Goal: Task Accomplishment & Management: Manage account settings

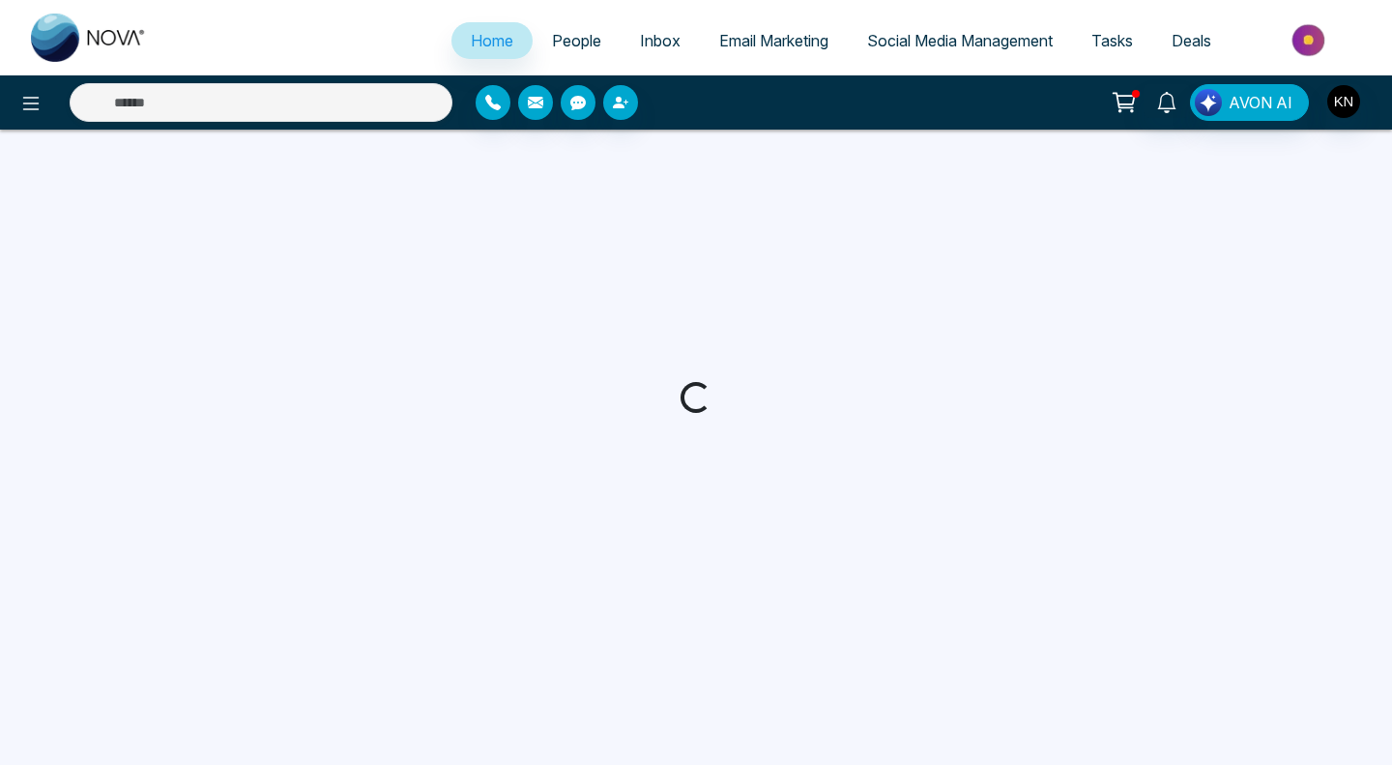
select select "*"
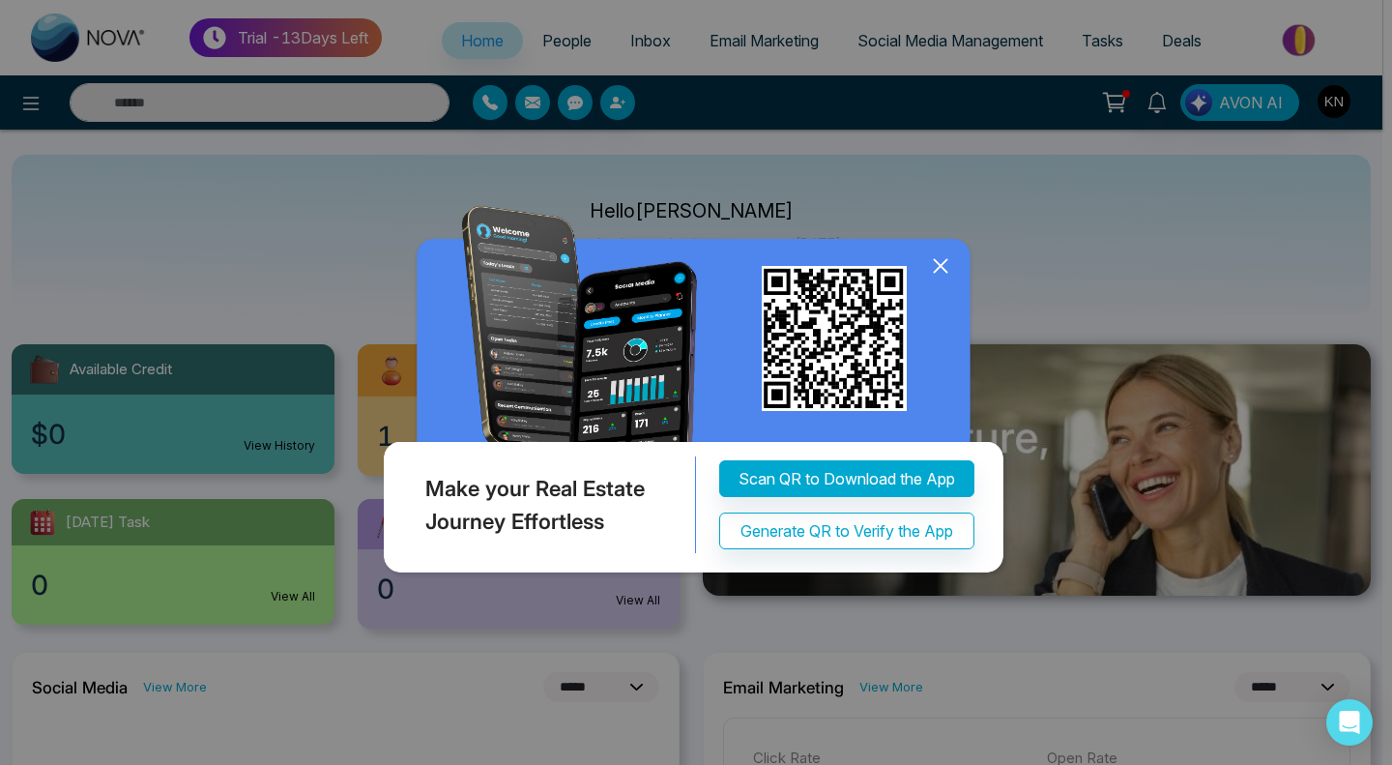
click at [936, 271] on icon at bounding box center [940, 265] width 13 height 13
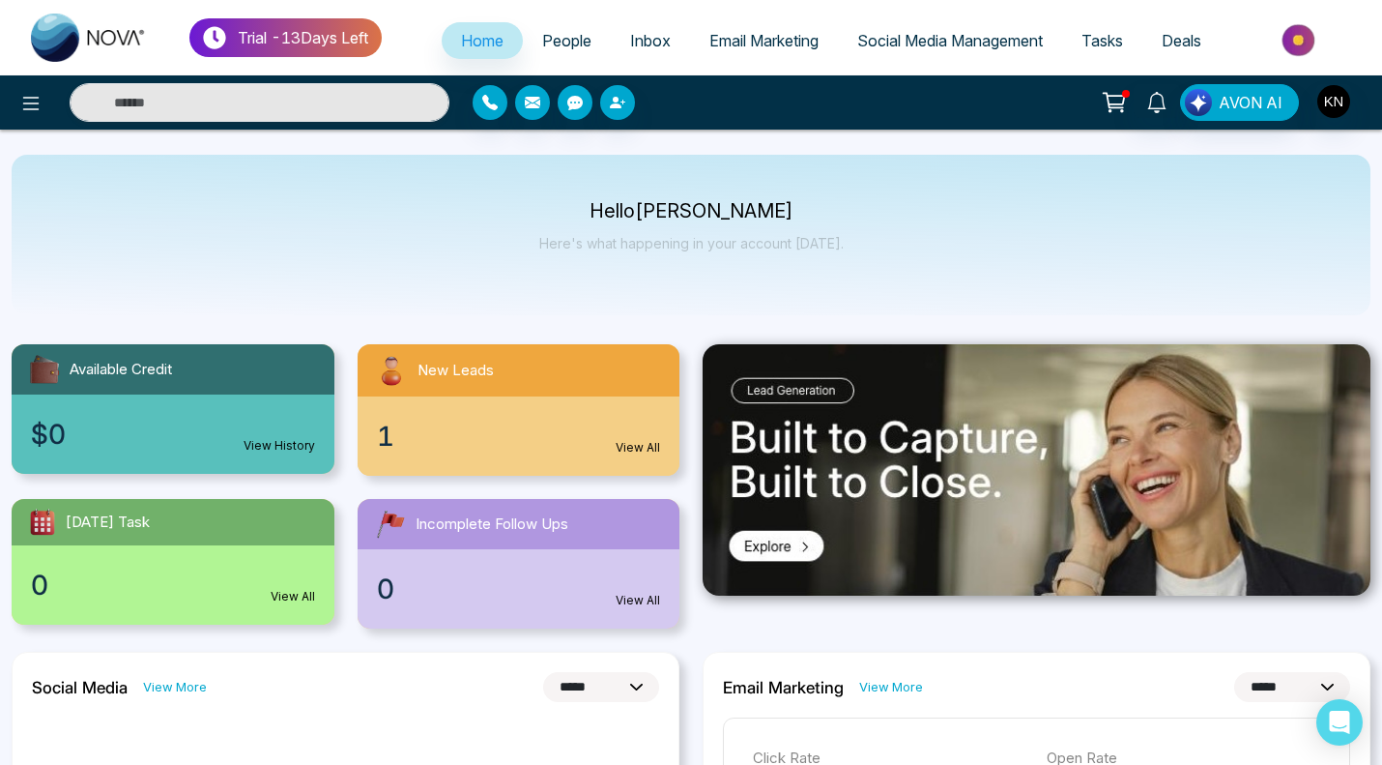
click at [916, 32] on span "Social Media Management" at bounding box center [950, 40] width 186 height 19
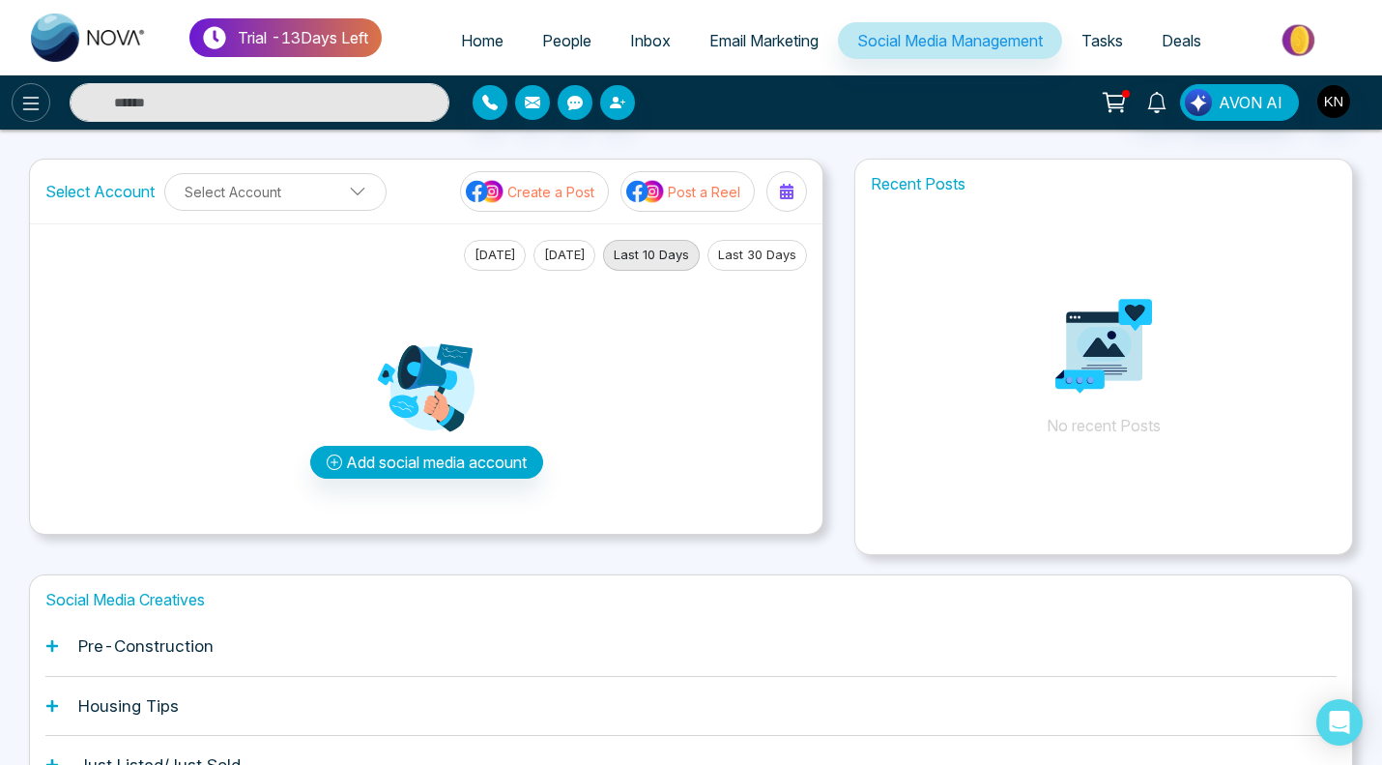
click at [14, 104] on button at bounding box center [31, 102] width 39 height 39
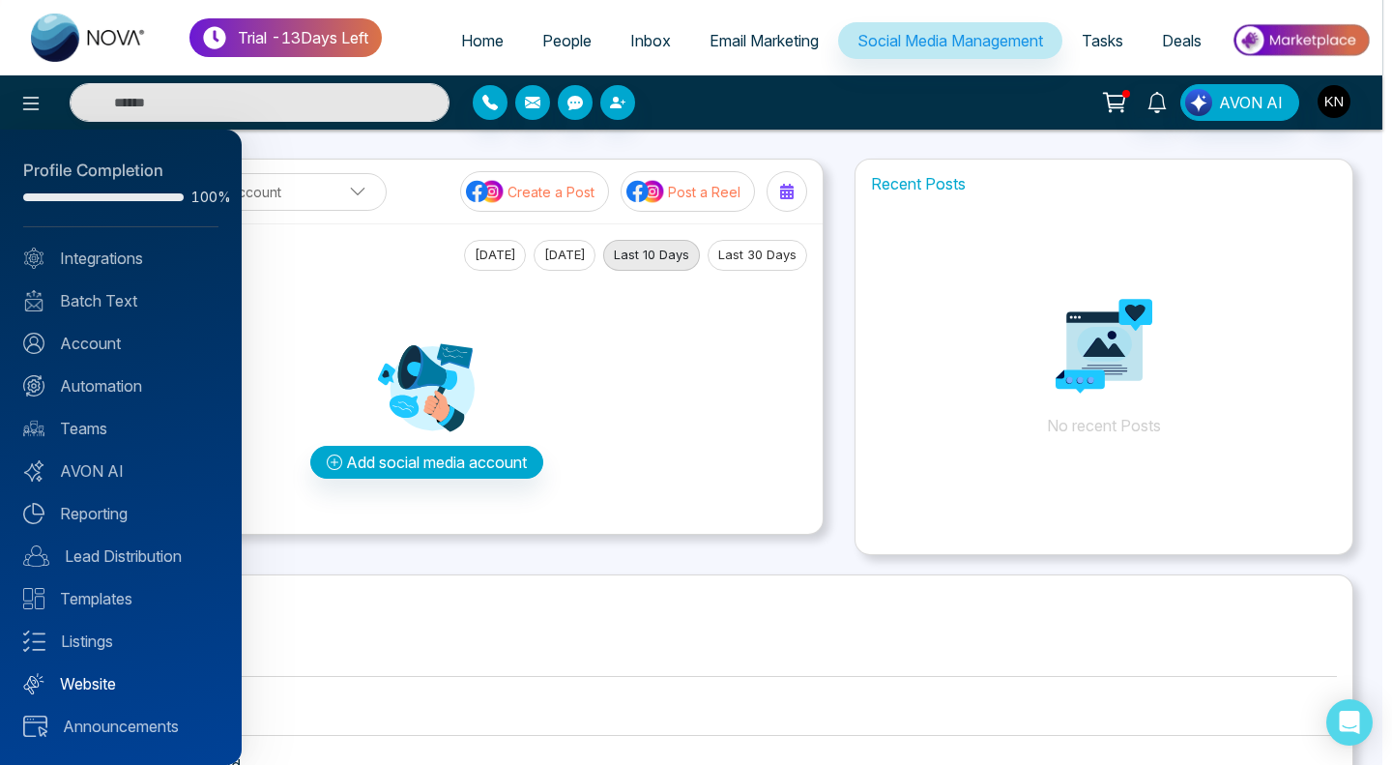
click at [101, 685] on link "Website" at bounding box center [120, 683] width 195 height 23
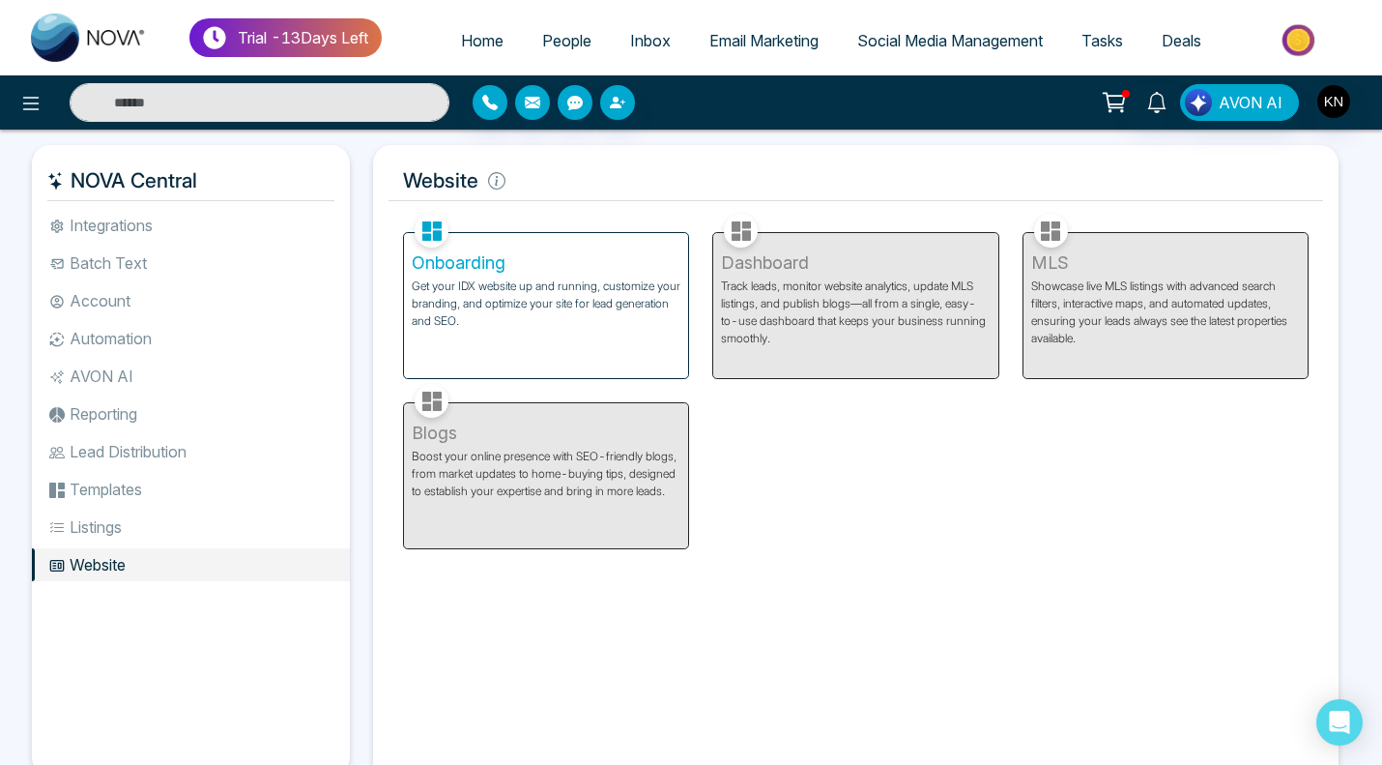
click at [514, 298] on p "Get your IDX website up and running, customize your branding, and optimize your…" at bounding box center [546, 303] width 269 height 52
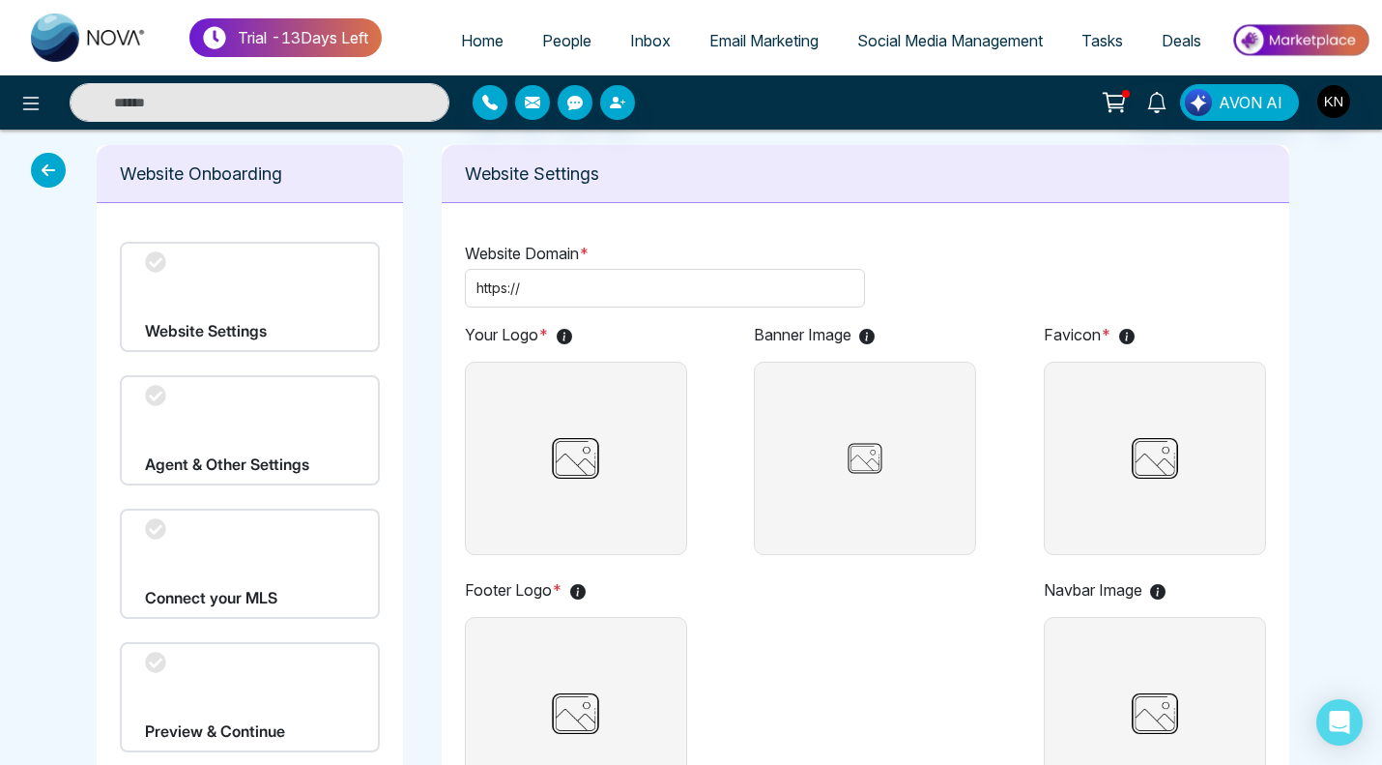
click at [302, 318] on div "Website Settings" at bounding box center [250, 297] width 260 height 110
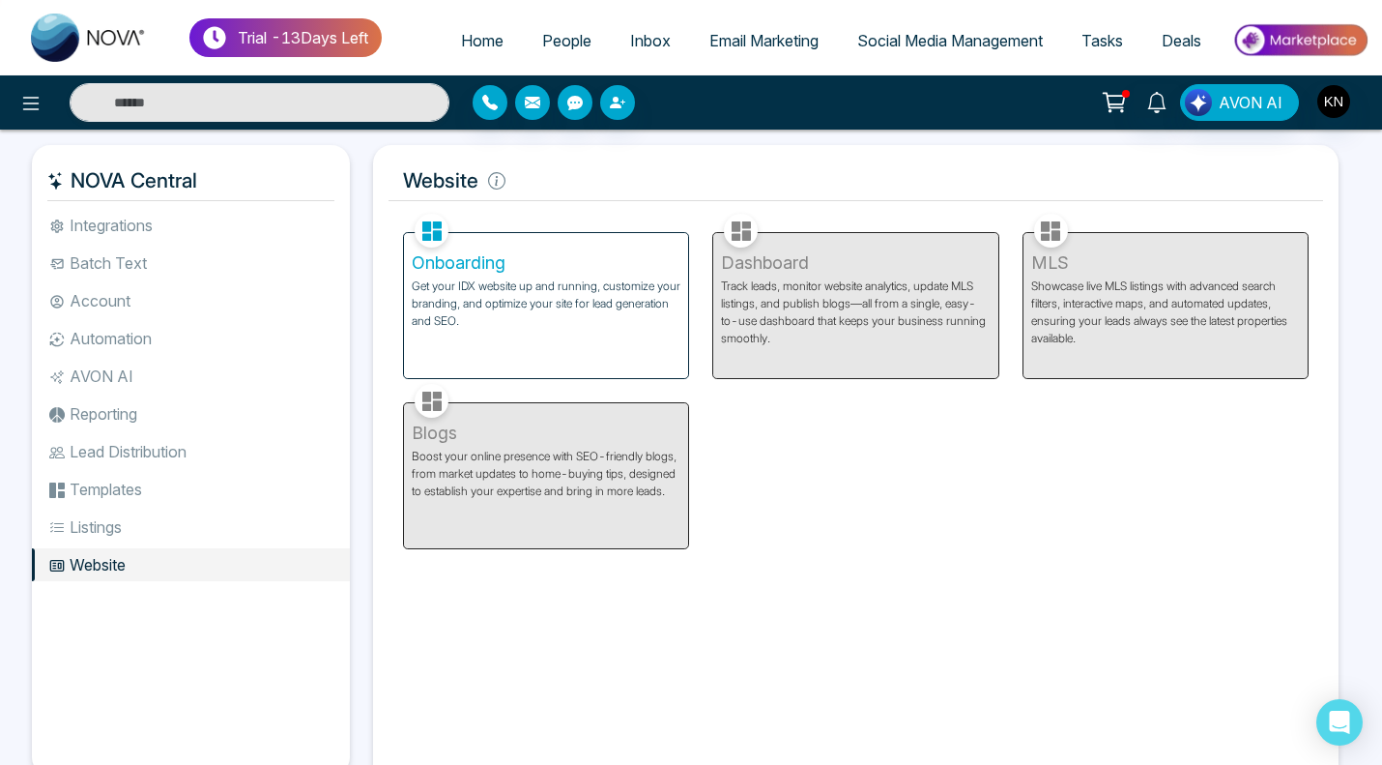
click at [189, 222] on li "Integrations" at bounding box center [191, 225] width 318 height 33
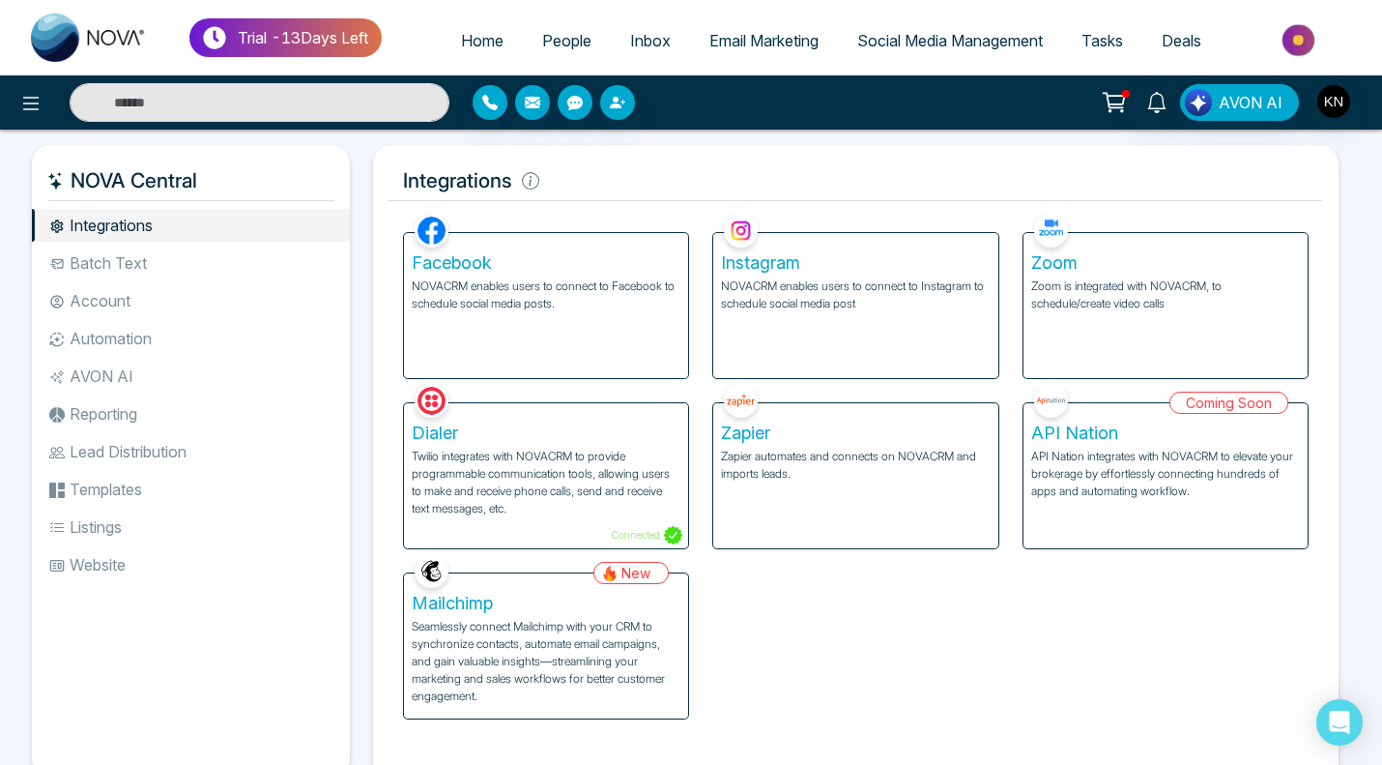
click at [497, 324] on div "Facebook NOVACRM enables users to connect to Facebook to schedule social media …" at bounding box center [546, 305] width 284 height 145
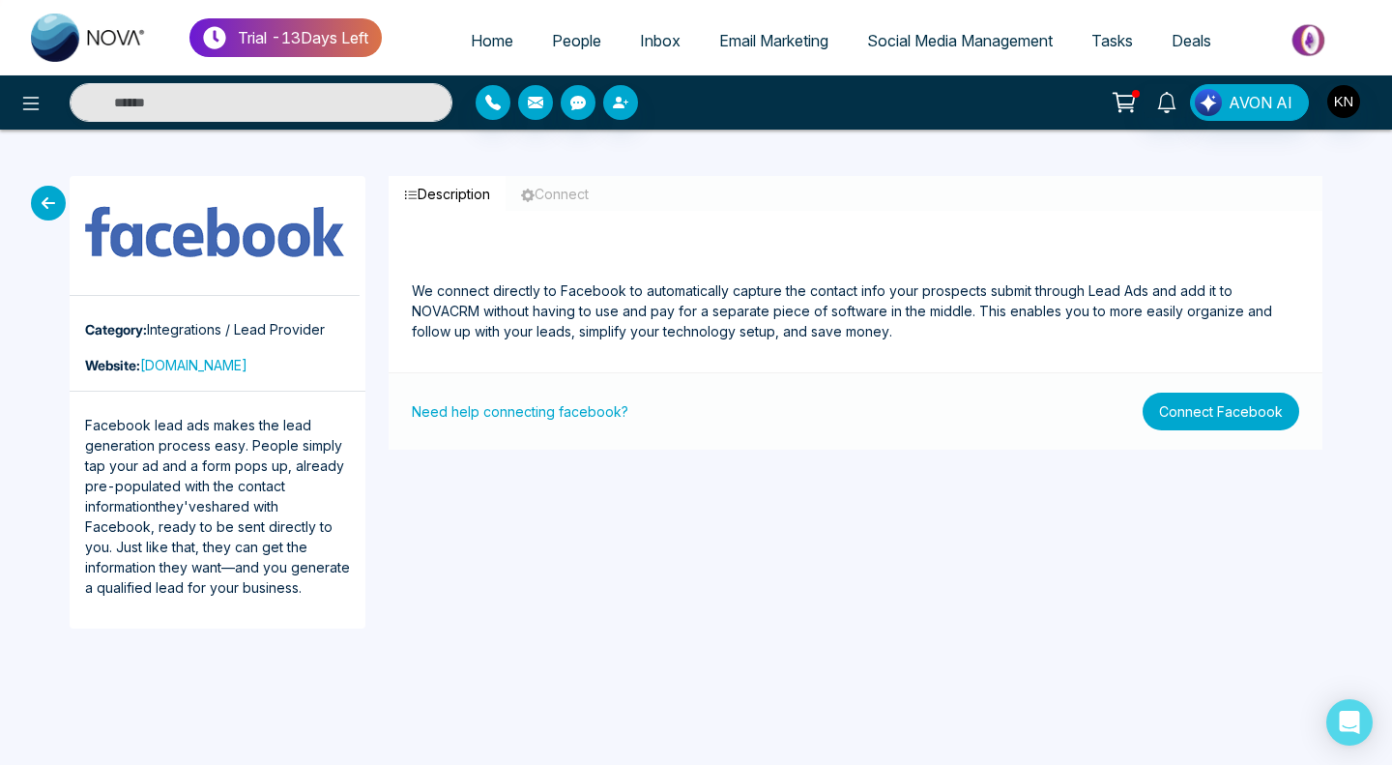
click at [1169, 400] on button "Connect Facebook" at bounding box center [1220, 411] width 157 height 38
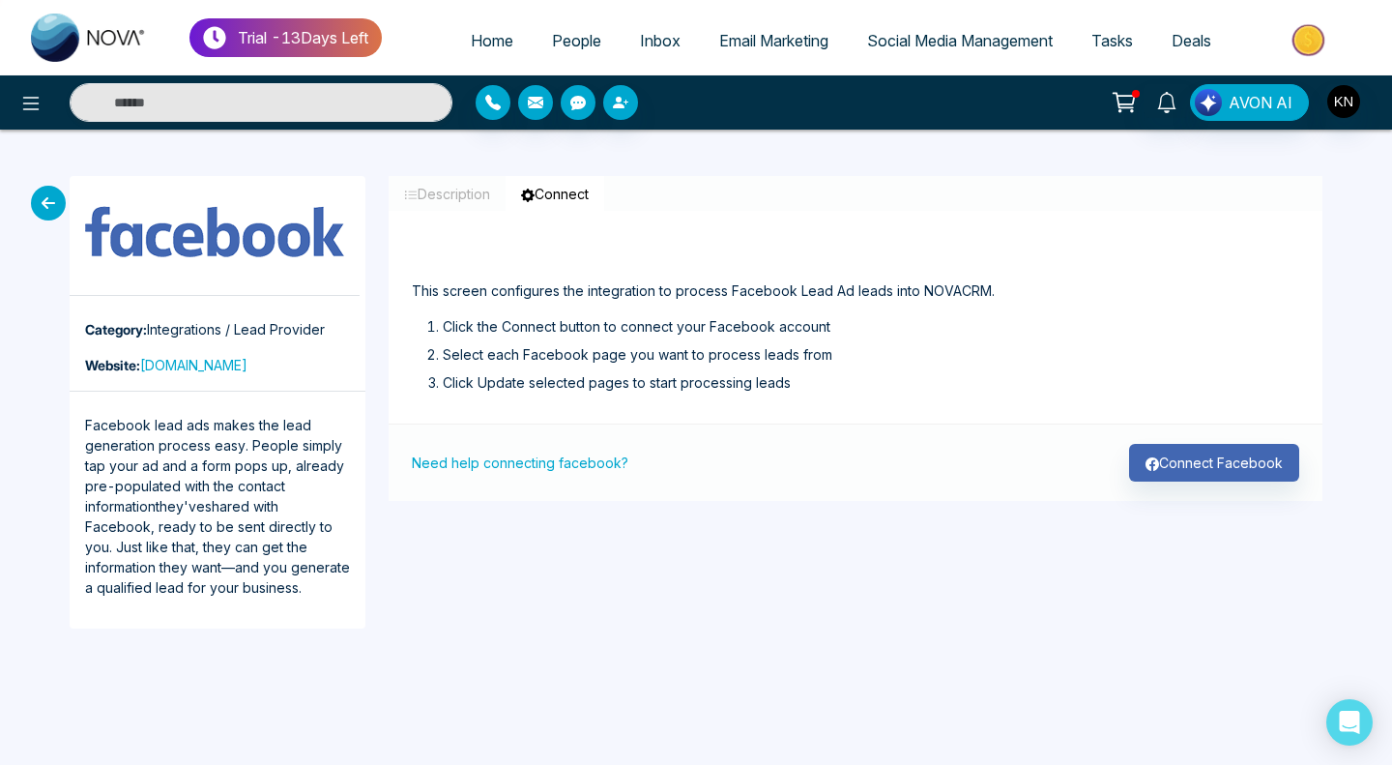
click at [1181, 508] on div "Description Connect We connect directly to Facebook to automatically capture th…" at bounding box center [855, 402] width 957 height 452
click at [1185, 469] on button "Connect Facebook" at bounding box center [1214, 463] width 170 height 38
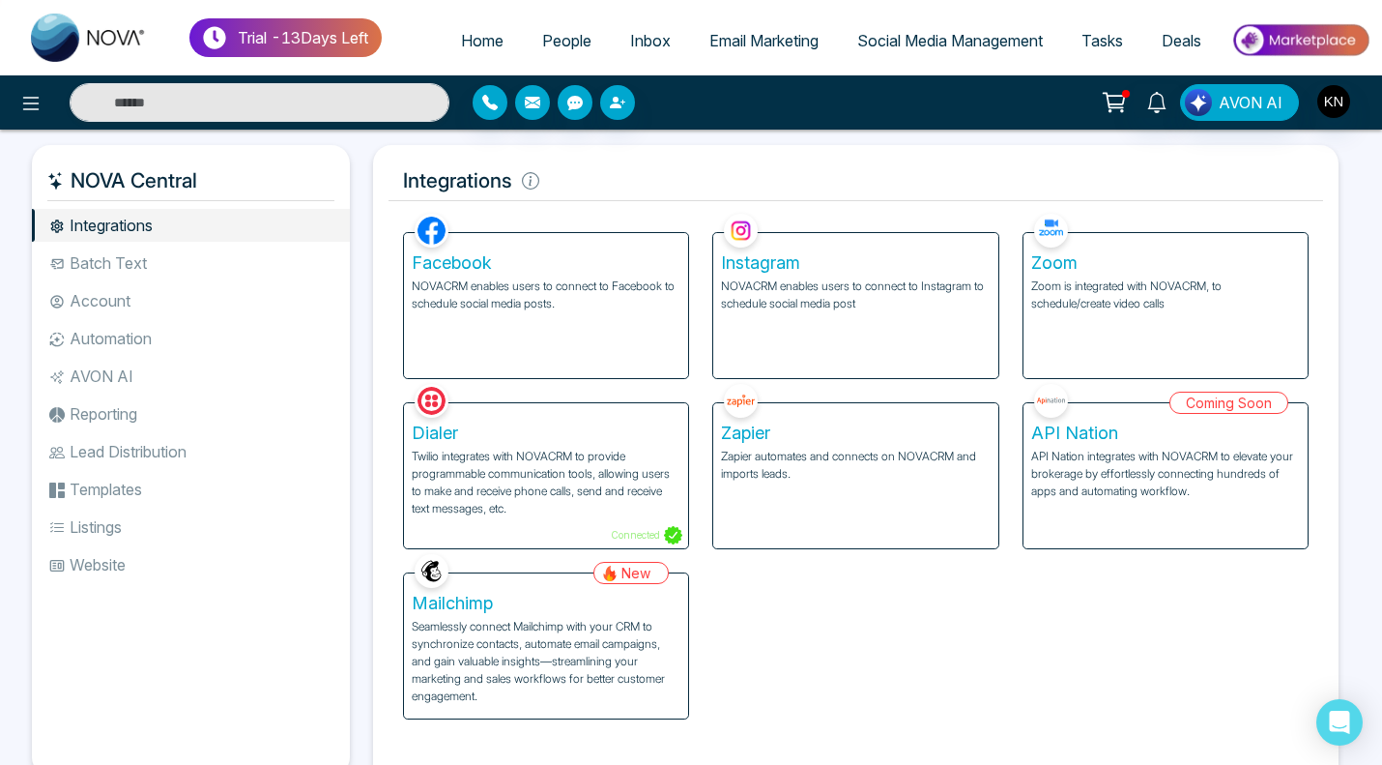
click at [763, 281] on p "NOVACRM enables users to connect to Instagram to schedule social media post" at bounding box center [855, 294] width 269 height 35
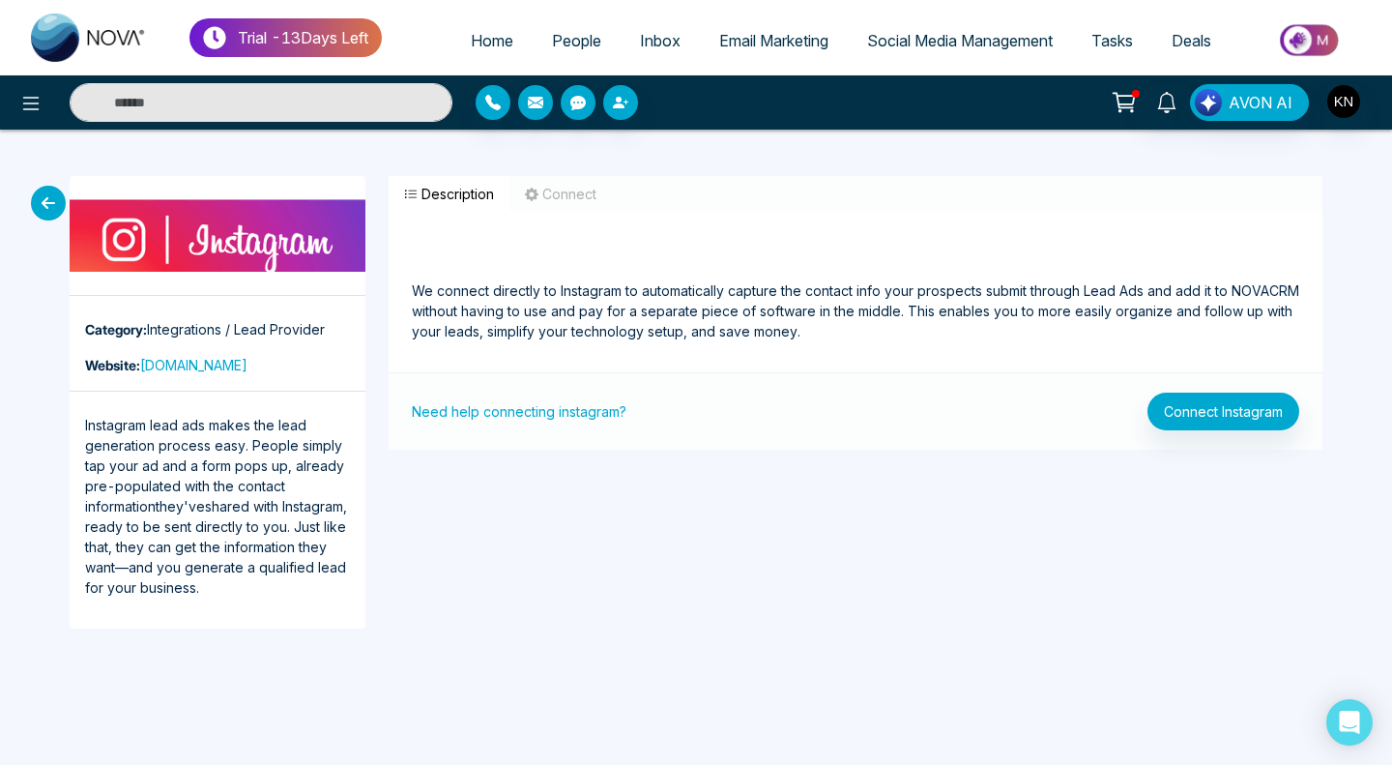
click at [451, 42] on link "Home" at bounding box center [491, 40] width 81 height 37
select select "*"
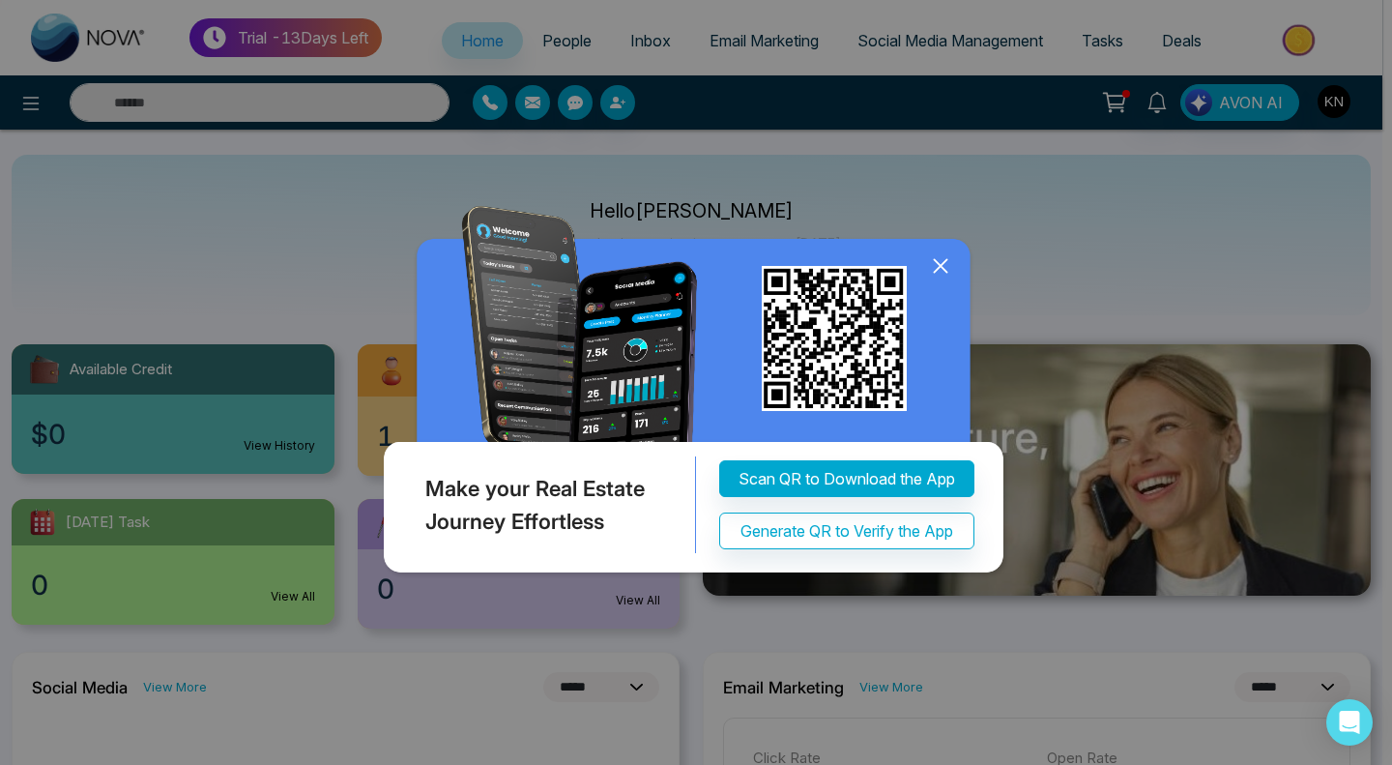
click at [936, 271] on icon at bounding box center [940, 265] width 13 height 13
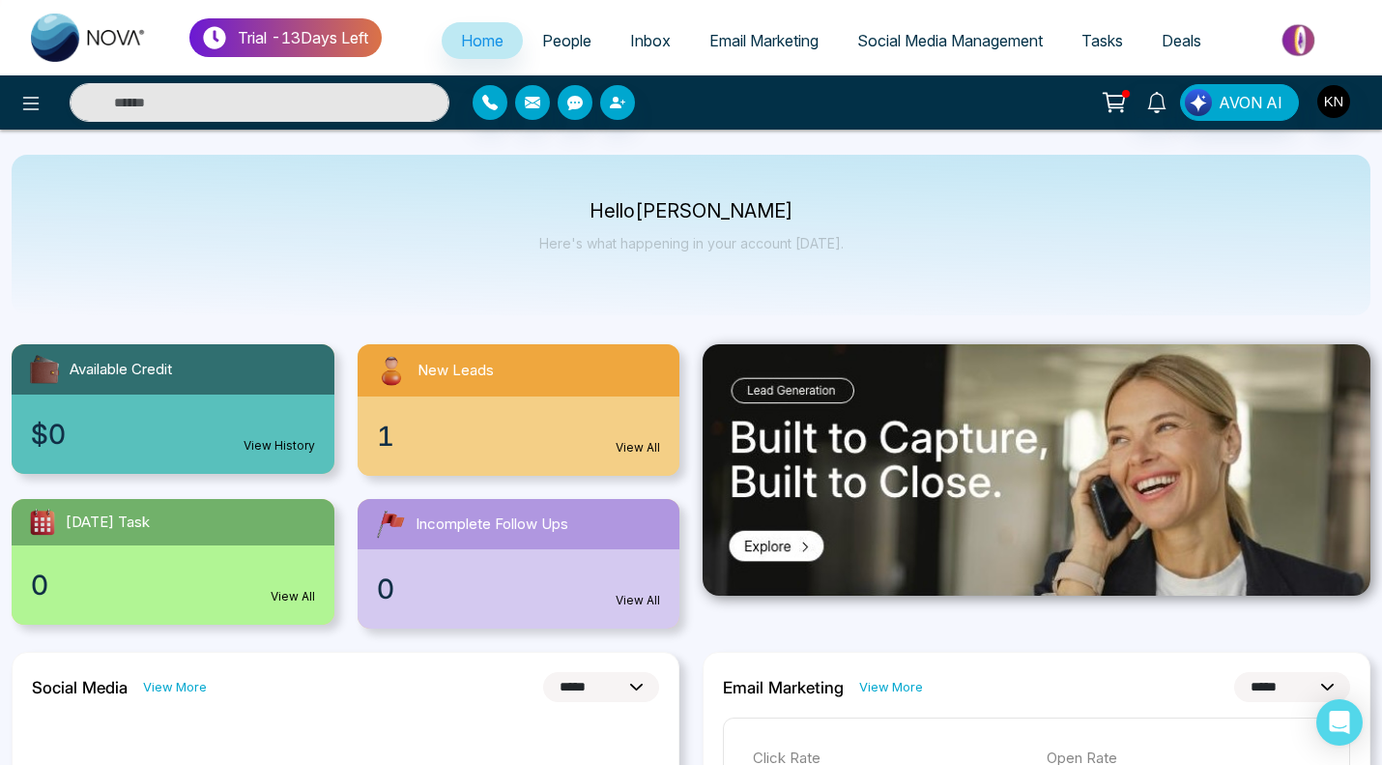
click at [967, 38] on span "Social Media Management" at bounding box center [950, 40] width 186 height 19
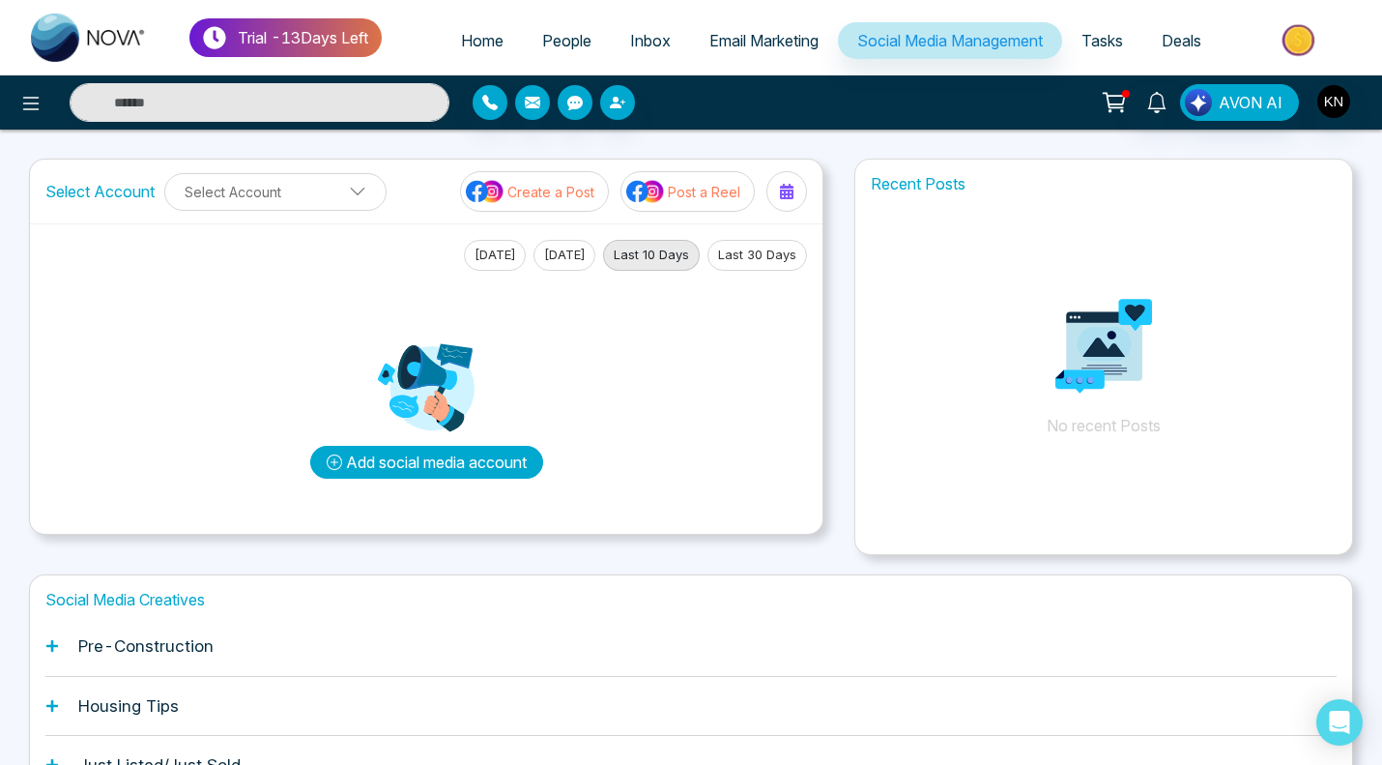
click at [400, 457] on button "Add social media account" at bounding box center [426, 462] width 233 height 33
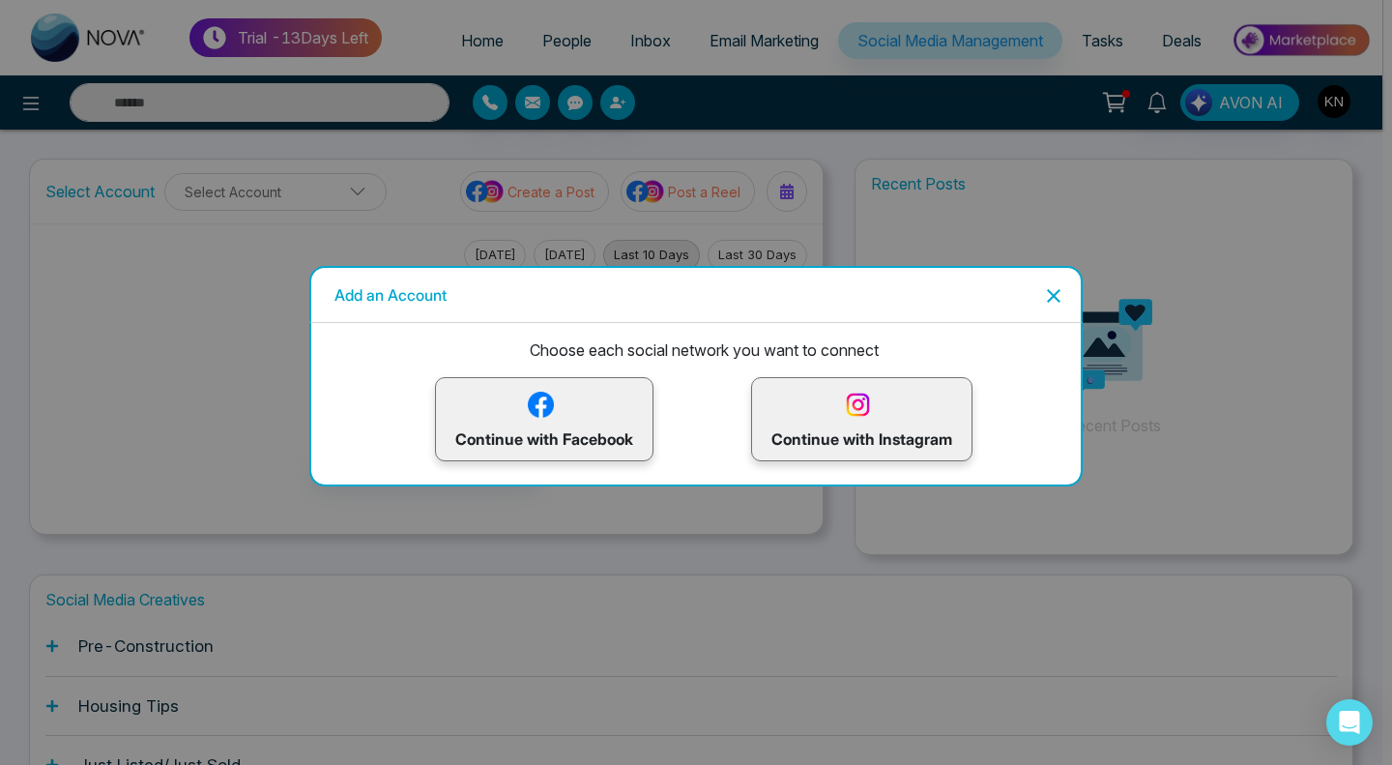
click at [535, 425] on p "Continue with Facebook" at bounding box center [544, 419] width 178 height 63
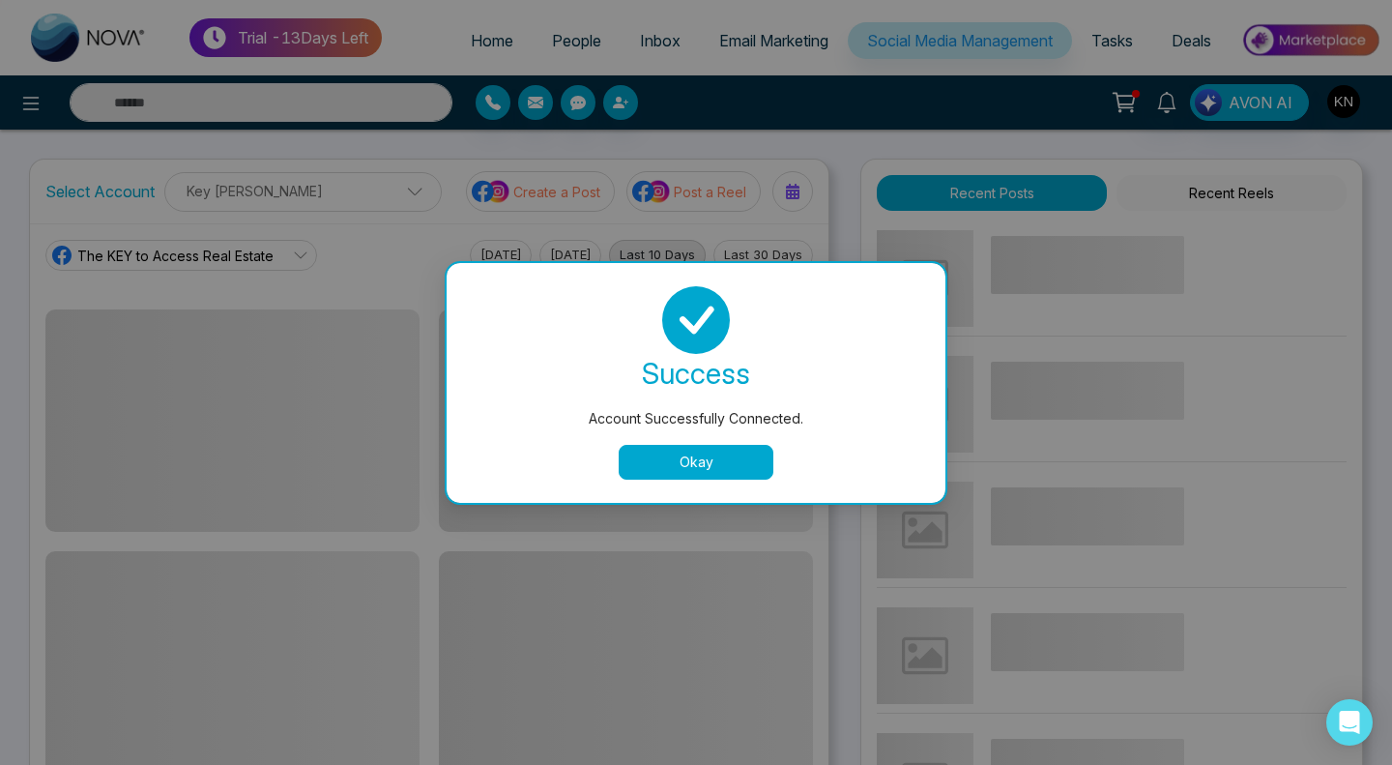
click at [652, 468] on button "Okay" at bounding box center [696, 462] width 155 height 35
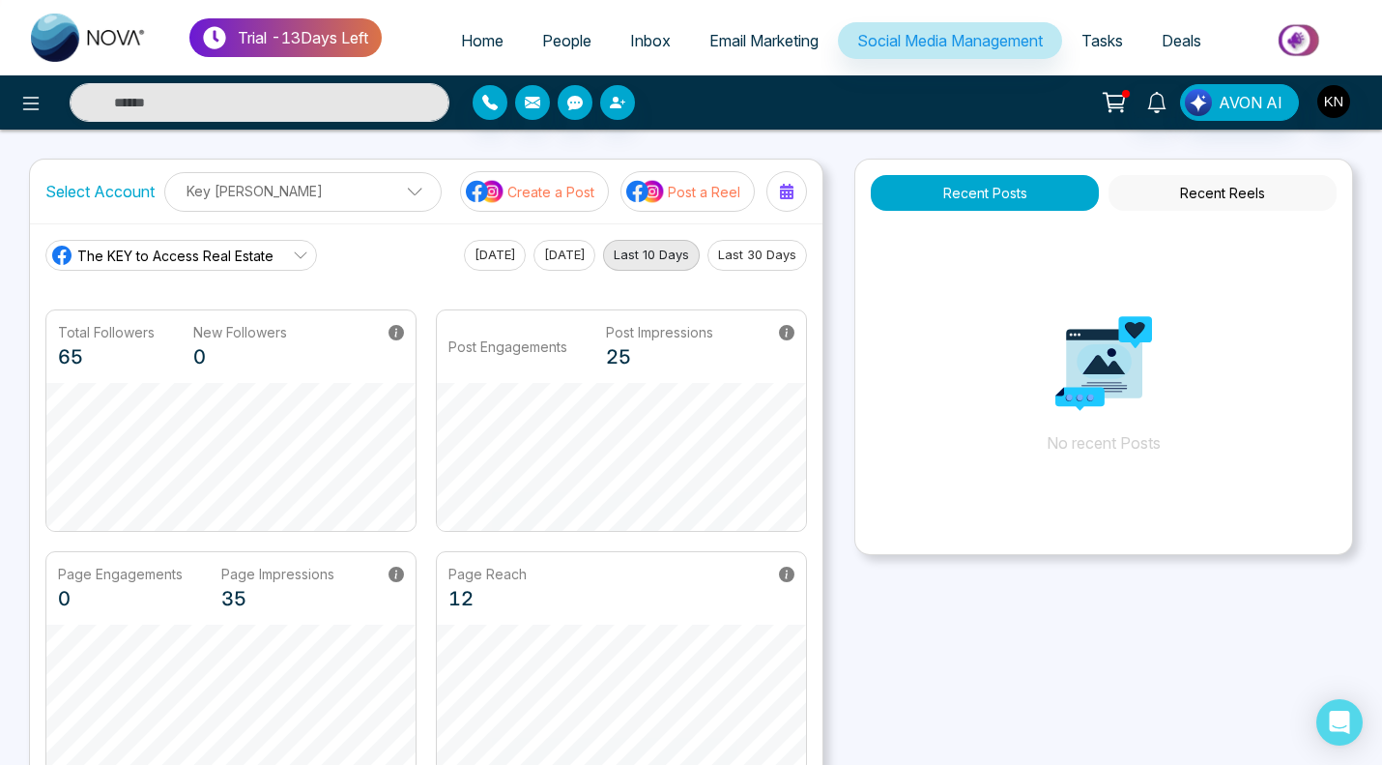
click at [296, 257] on icon at bounding box center [300, 254] width 15 height 15
click at [195, 191] on p "Key [PERSON_NAME]" at bounding box center [303, 191] width 252 height 32
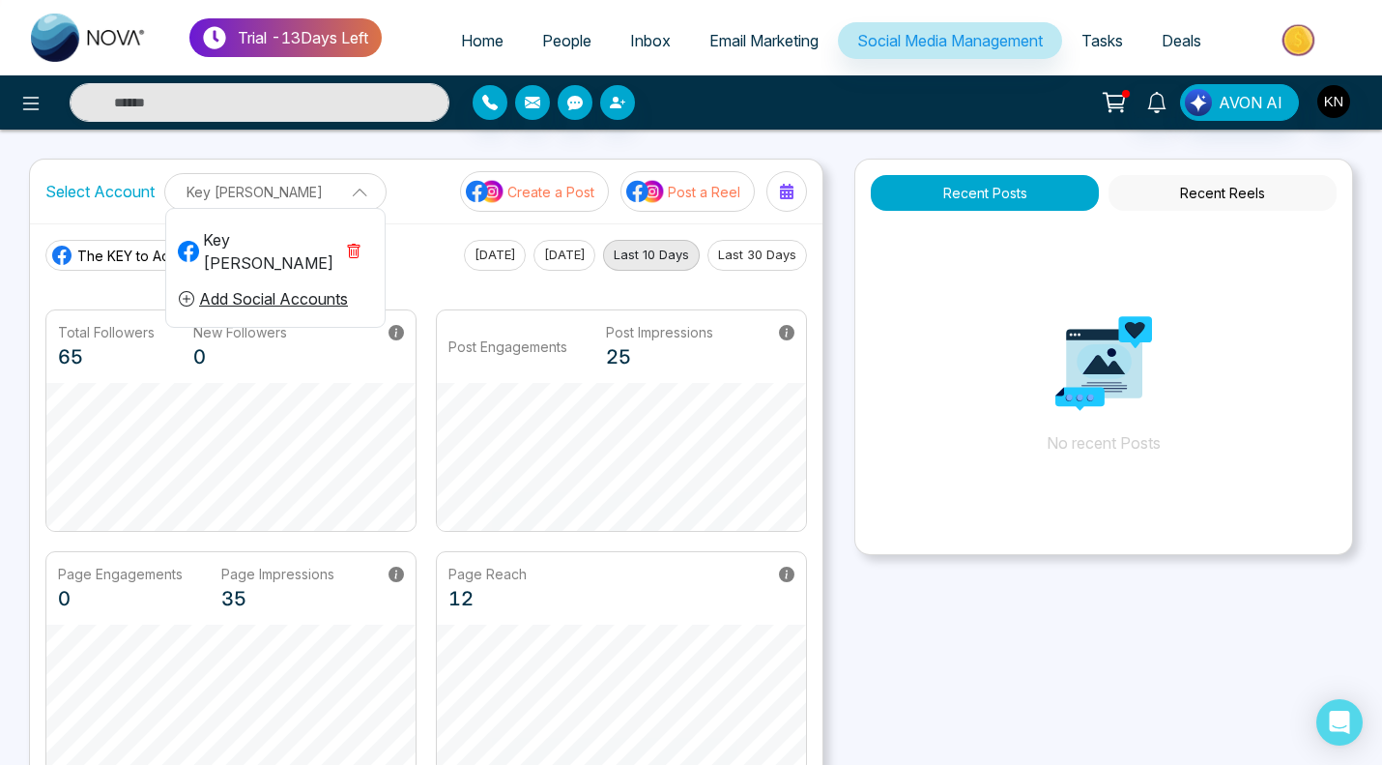
click at [199, 286] on button "Add Social Accounts" at bounding box center [263, 298] width 171 height 25
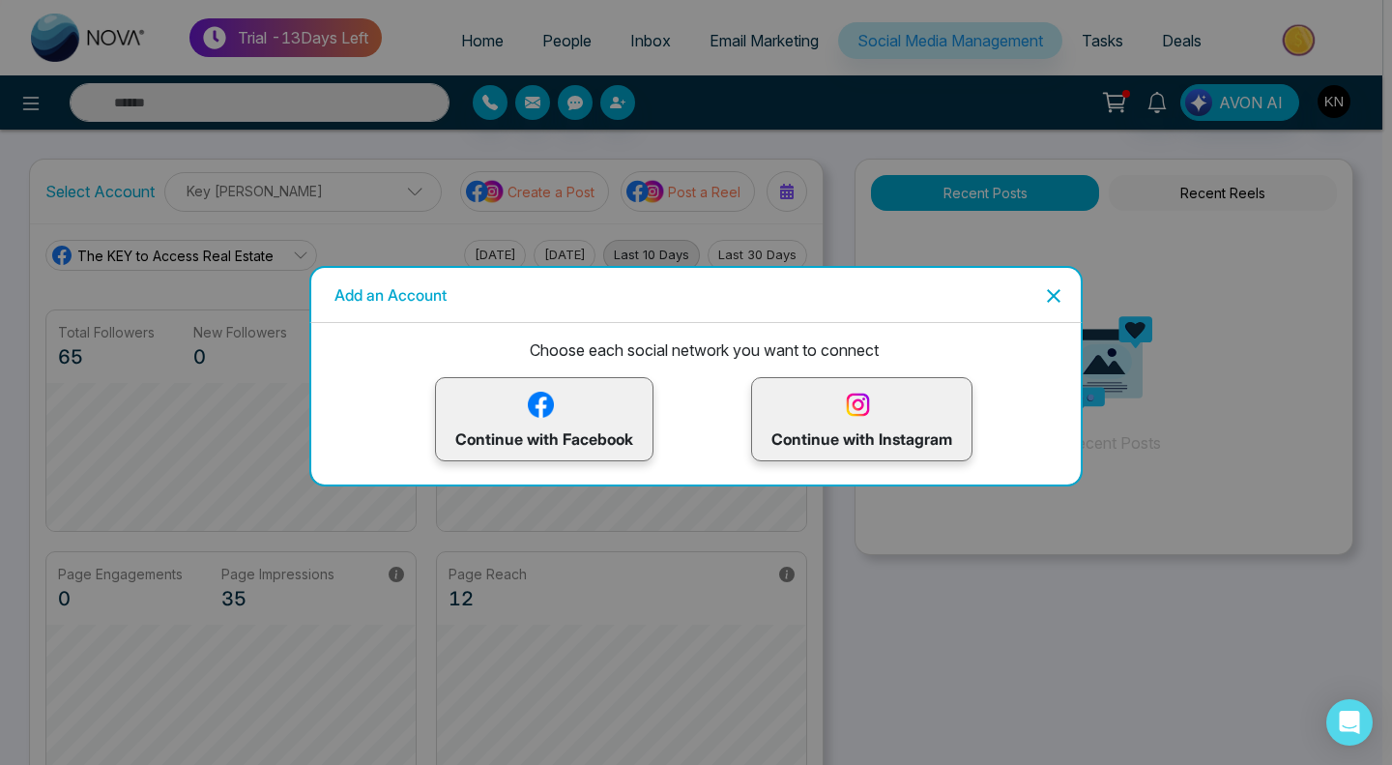
click at [1054, 299] on icon "Close" at bounding box center [1053, 295] width 23 height 23
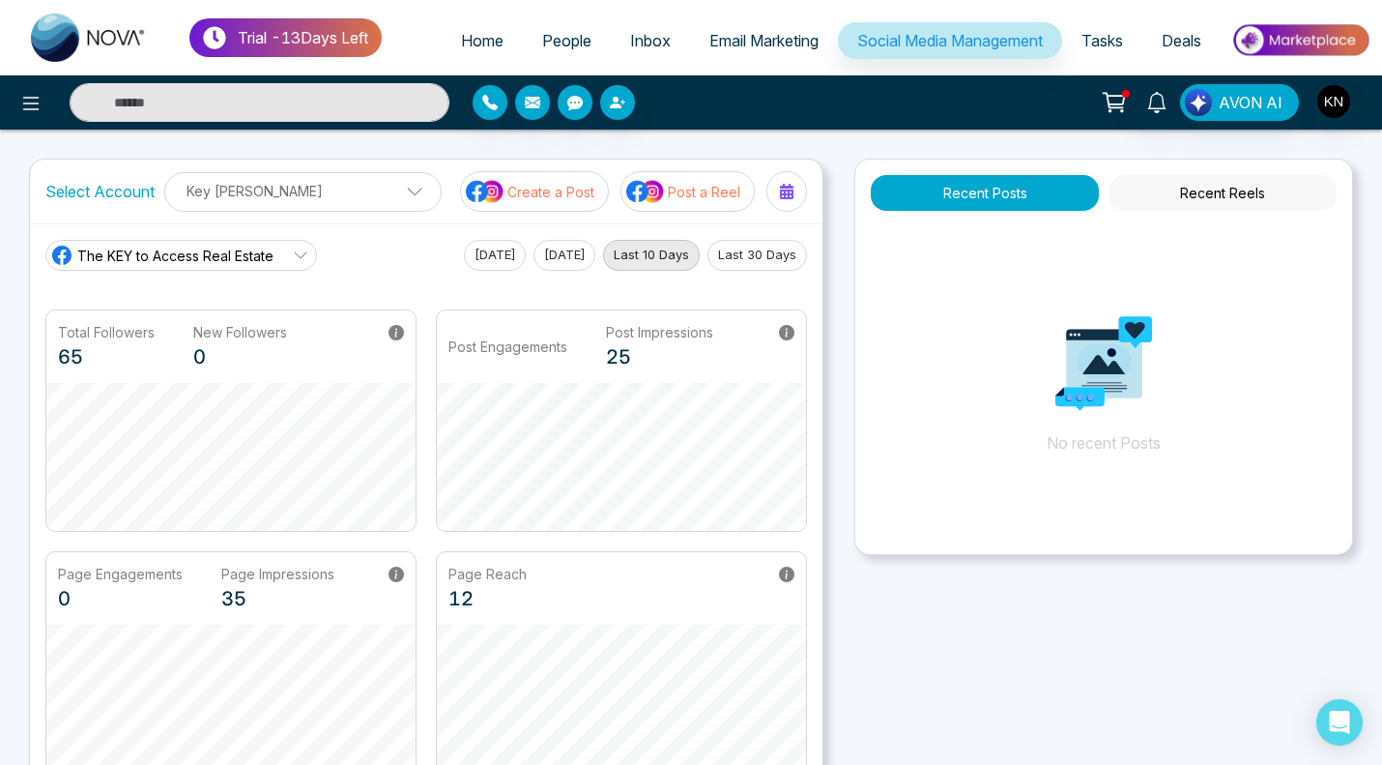
scroll to position [72, 0]
click at [644, 52] on link "Inbox" at bounding box center [650, 40] width 79 height 37
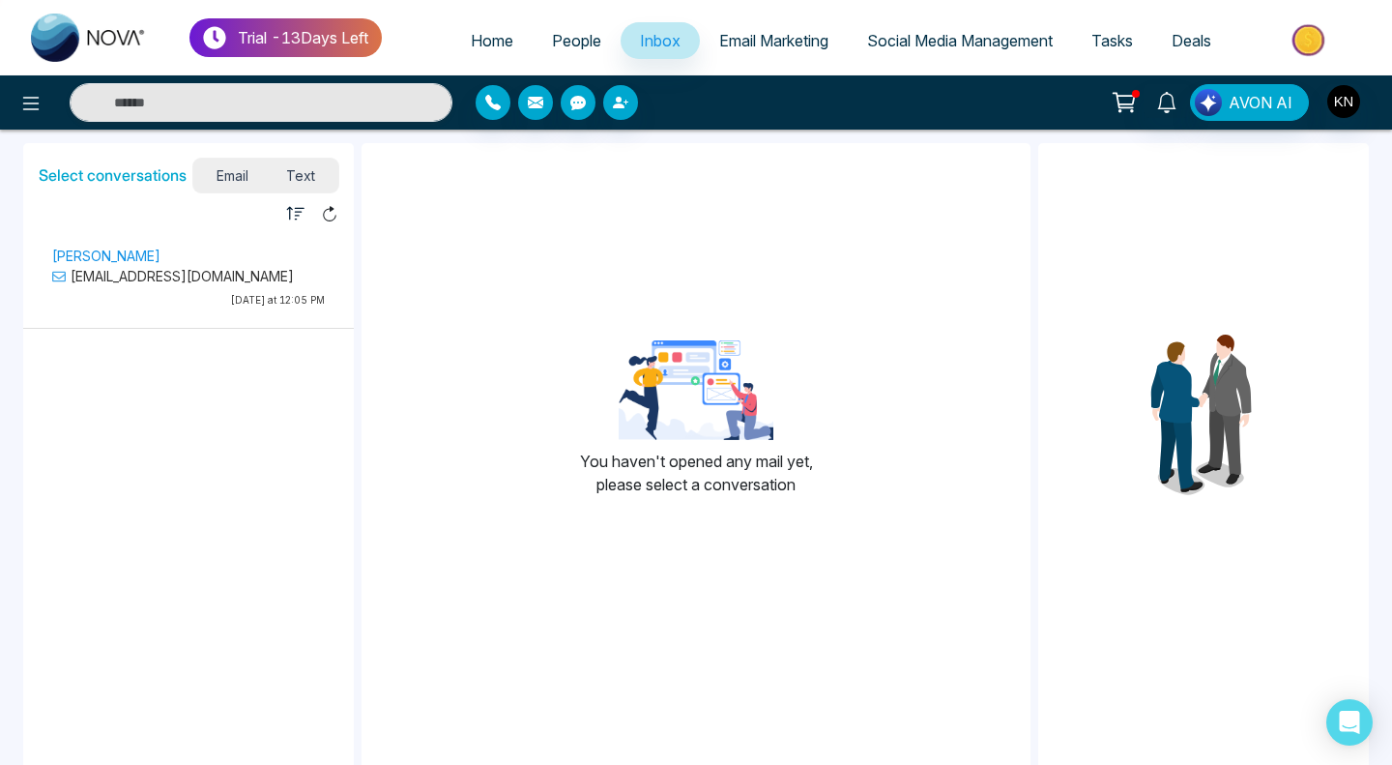
click at [451, 32] on link "Home" at bounding box center [491, 40] width 81 height 37
select select "*"
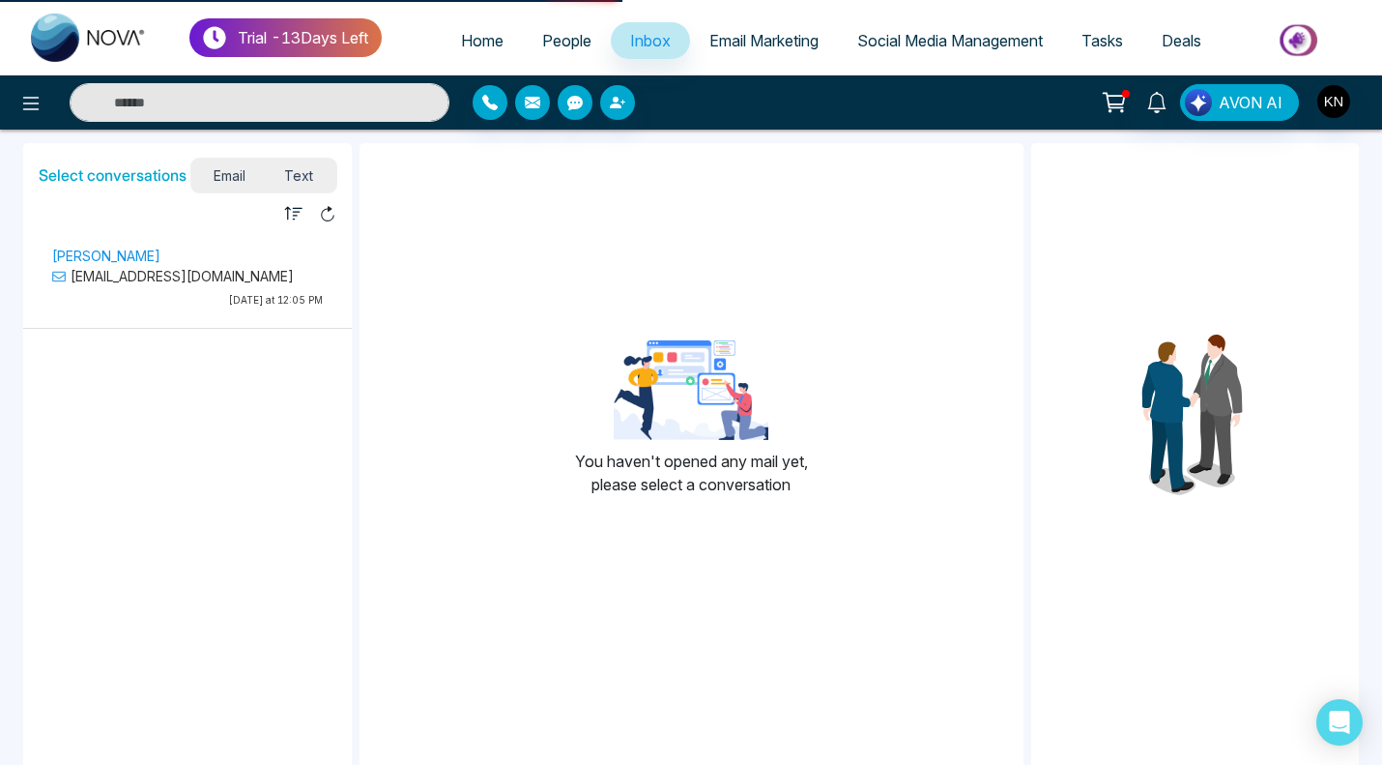
select select "*"
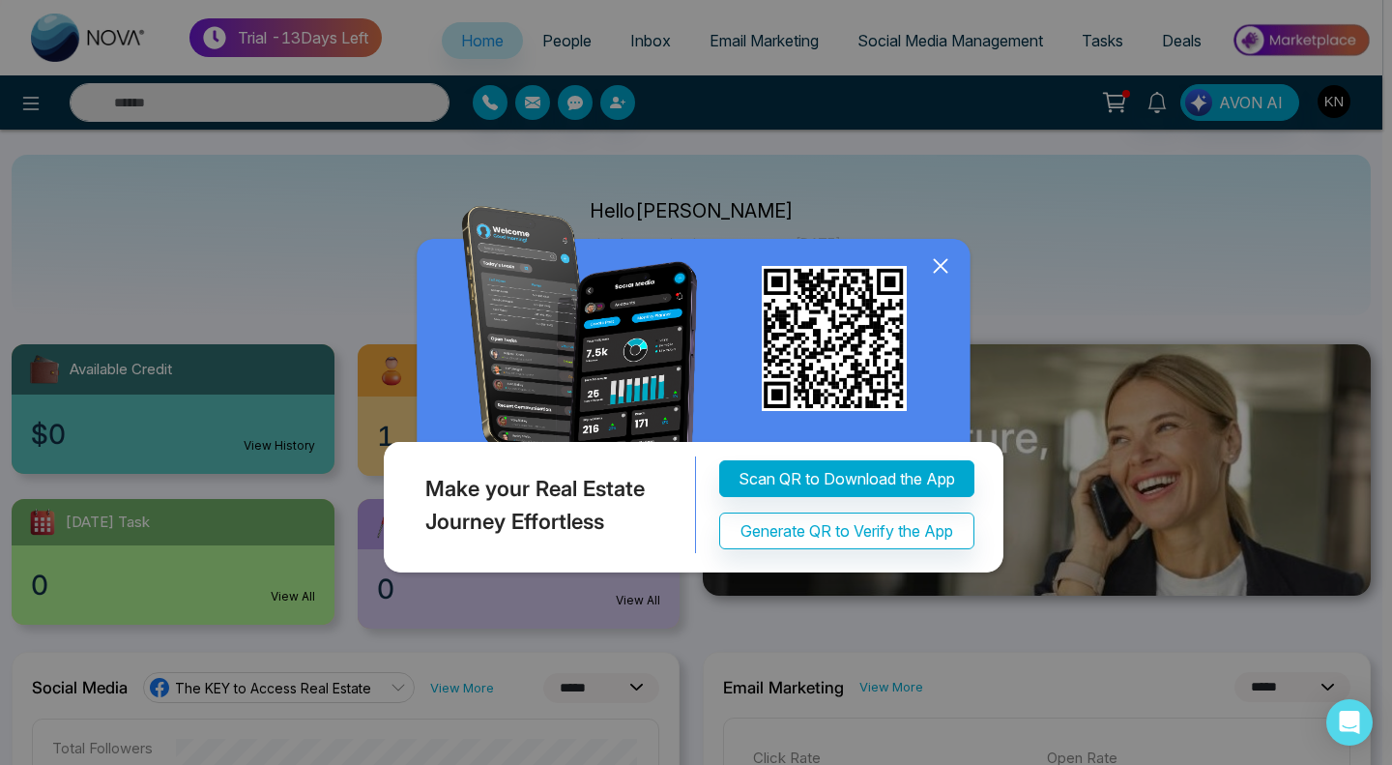
click at [993, 49] on div "Make your Real Estate Journey Effortless Scan QR to Download the App Generate Q…" at bounding box center [696, 382] width 1392 height 765
click at [941, 263] on icon at bounding box center [940, 265] width 13 height 13
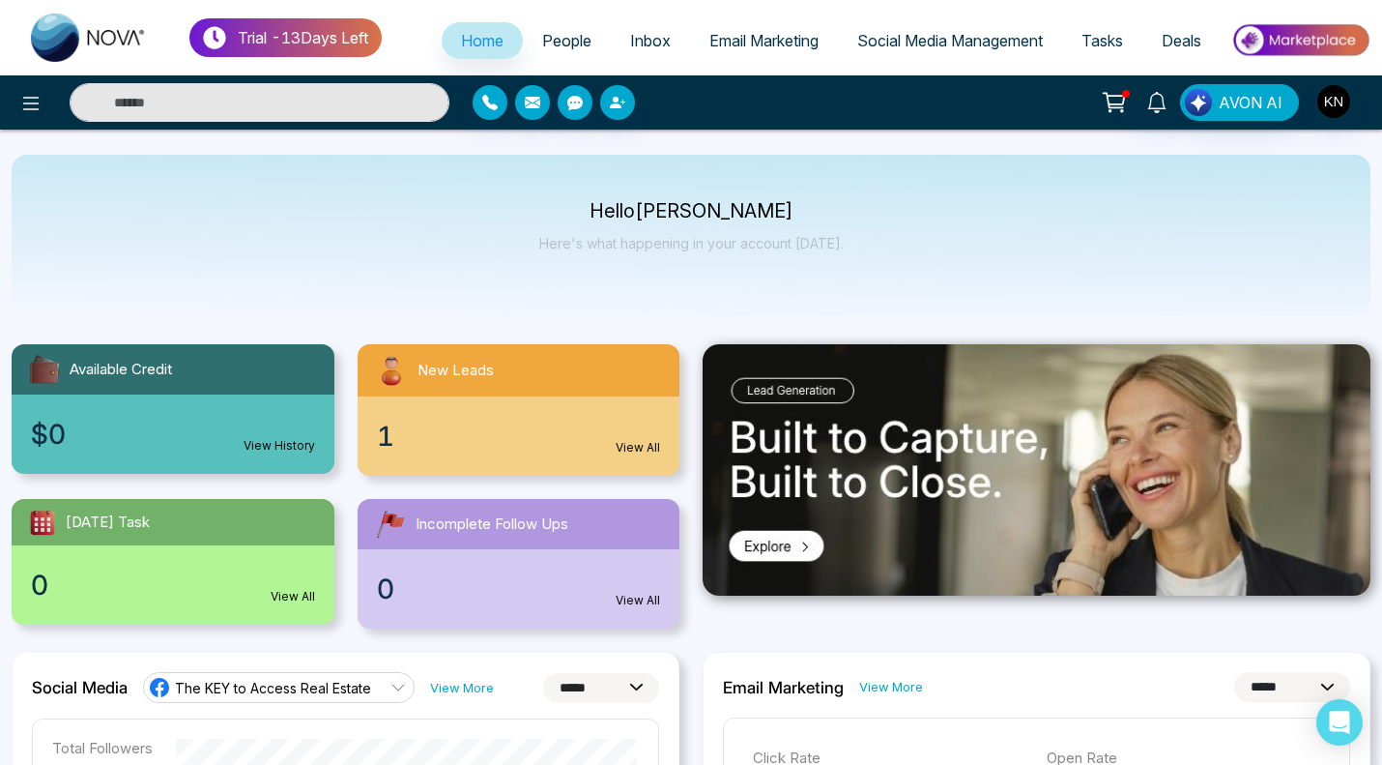
click at [1006, 30] on link "Social Media Management" at bounding box center [950, 40] width 224 height 37
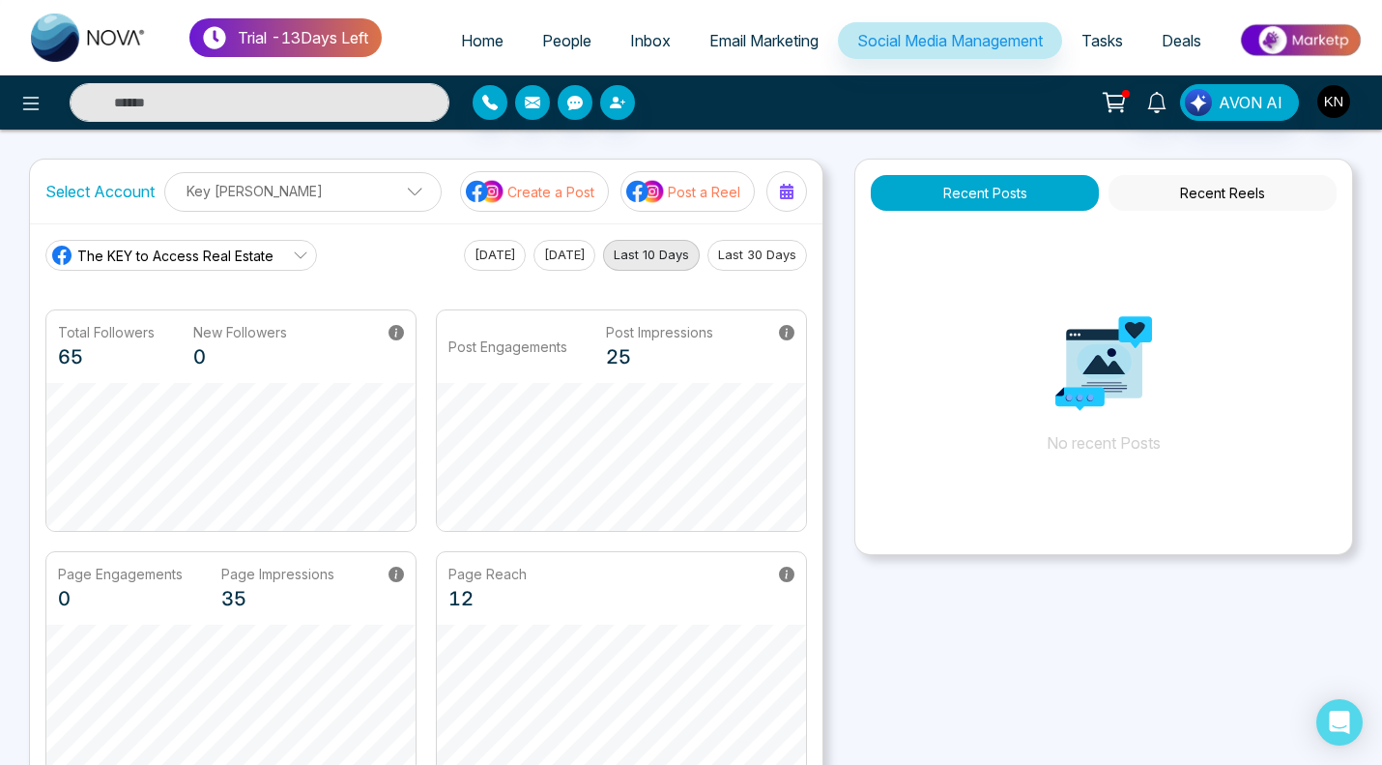
click at [1096, 47] on span "Tasks" at bounding box center [1103, 40] width 42 height 19
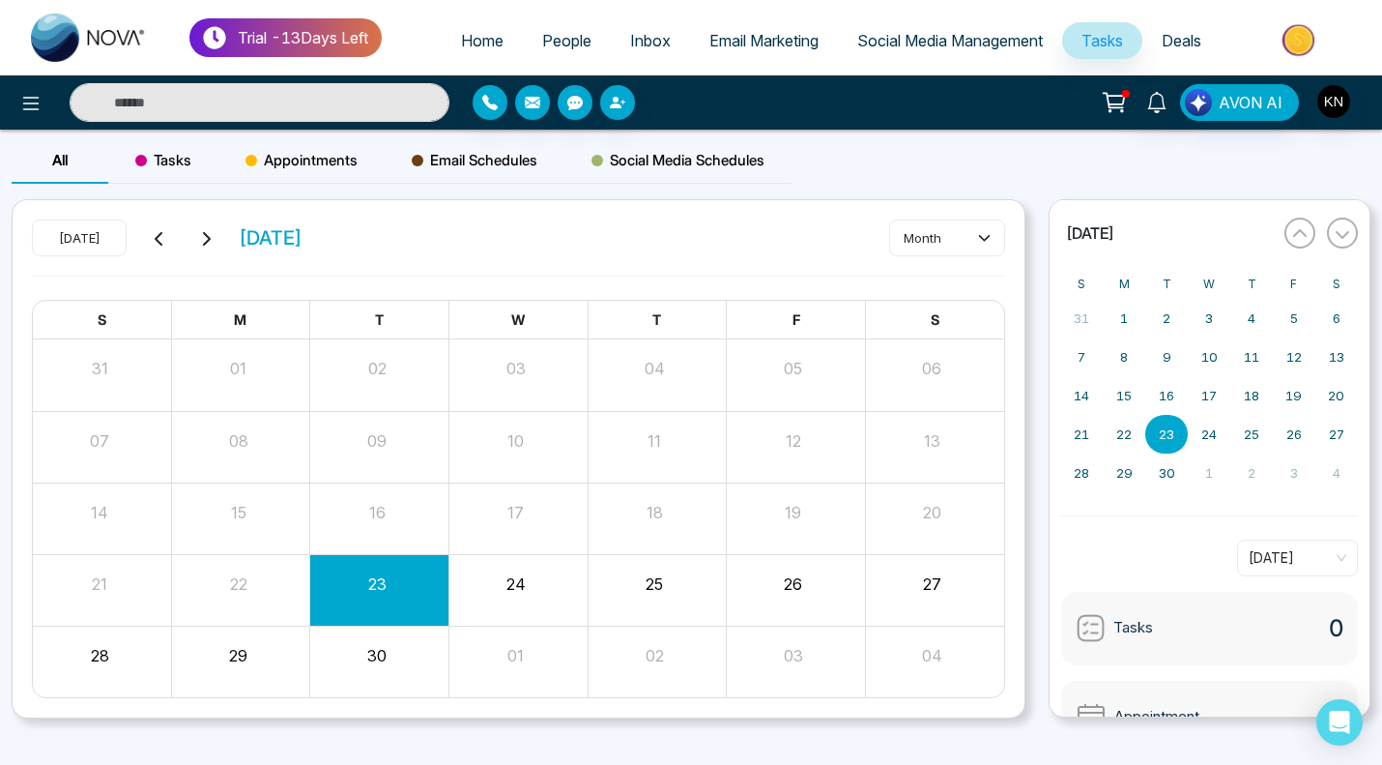
click at [1164, 46] on span "Deals" at bounding box center [1182, 40] width 40 height 19
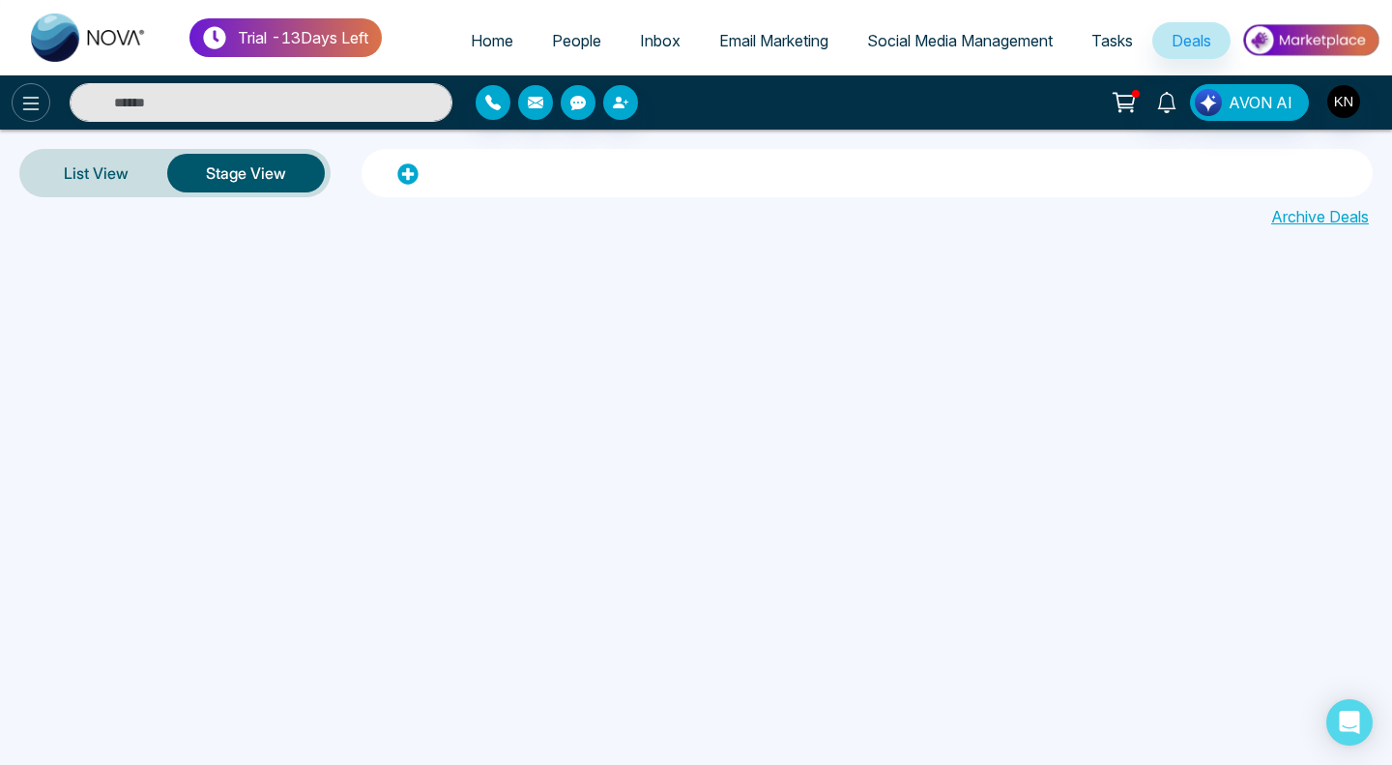
click at [30, 97] on icon at bounding box center [31, 104] width 16 height 14
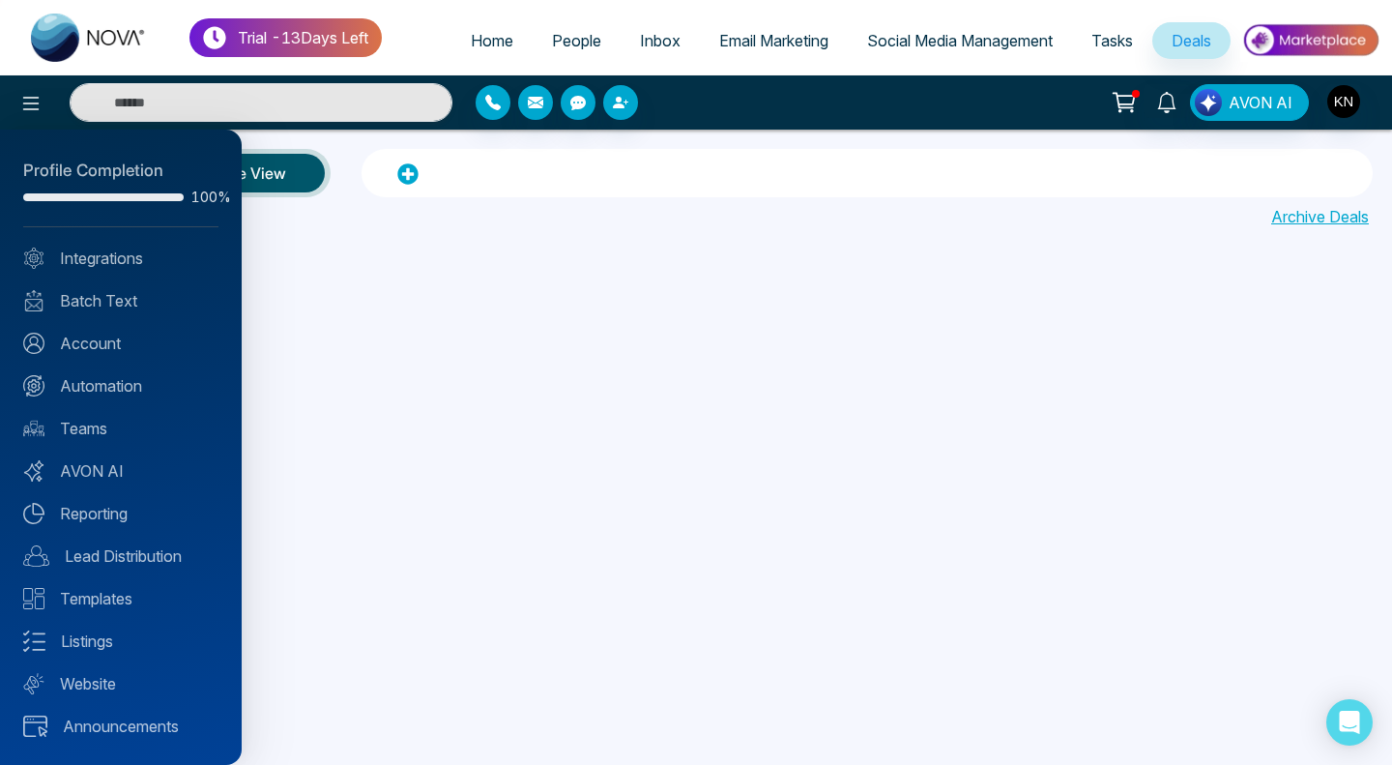
click at [462, 38] on div at bounding box center [696, 382] width 1392 height 765
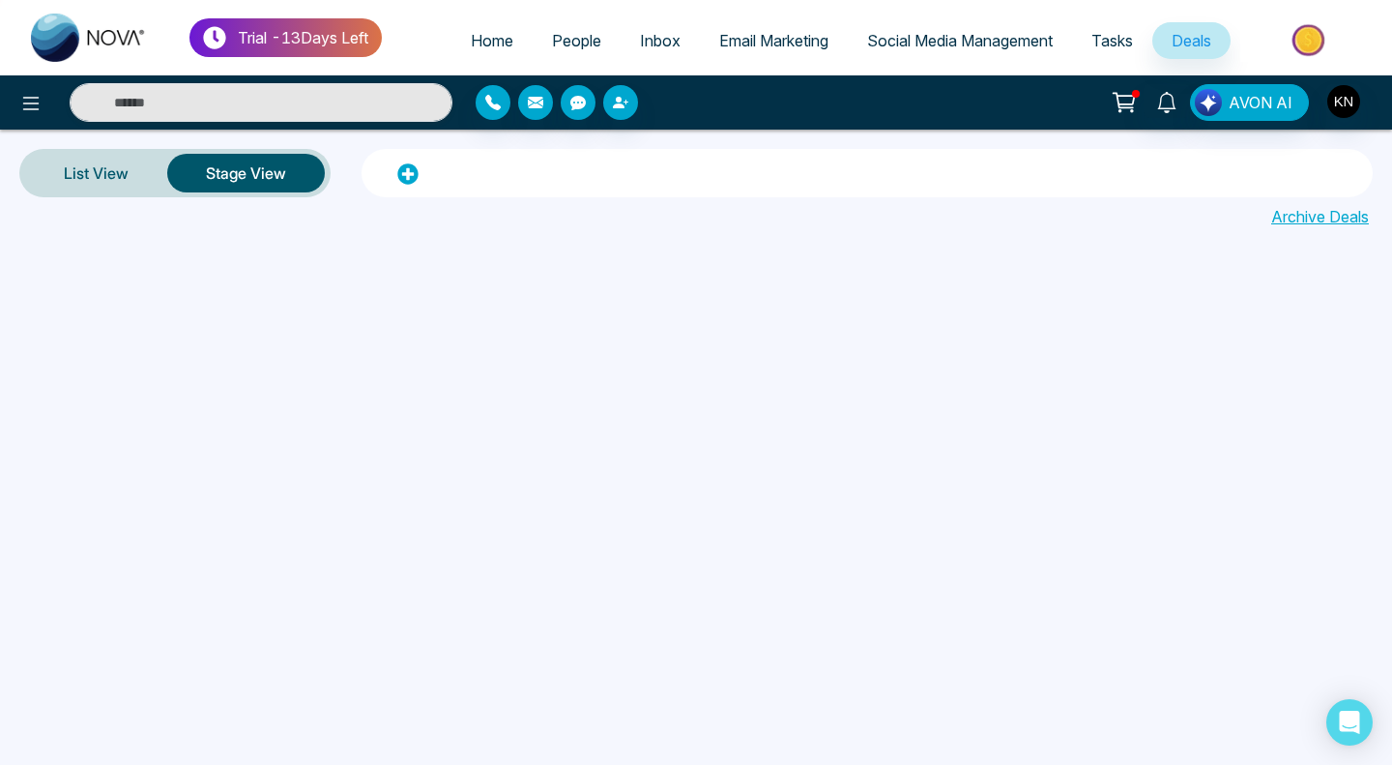
click at [471, 43] on span "Home" at bounding box center [492, 40] width 43 height 19
select select "*"
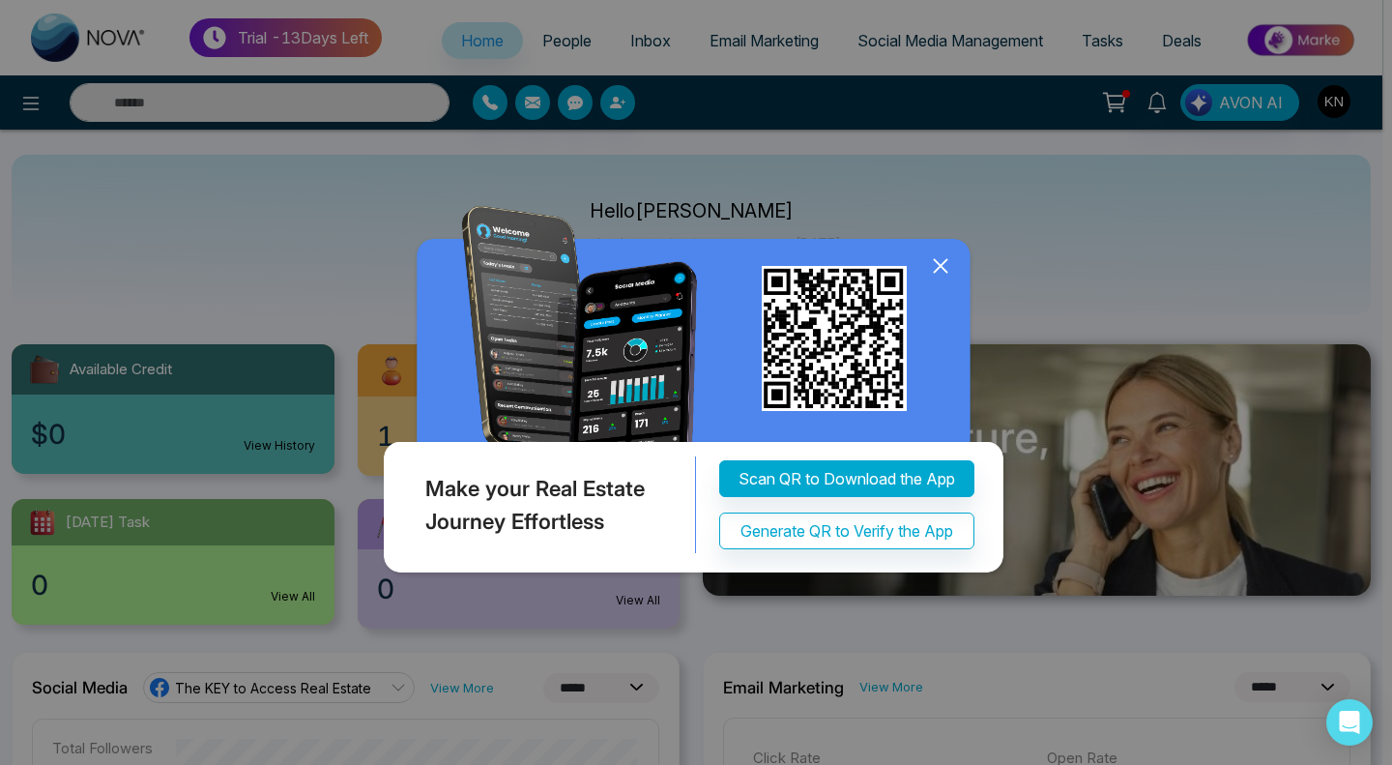
click at [934, 268] on icon at bounding box center [940, 265] width 29 height 29
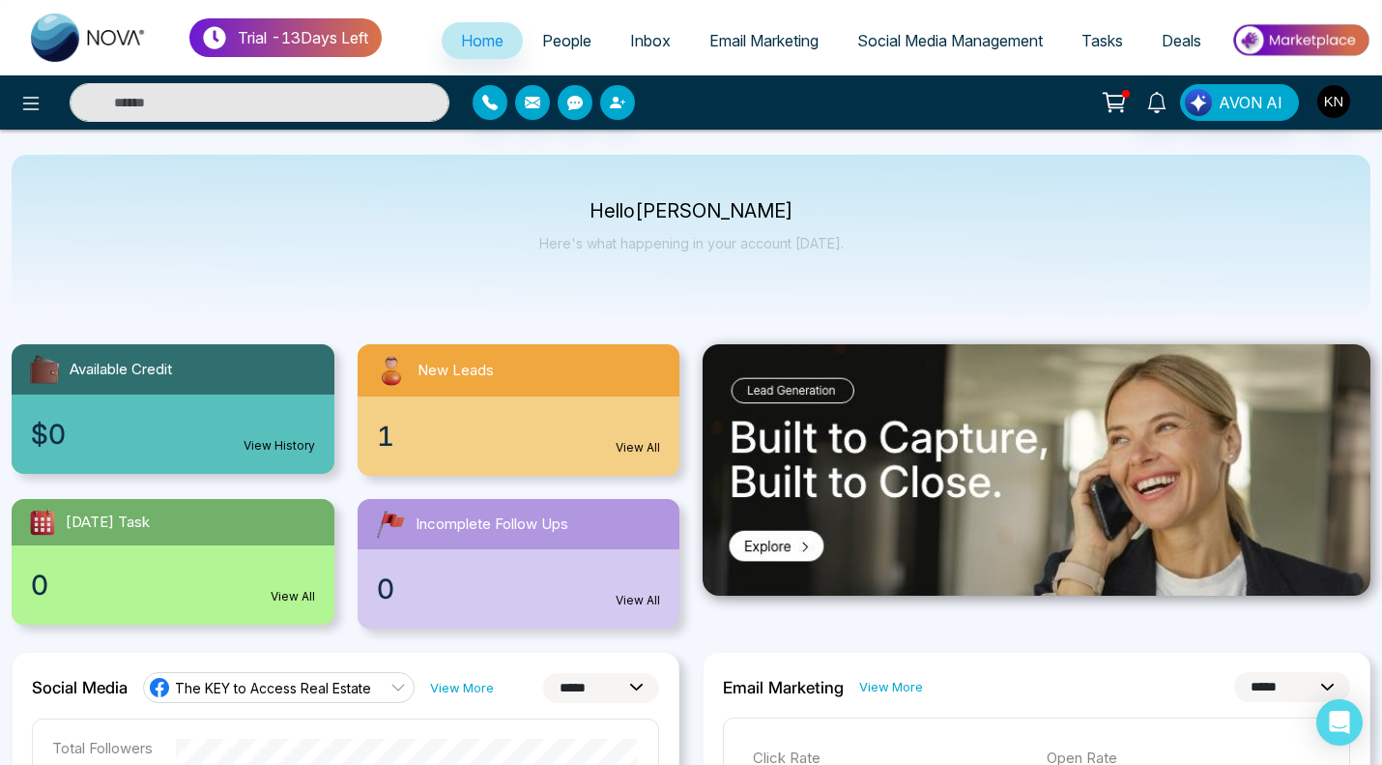
click at [1114, 103] on icon at bounding box center [1116, 100] width 16 height 9
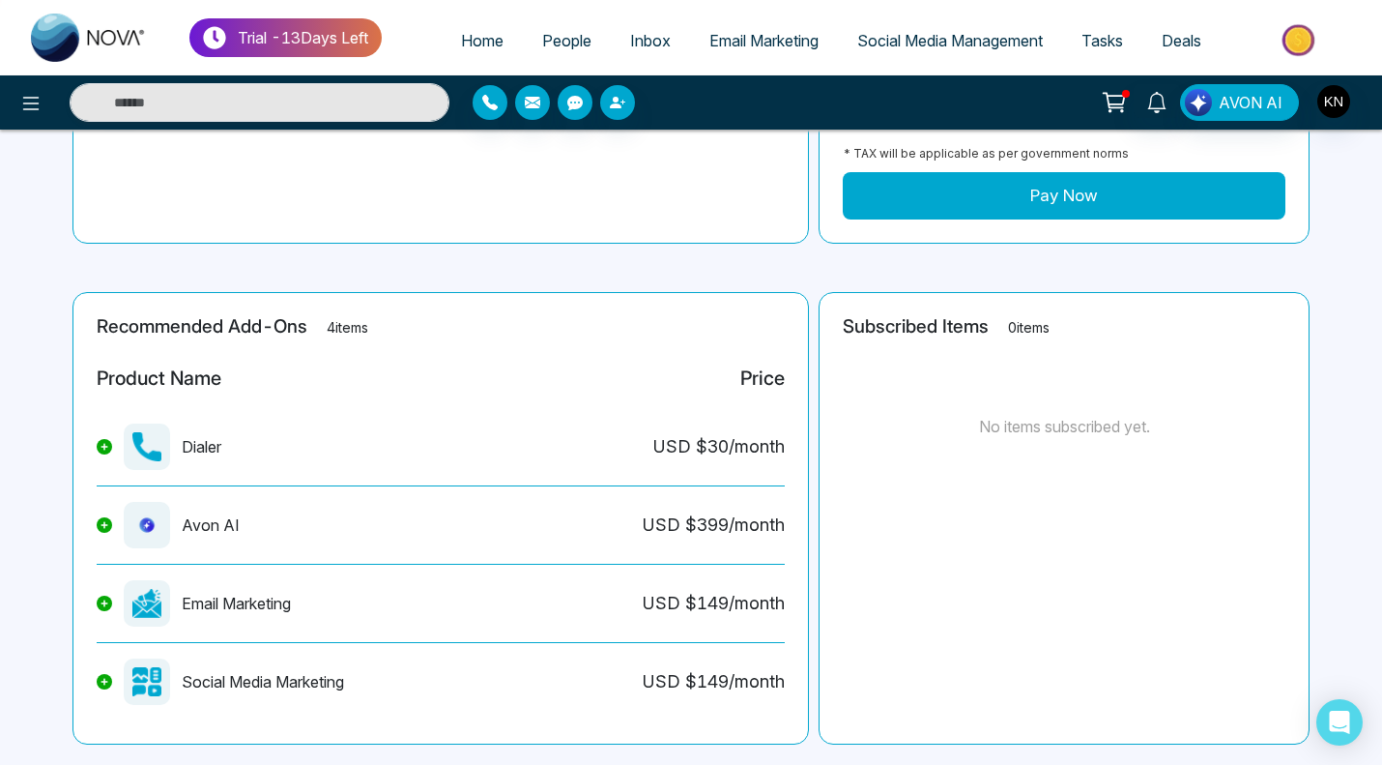
scroll to position [406, 0]
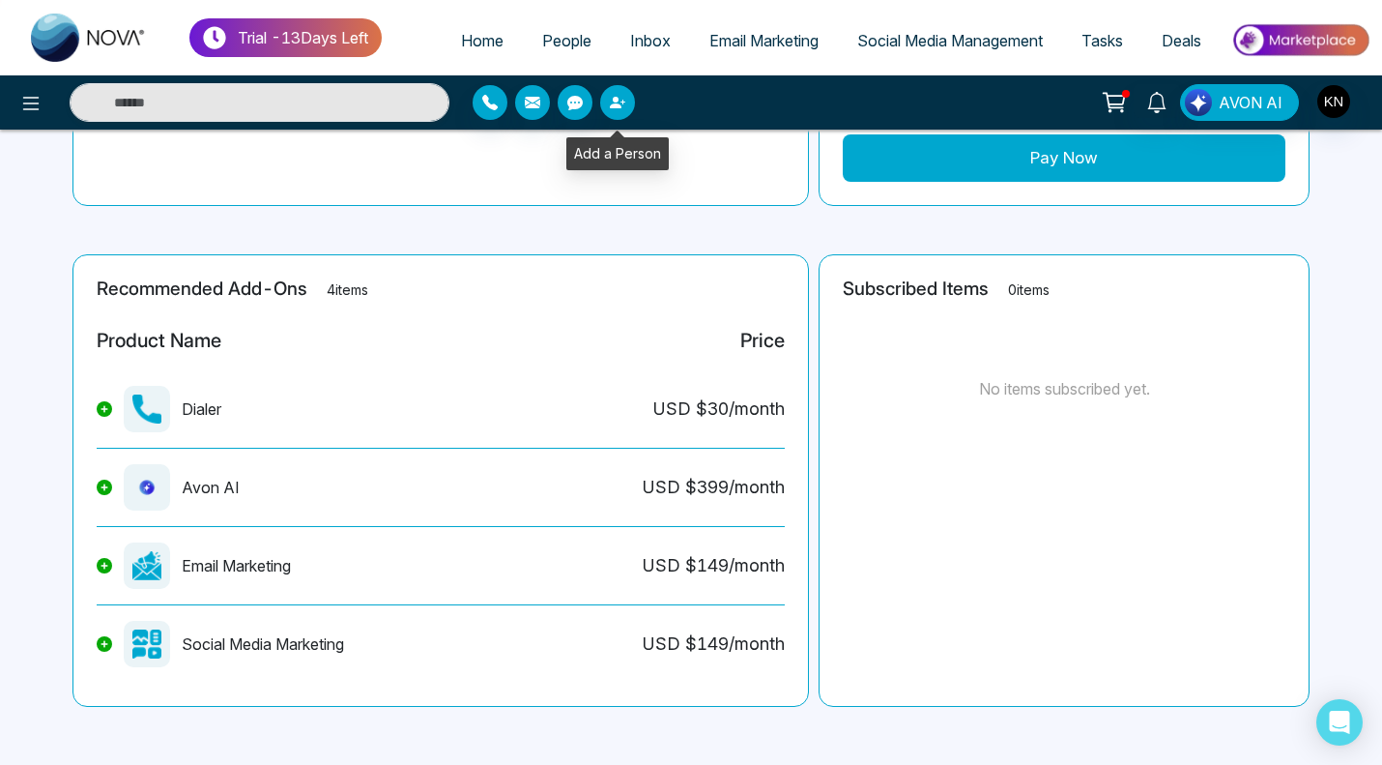
click at [608, 99] on button "button" at bounding box center [617, 102] width 35 height 35
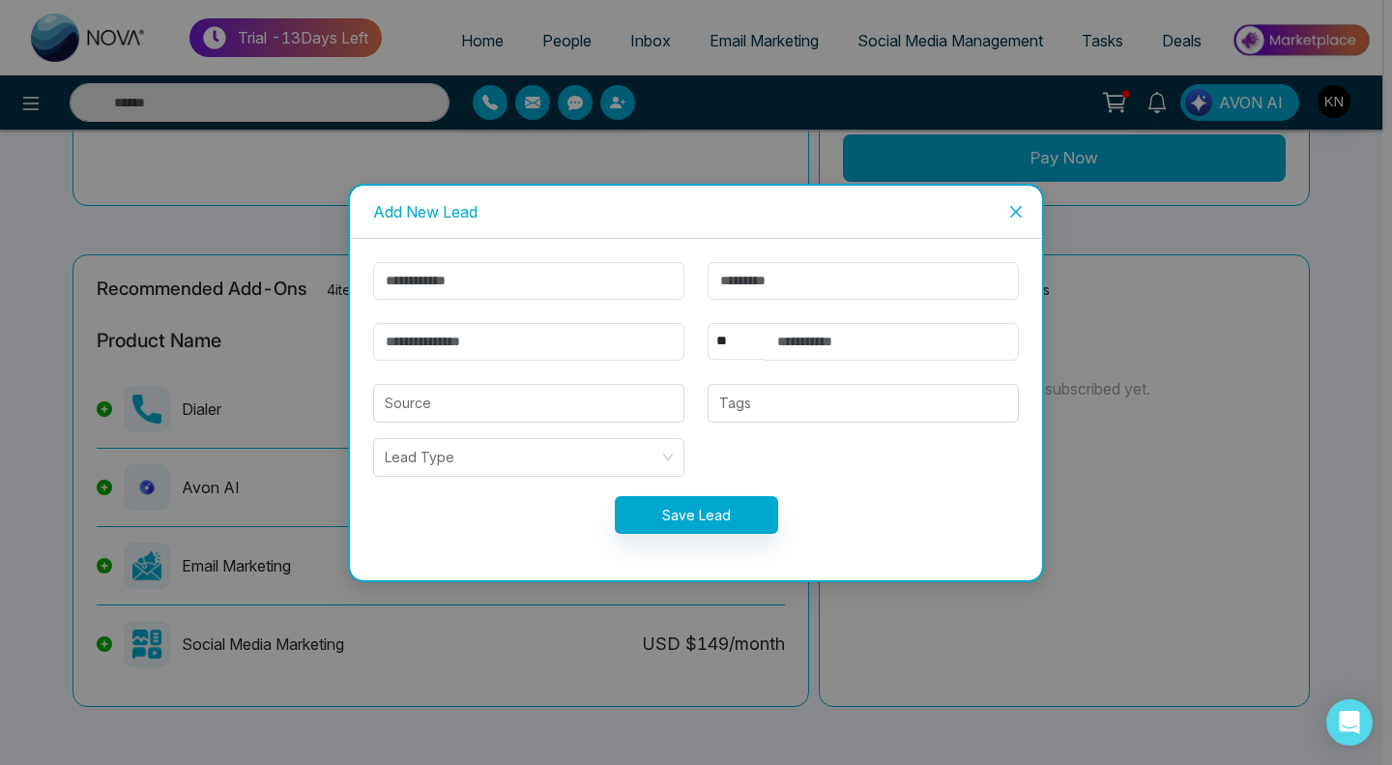
click at [1025, 205] on span "Close" at bounding box center [1016, 212] width 52 height 52
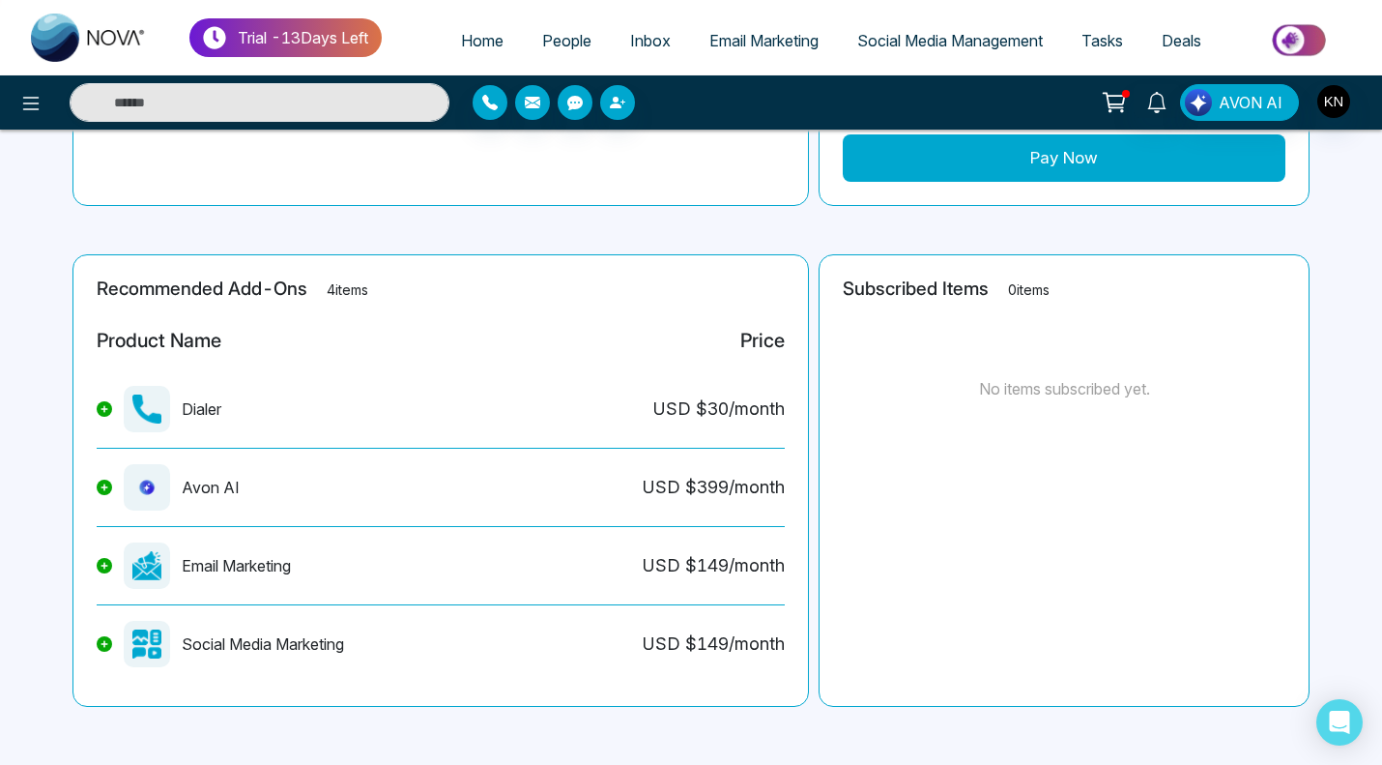
click at [1093, 43] on span "Tasks" at bounding box center [1103, 40] width 42 height 19
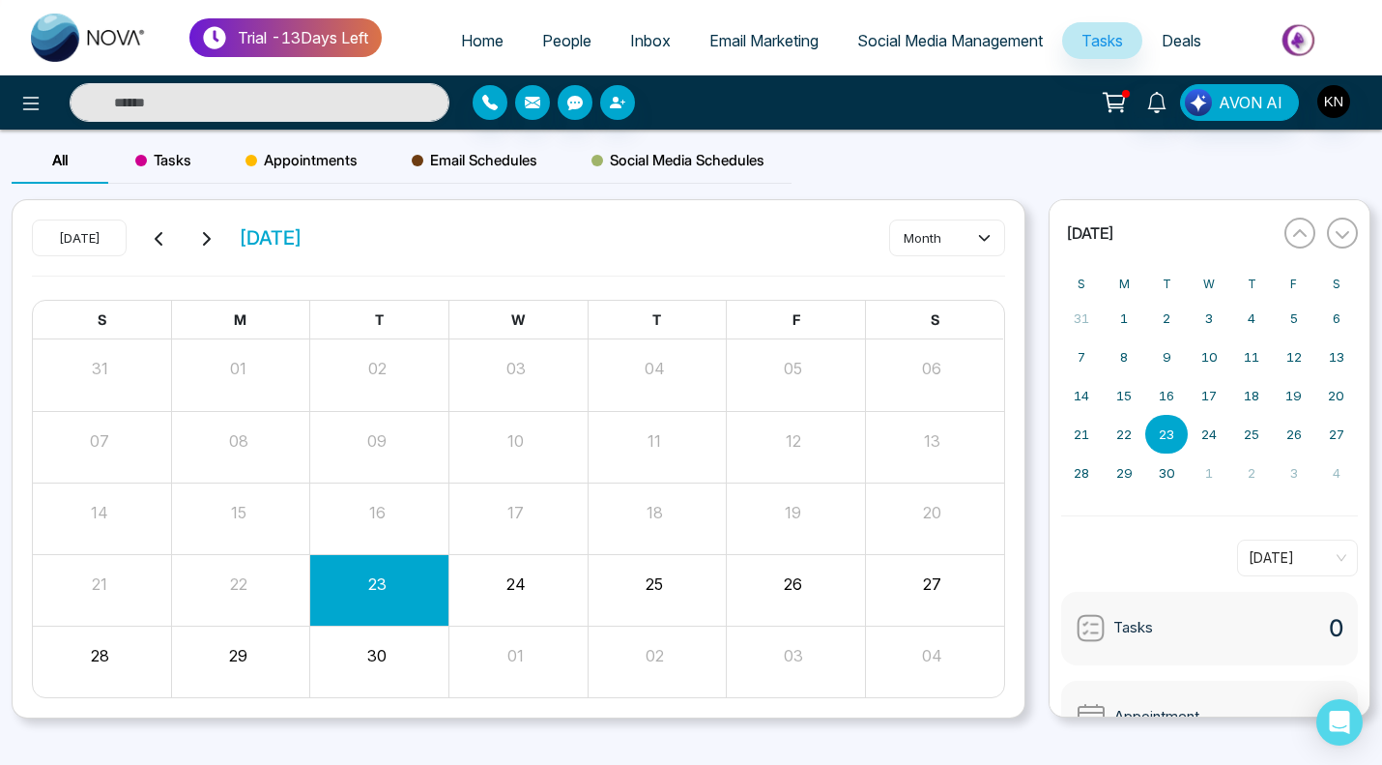
click at [310, 159] on span "Appointments" at bounding box center [302, 160] width 112 height 23
click at [380, 583] on button "23" at bounding box center [377, 583] width 18 height 23
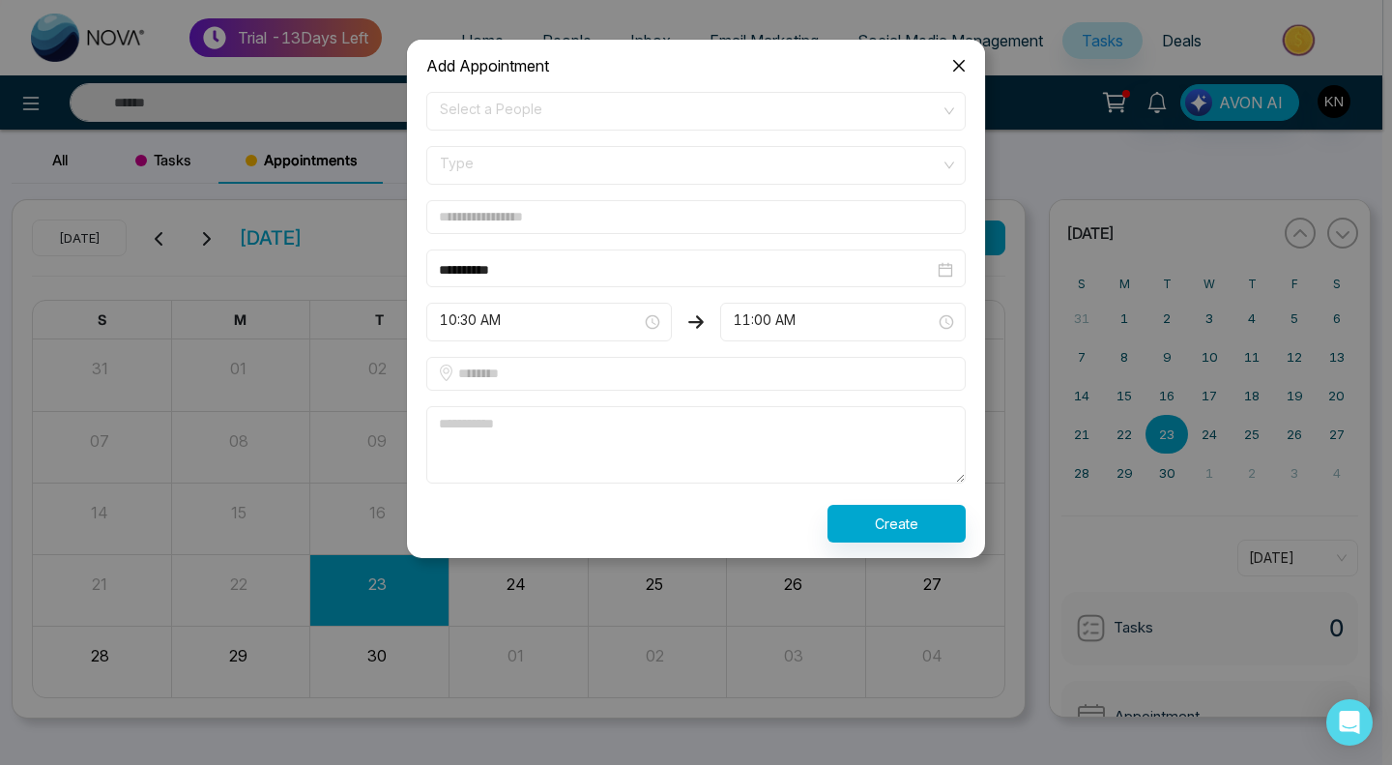
click at [955, 60] on icon "close" at bounding box center [958, 65] width 15 height 15
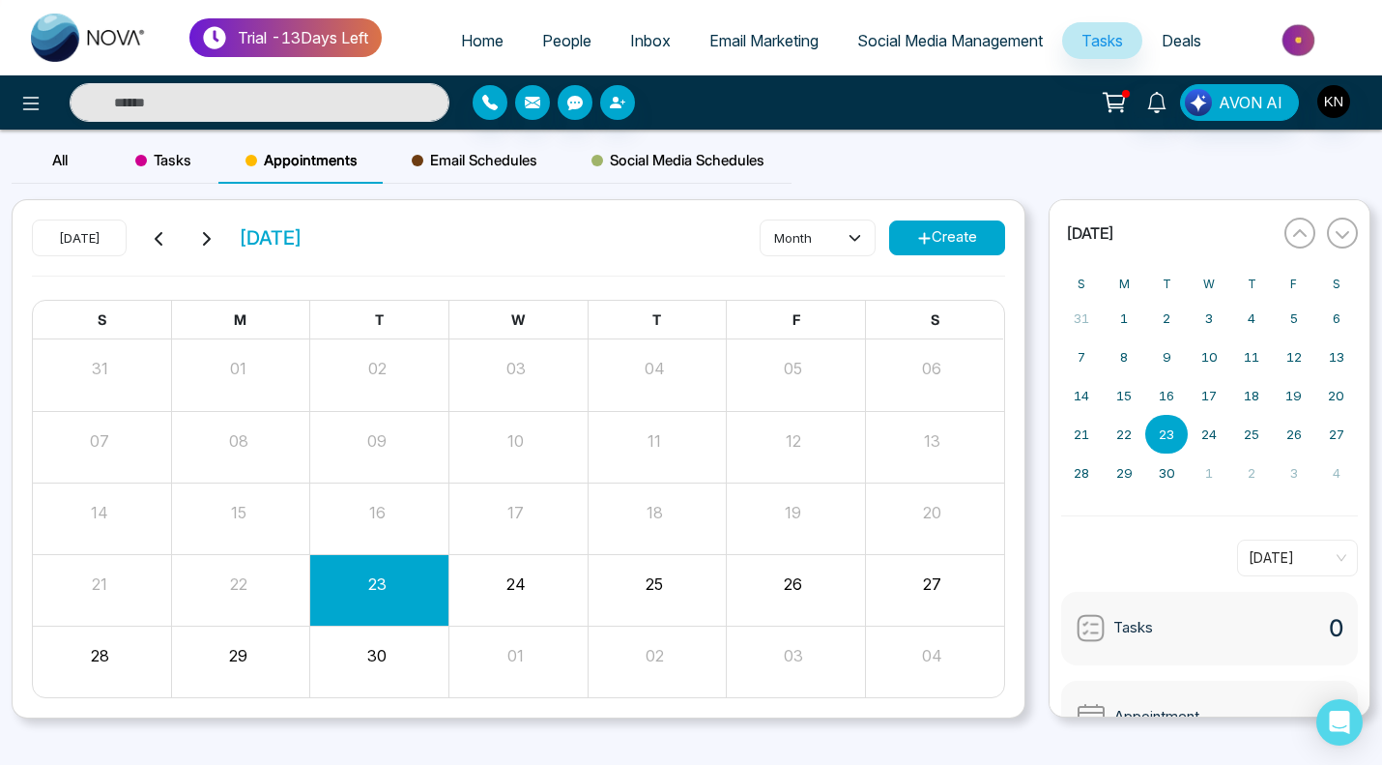
click at [527, 162] on span "Email Schedules" at bounding box center [475, 160] width 126 height 23
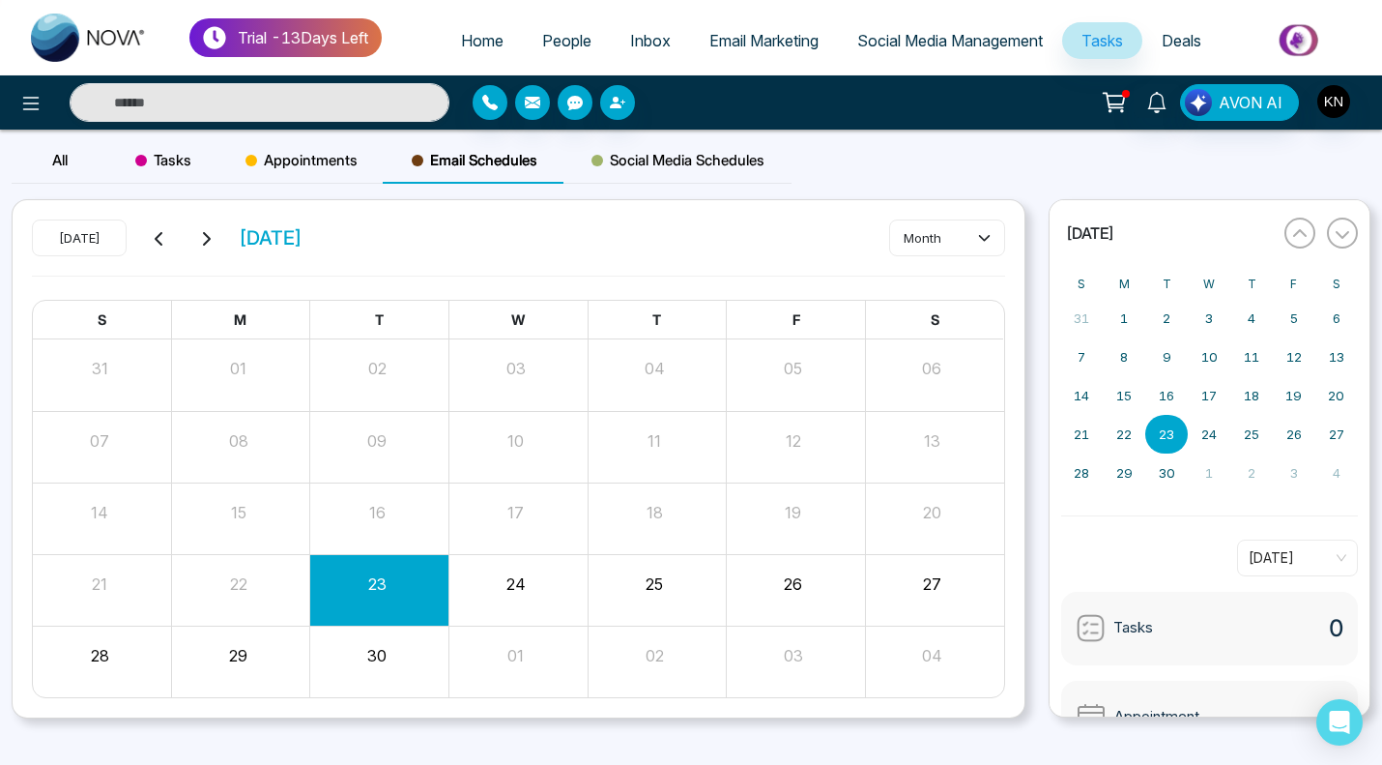
click at [672, 159] on span "Social Media Schedules" at bounding box center [678, 160] width 173 height 23
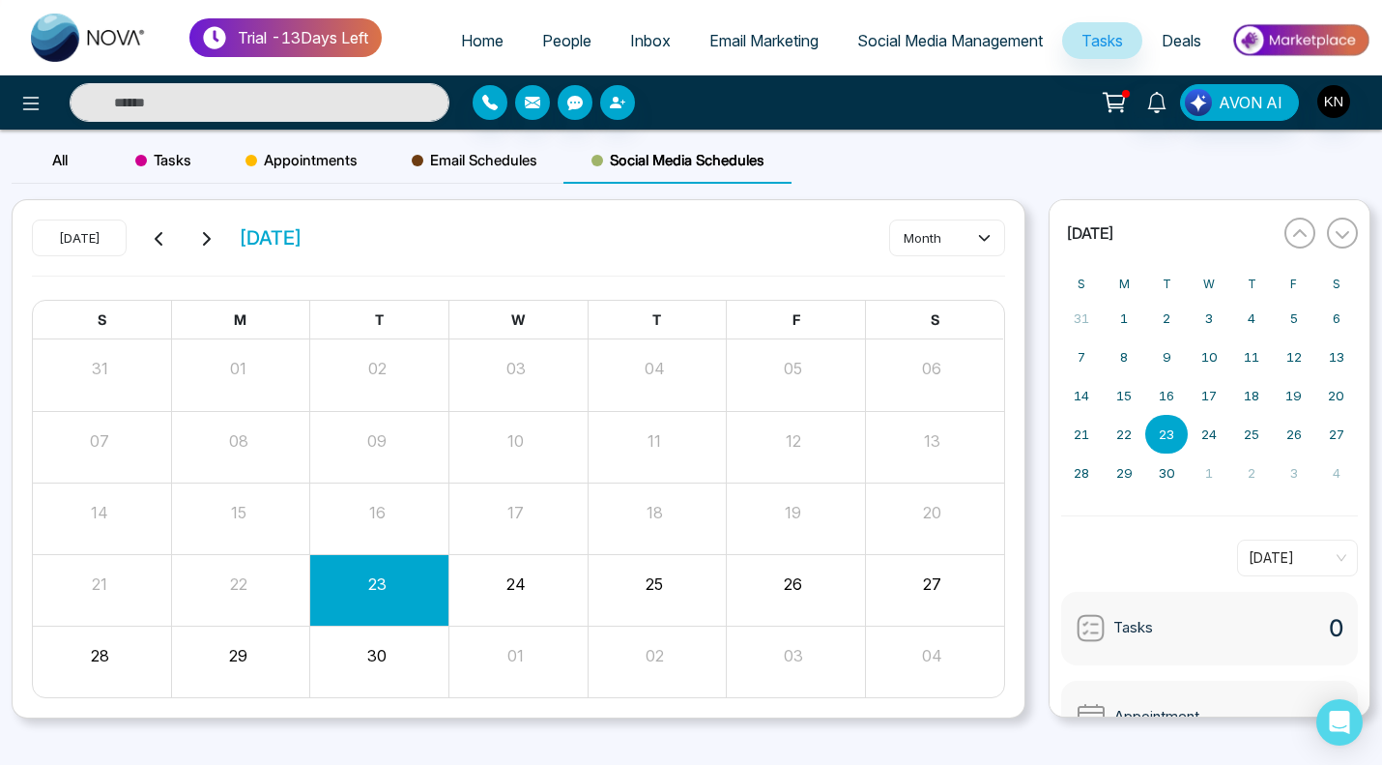
click at [168, 164] on span "Tasks" at bounding box center [163, 160] width 56 height 23
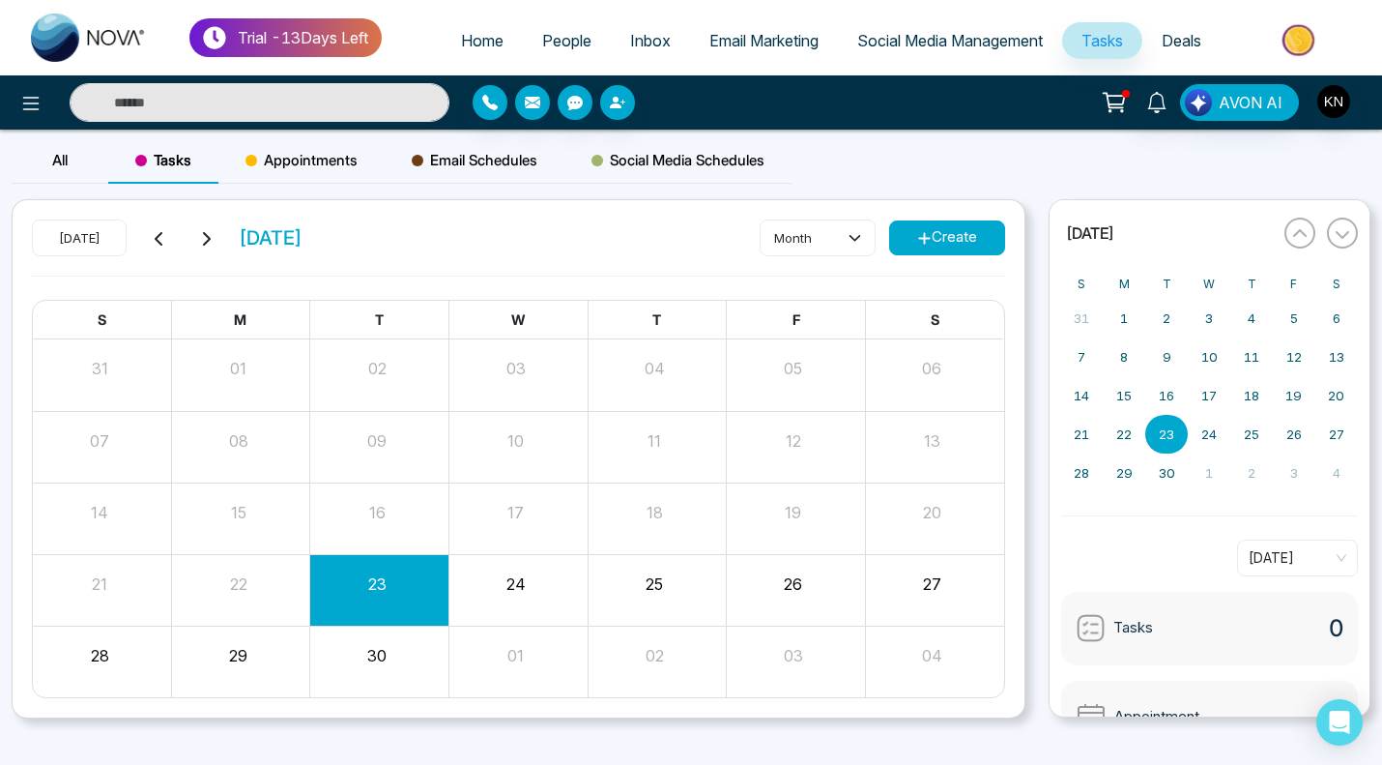
click at [55, 164] on span "All" at bounding box center [59, 160] width 15 height 18
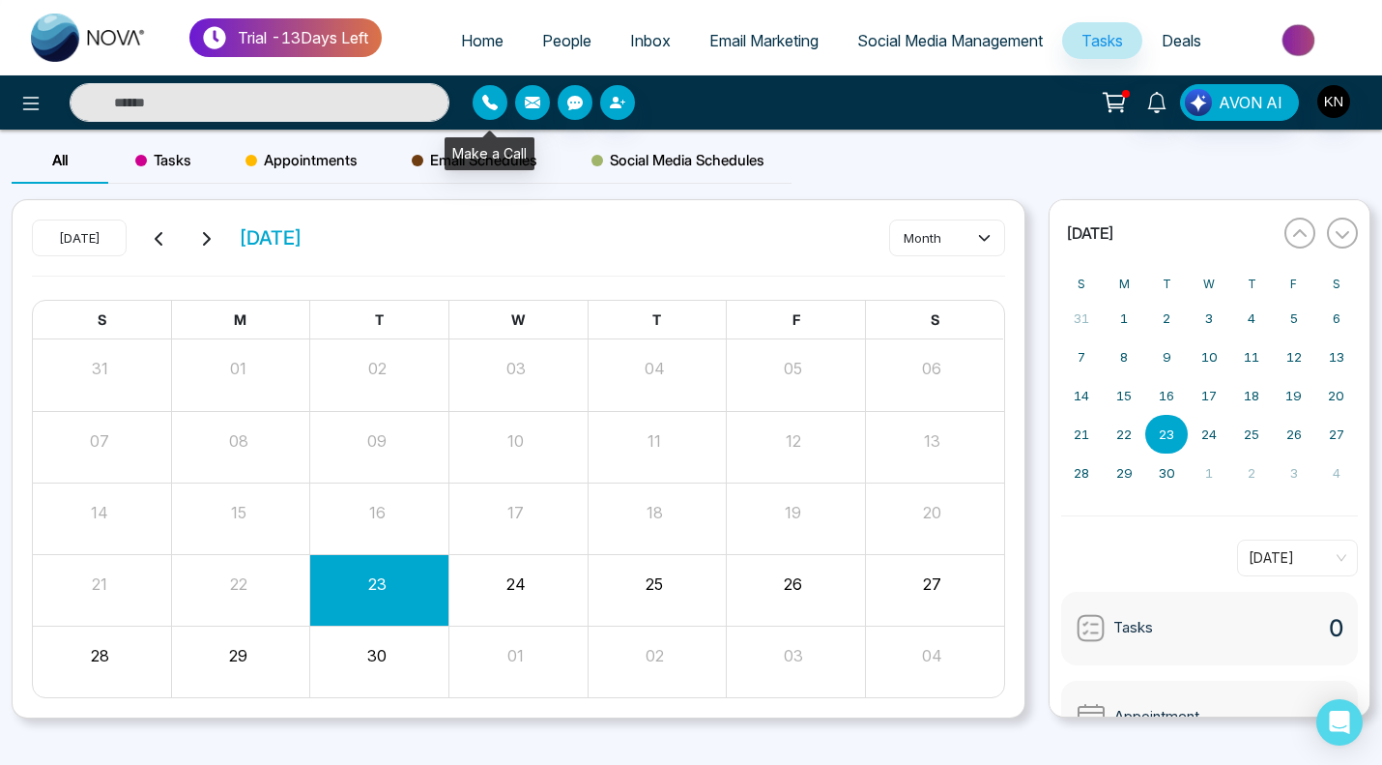
click at [473, 103] on button "button" at bounding box center [490, 102] width 35 height 35
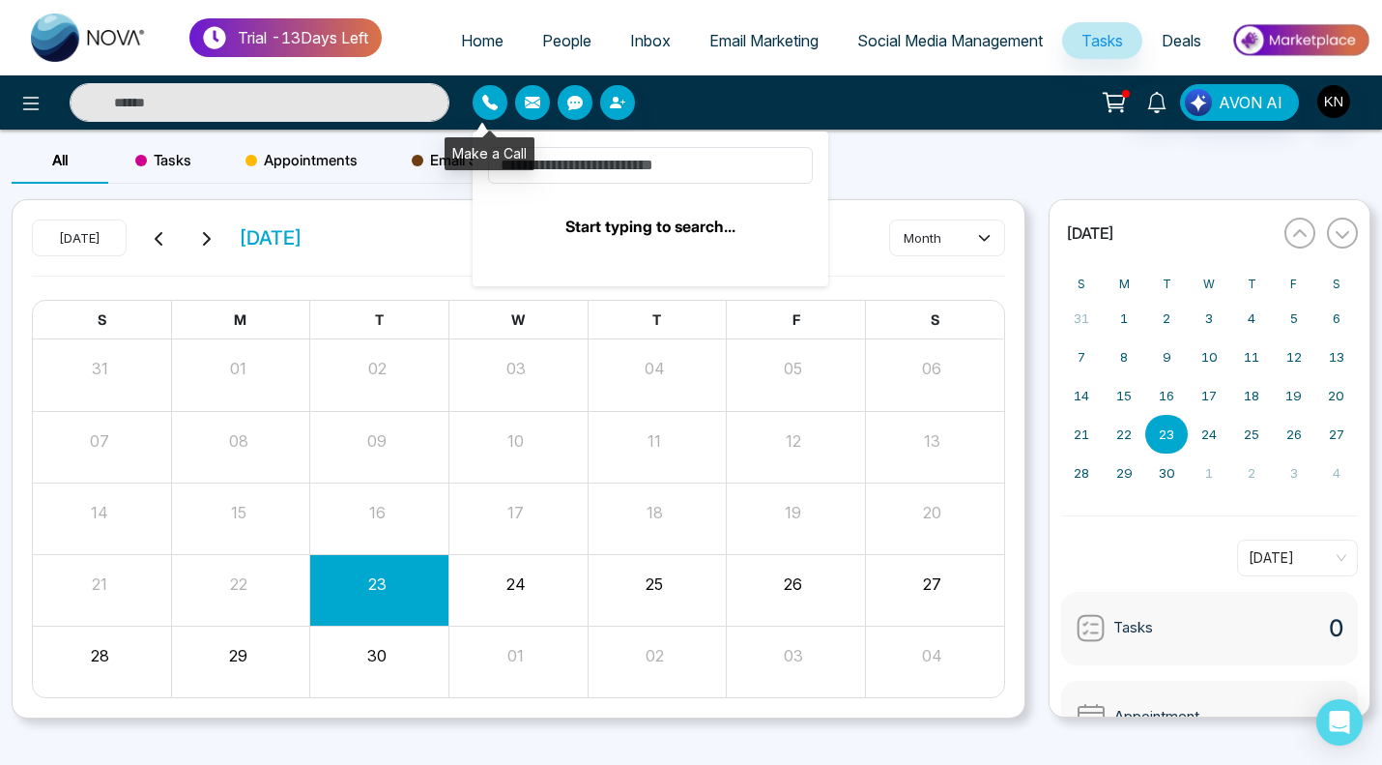
click at [473, 103] on button "button" at bounding box center [490, 102] width 35 height 35
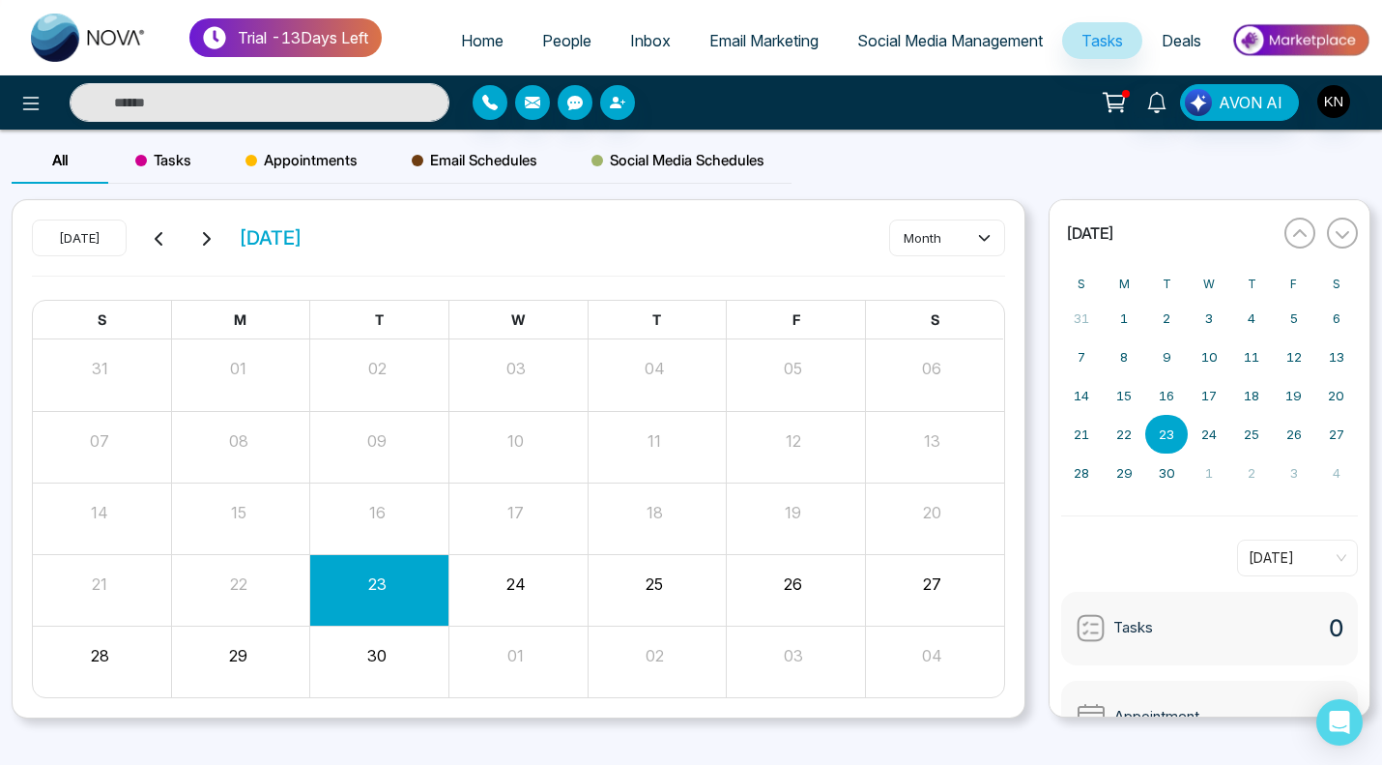
click at [466, 44] on span "Home" at bounding box center [482, 40] width 43 height 19
select select "*"
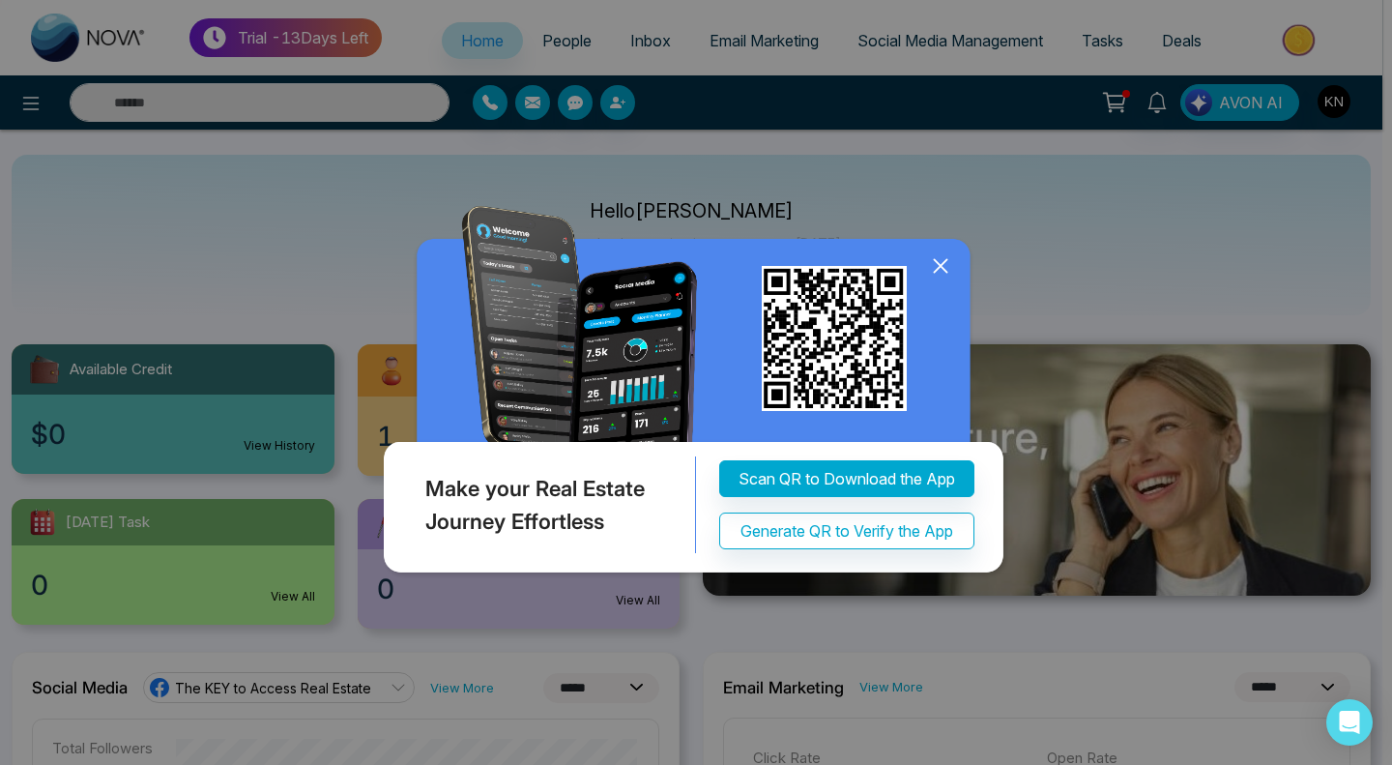
click at [945, 266] on icon at bounding box center [940, 265] width 29 height 29
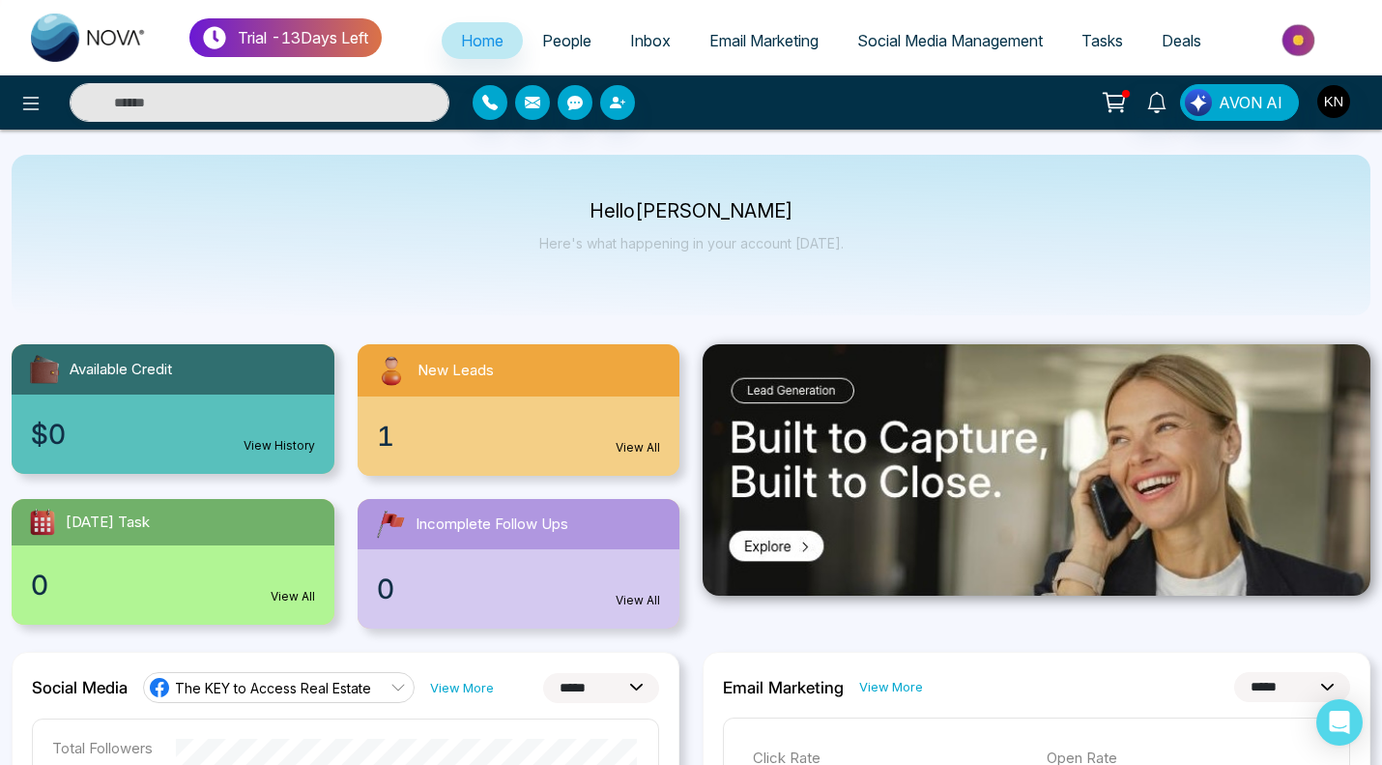
click at [926, 37] on span "Social Media Management" at bounding box center [950, 40] width 186 height 19
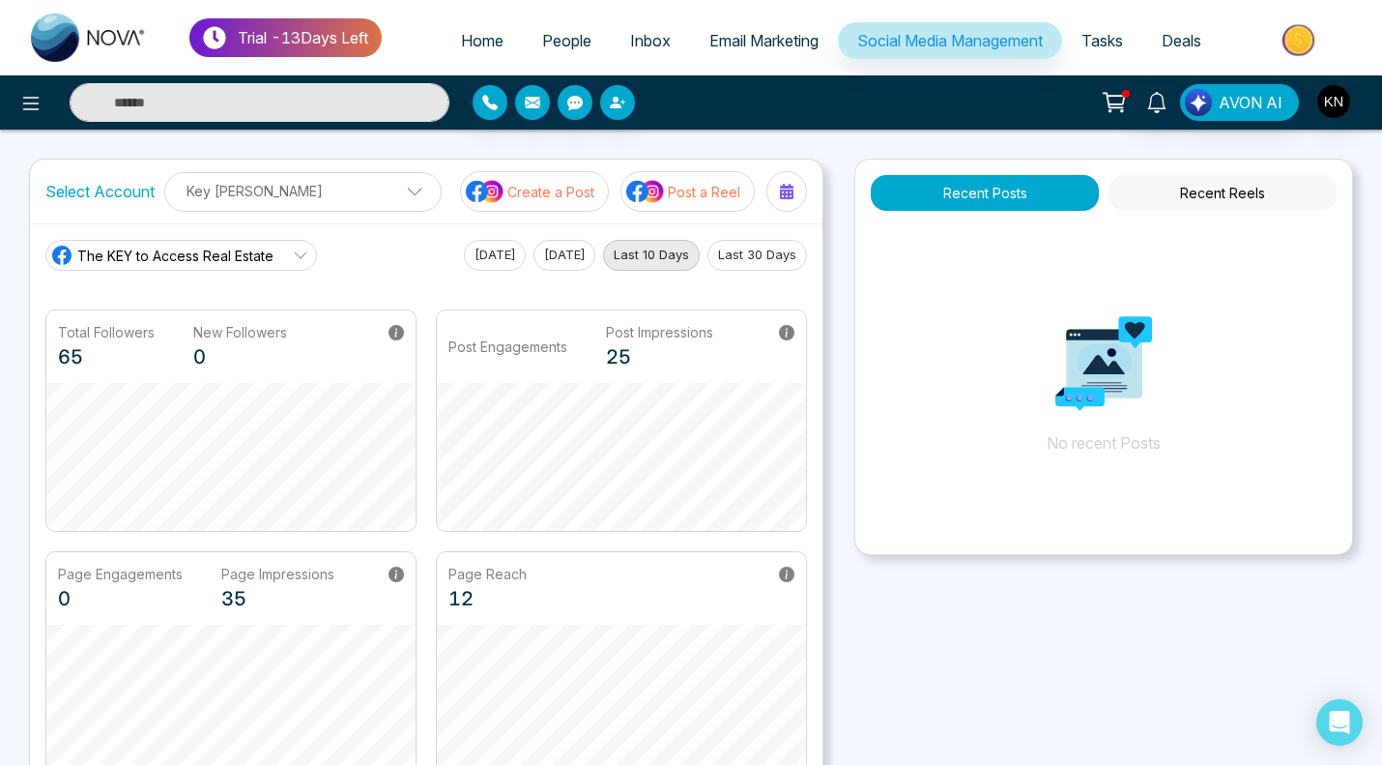
click at [165, 262] on span "The KEY to Access Real Estate" at bounding box center [175, 256] width 196 height 20
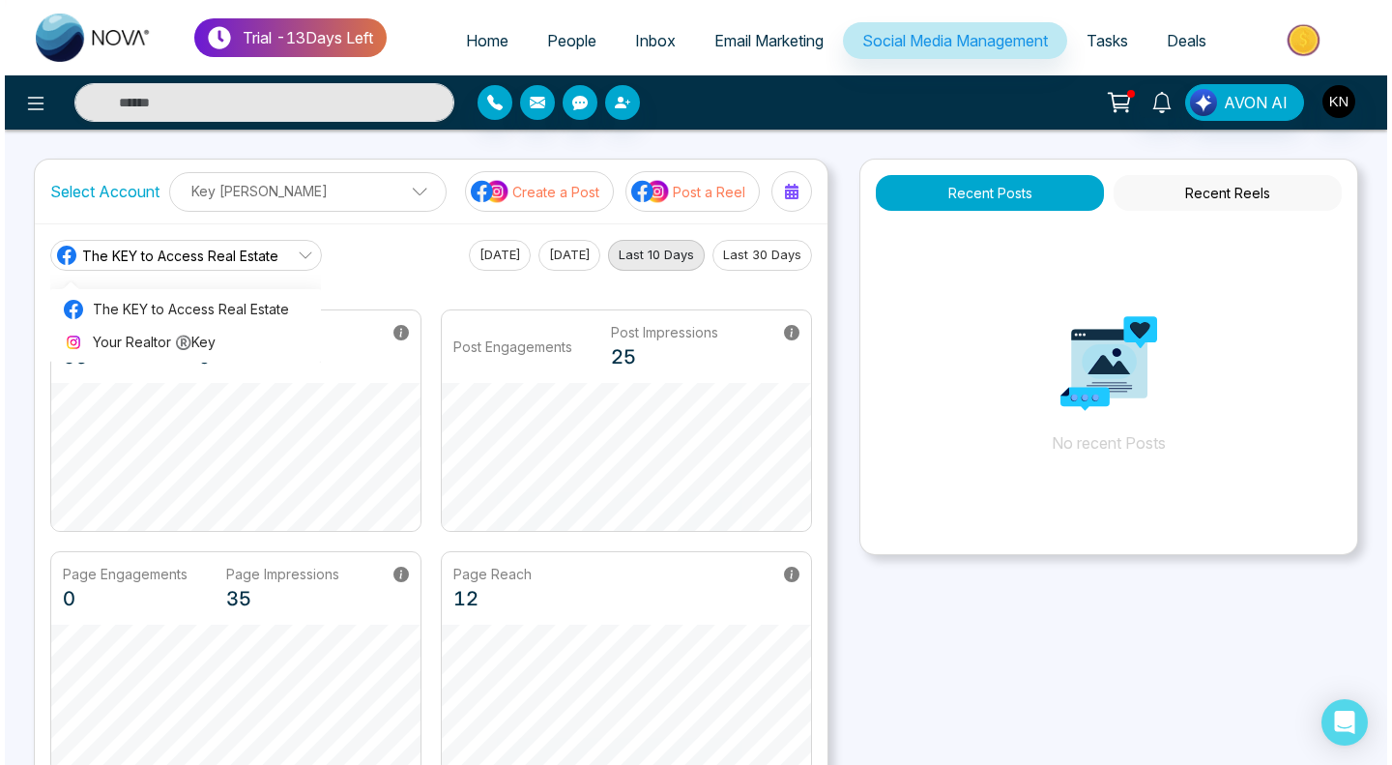
scroll to position [4, 0]
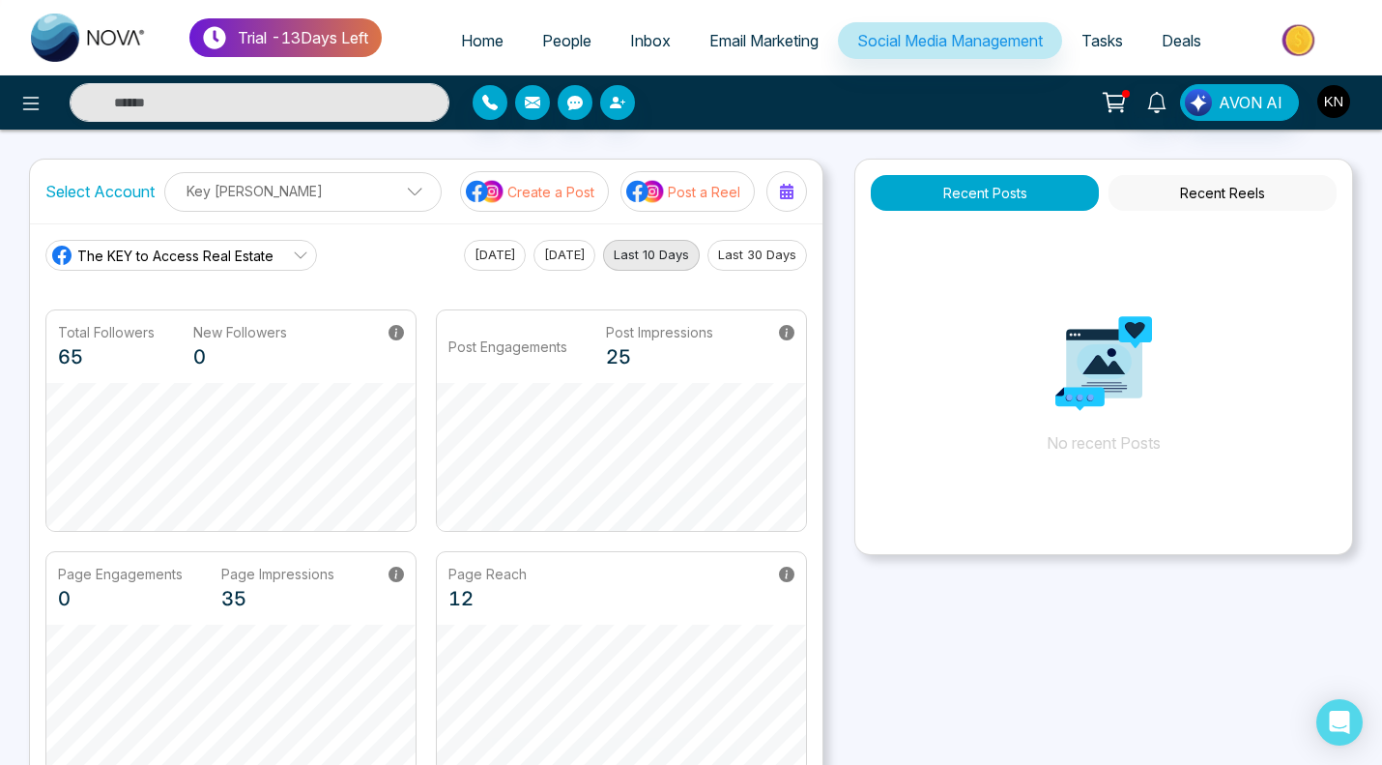
click at [1332, 102] on img "button" at bounding box center [1333, 101] width 33 height 33
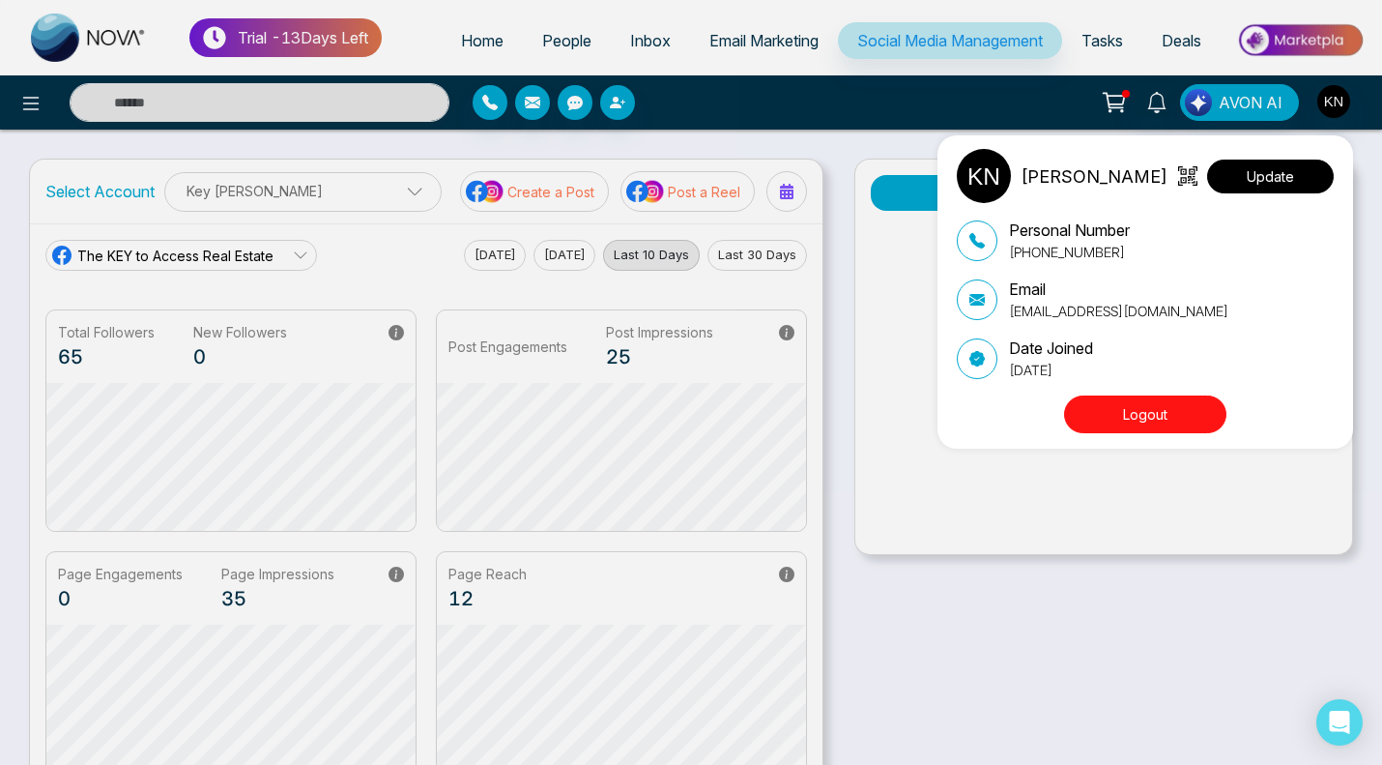
click at [1282, 174] on button "Update" at bounding box center [1270, 176] width 127 height 34
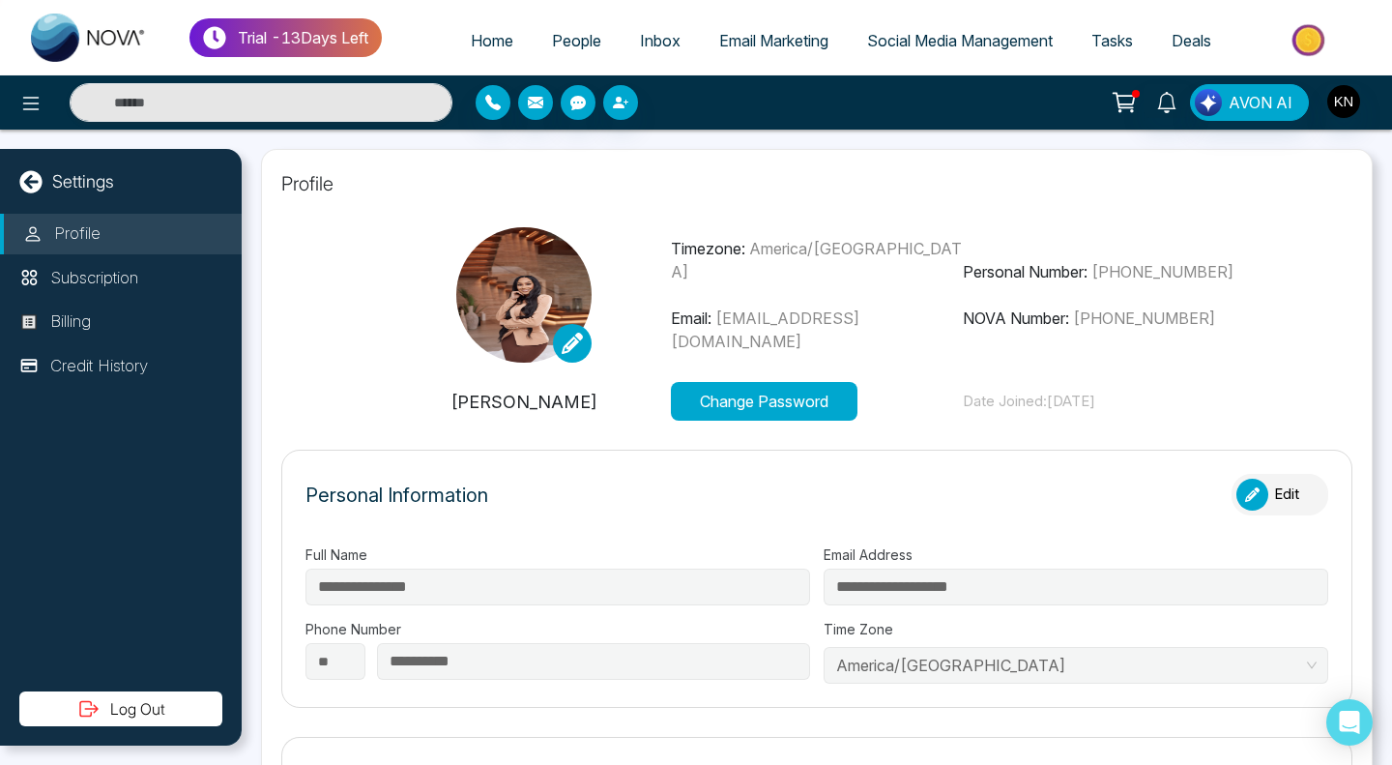
type input "**********"
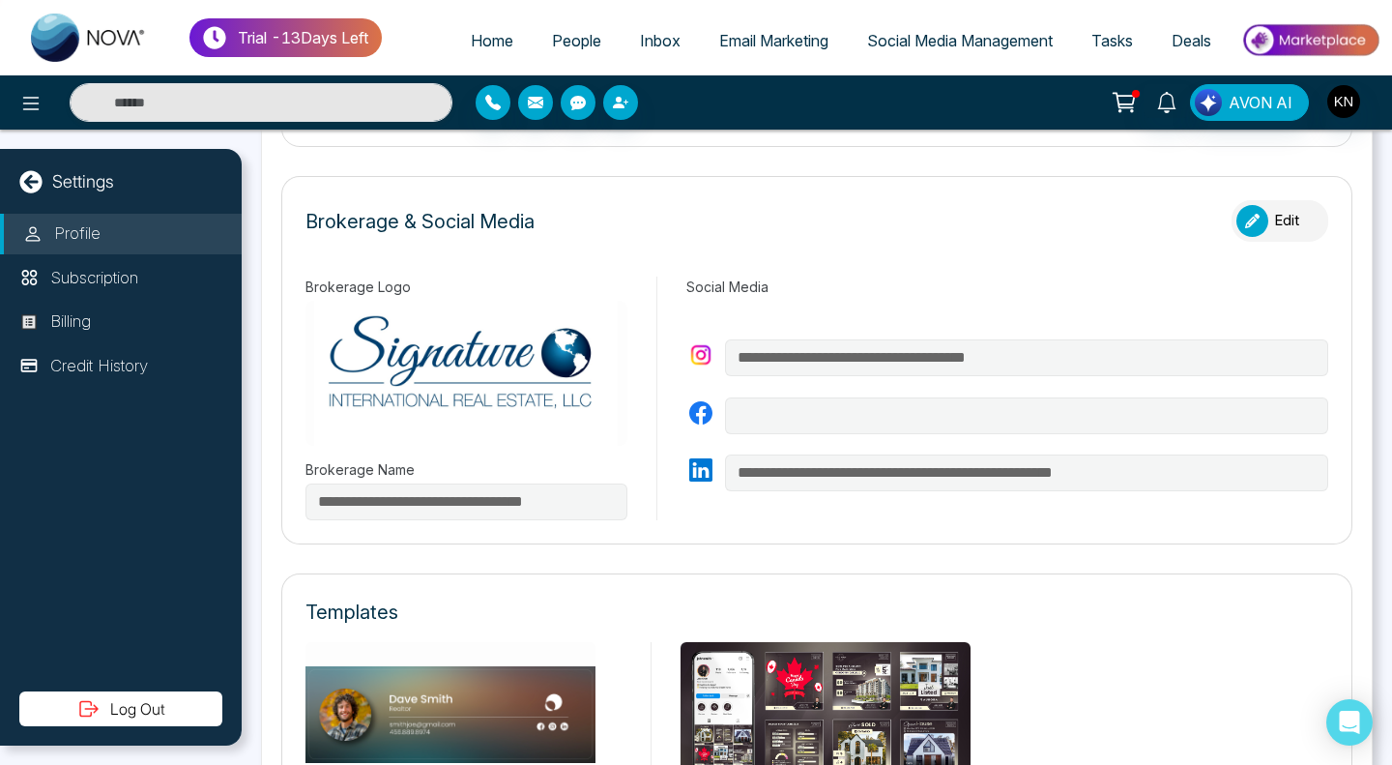
scroll to position [580, 0]
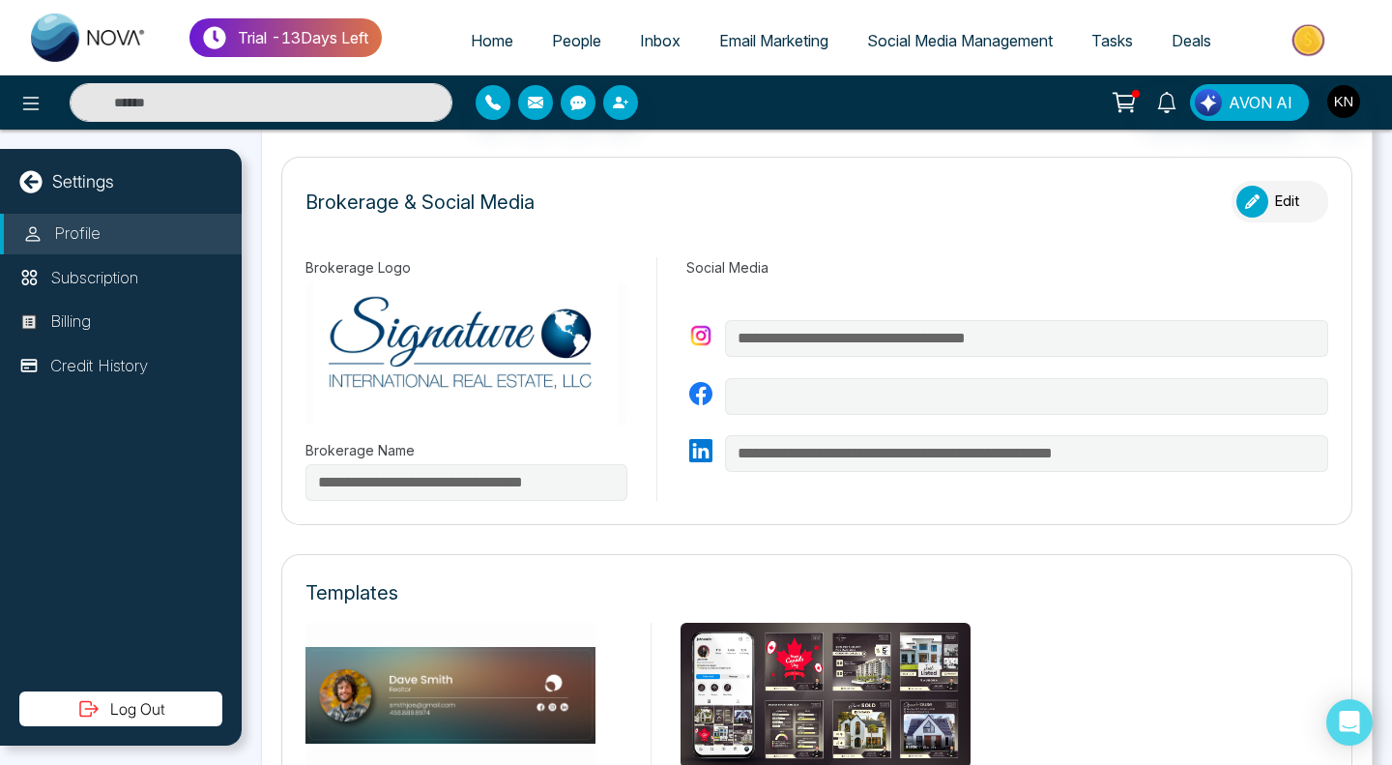
click at [1268, 212] on button "Edit" at bounding box center [1279, 202] width 97 height 42
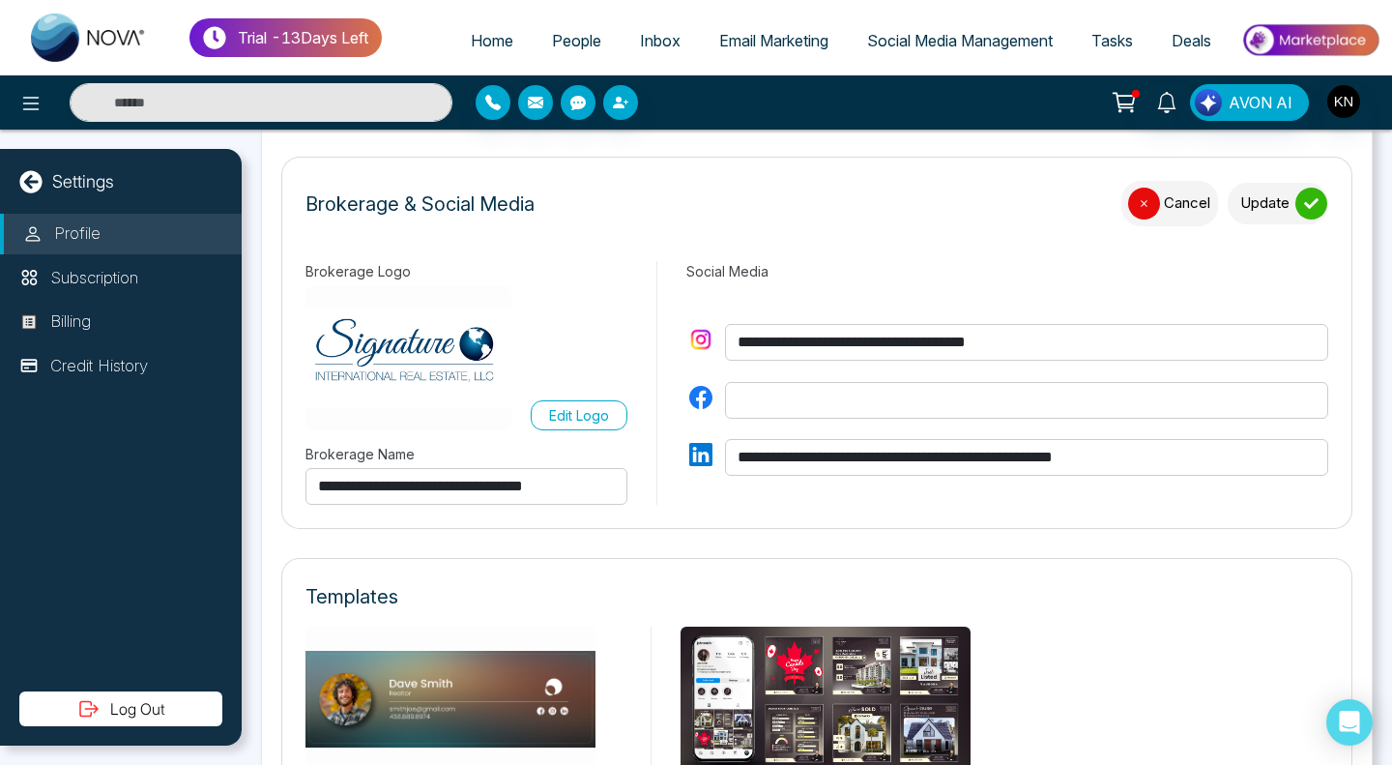
click at [794, 397] on input "text" at bounding box center [1026, 400] width 603 height 37
paste input "**********"
type input "**********"
click at [1268, 189] on button "Update" at bounding box center [1278, 204] width 101 height 42
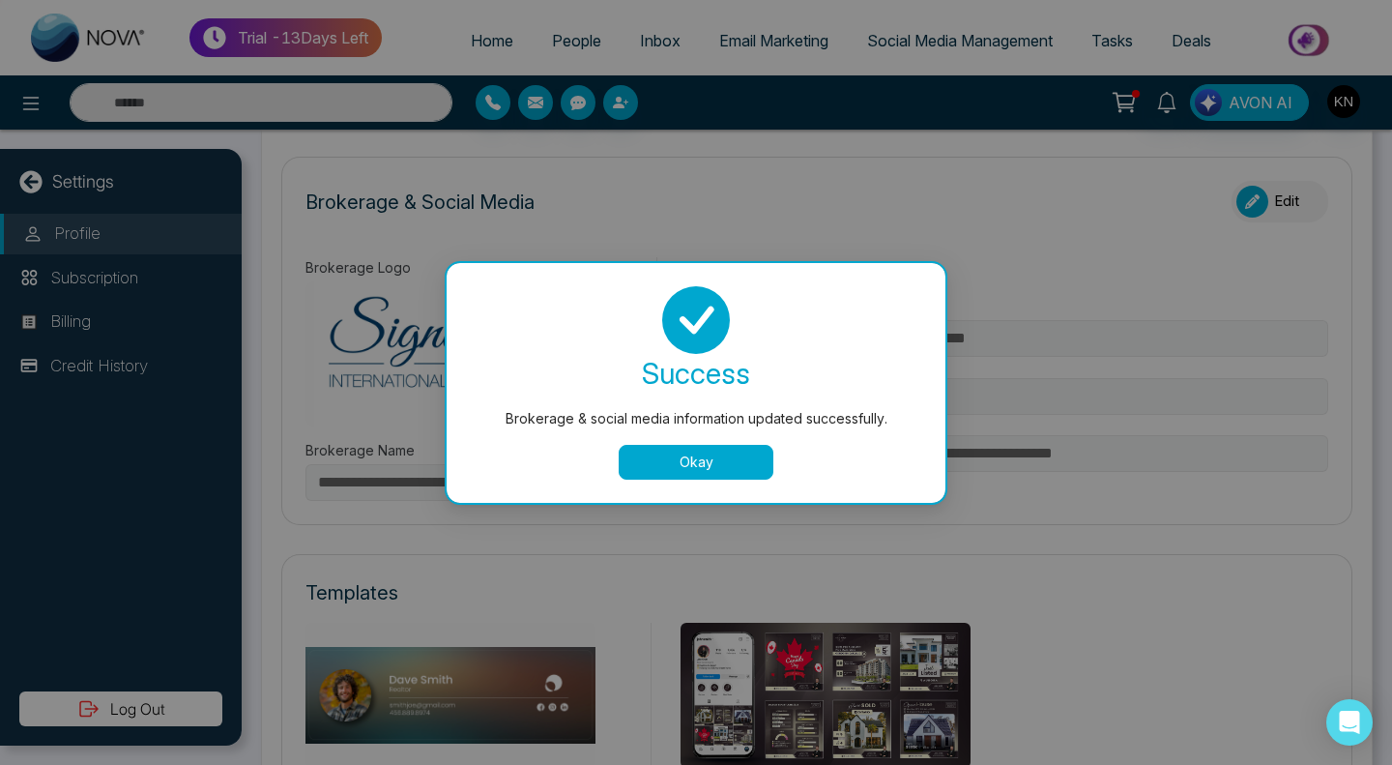
type input "**********"
click at [724, 455] on button "Okay" at bounding box center [696, 462] width 155 height 35
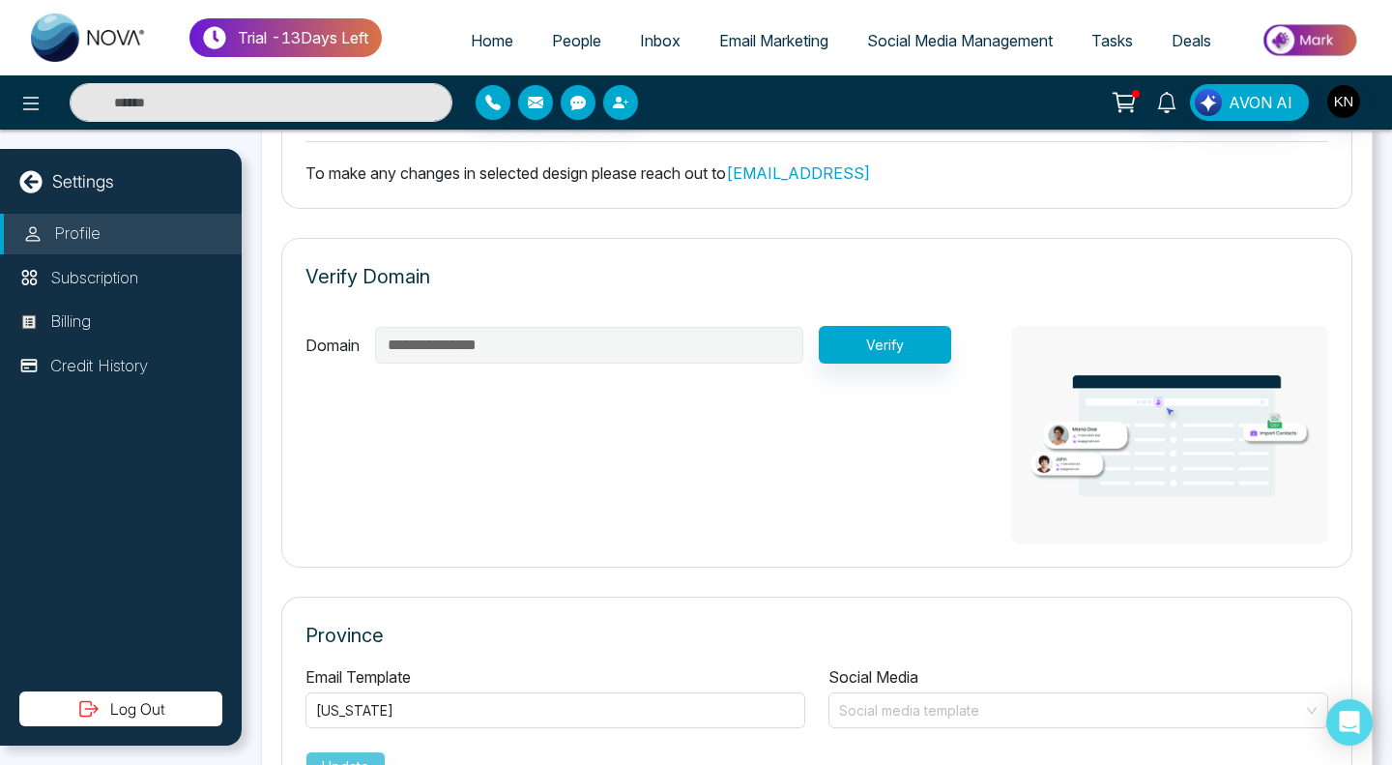
scroll to position [1241, 0]
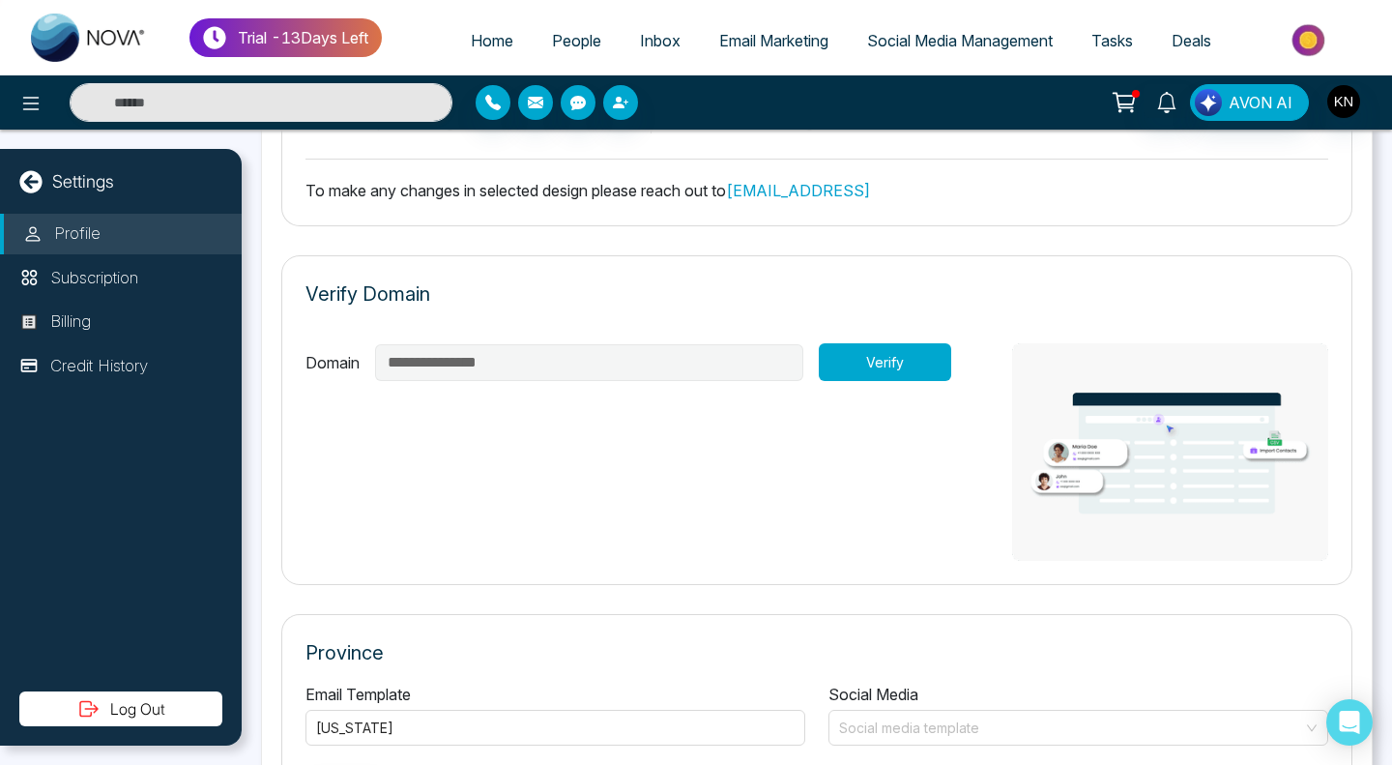
click at [860, 363] on button "Verify" at bounding box center [885, 362] width 132 height 38
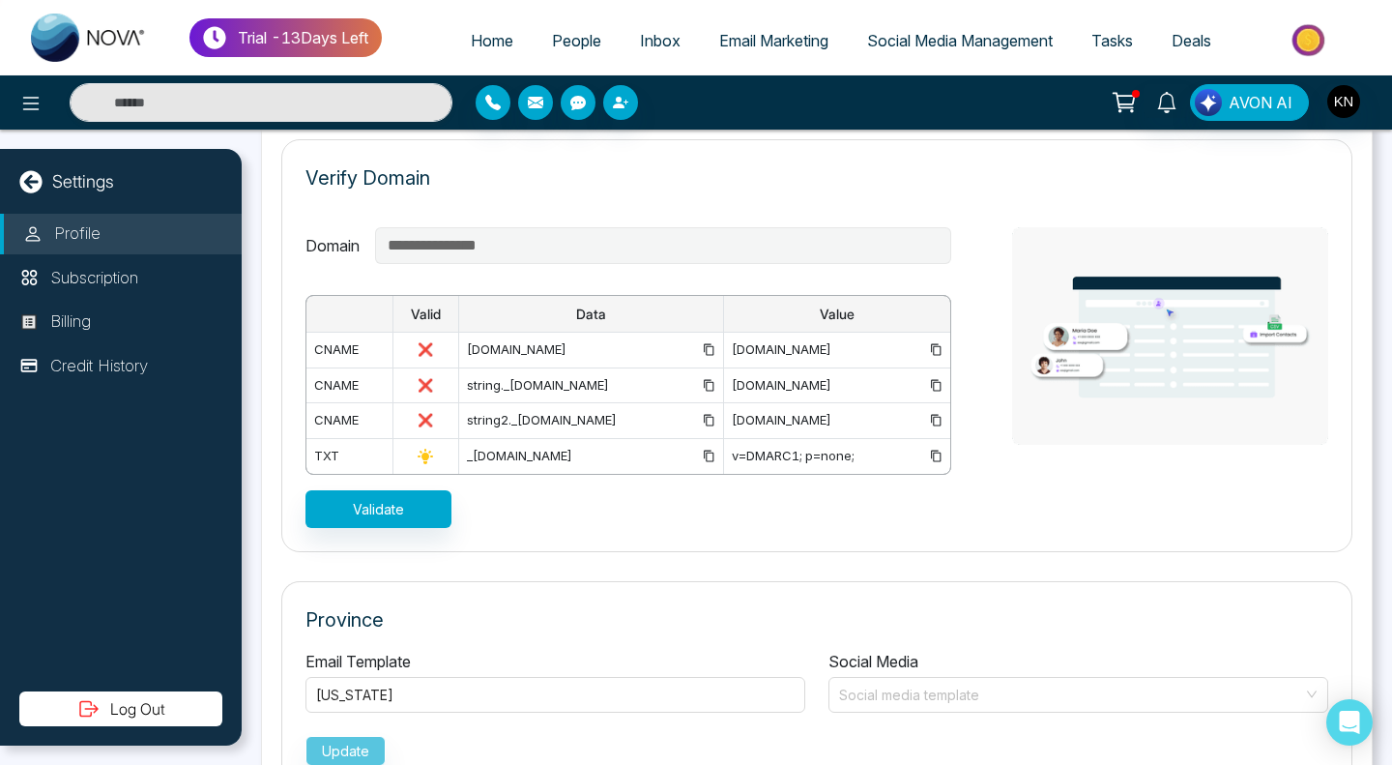
scroll to position [1335, 0]
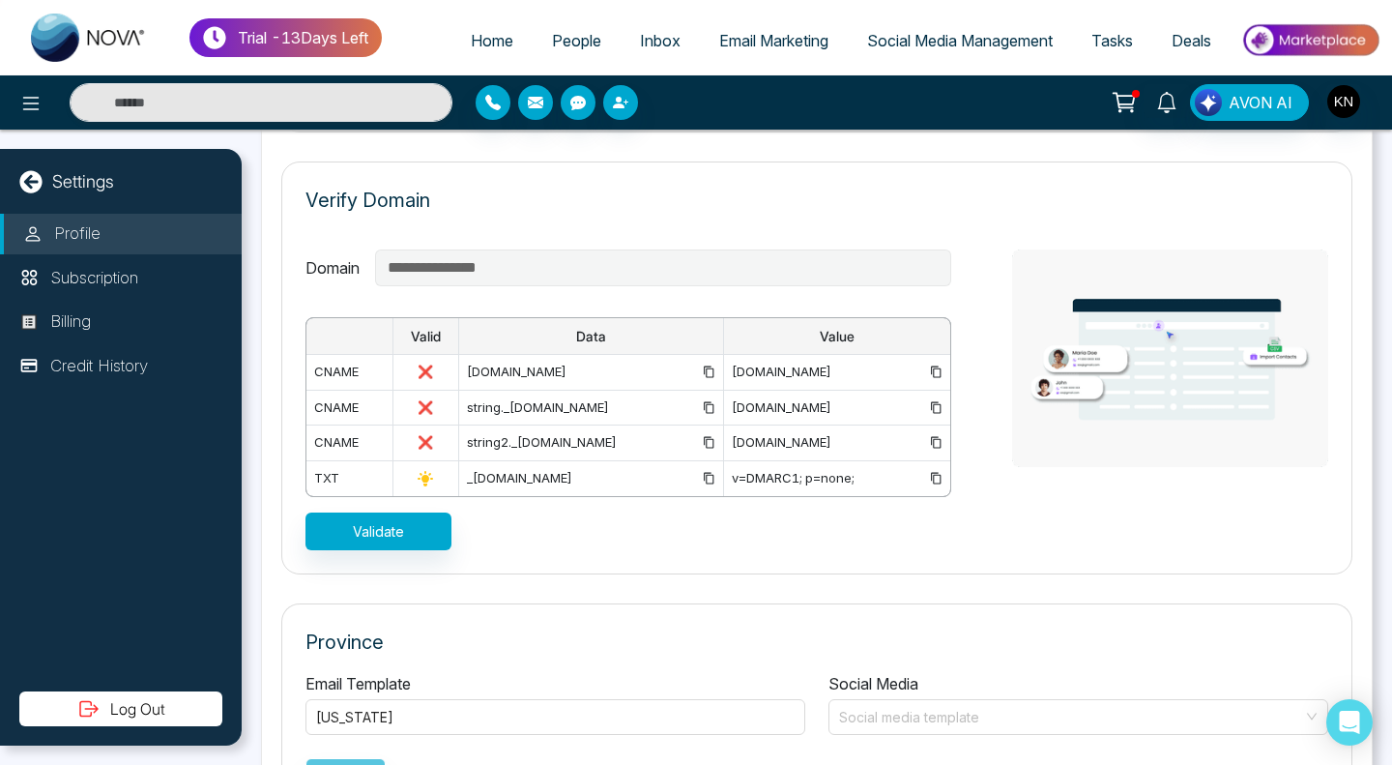
click at [594, 372] on div "[DOMAIN_NAME]" at bounding box center [591, 371] width 248 height 19
click at [703, 372] on icon at bounding box center [709, 371] width 13 height 13
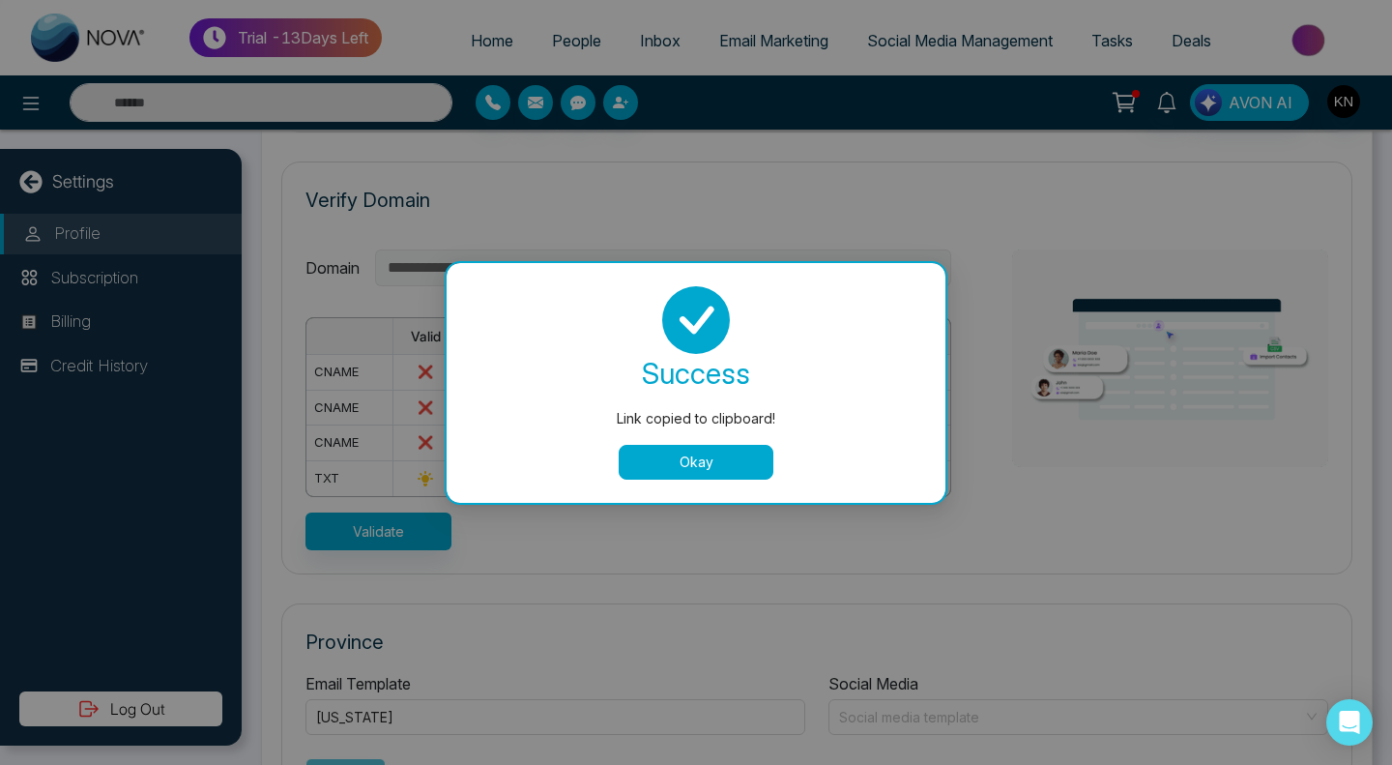
click at [659, 461] on button "Okay" at bounding box center [696, 462] width 155 height 35
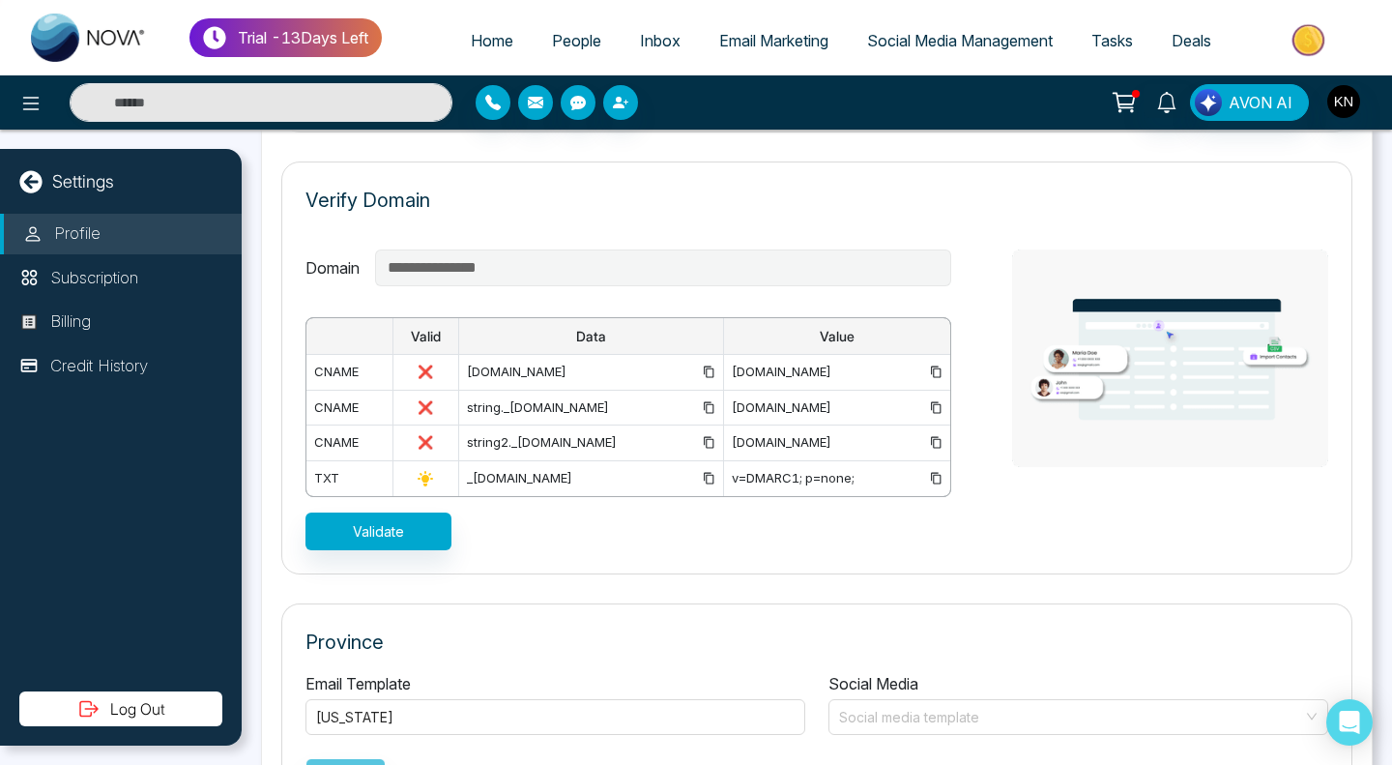
drag, startPoint x: 889, startPoint y: 373, endPoint x: 666, endPoint y: 365, distance: 223.4
click at [724, 365] on td "[DOMAIN_NAME]" at bounding box center [837, 373] width 227 height 36
copy div "[DOMAIN_NAME]"
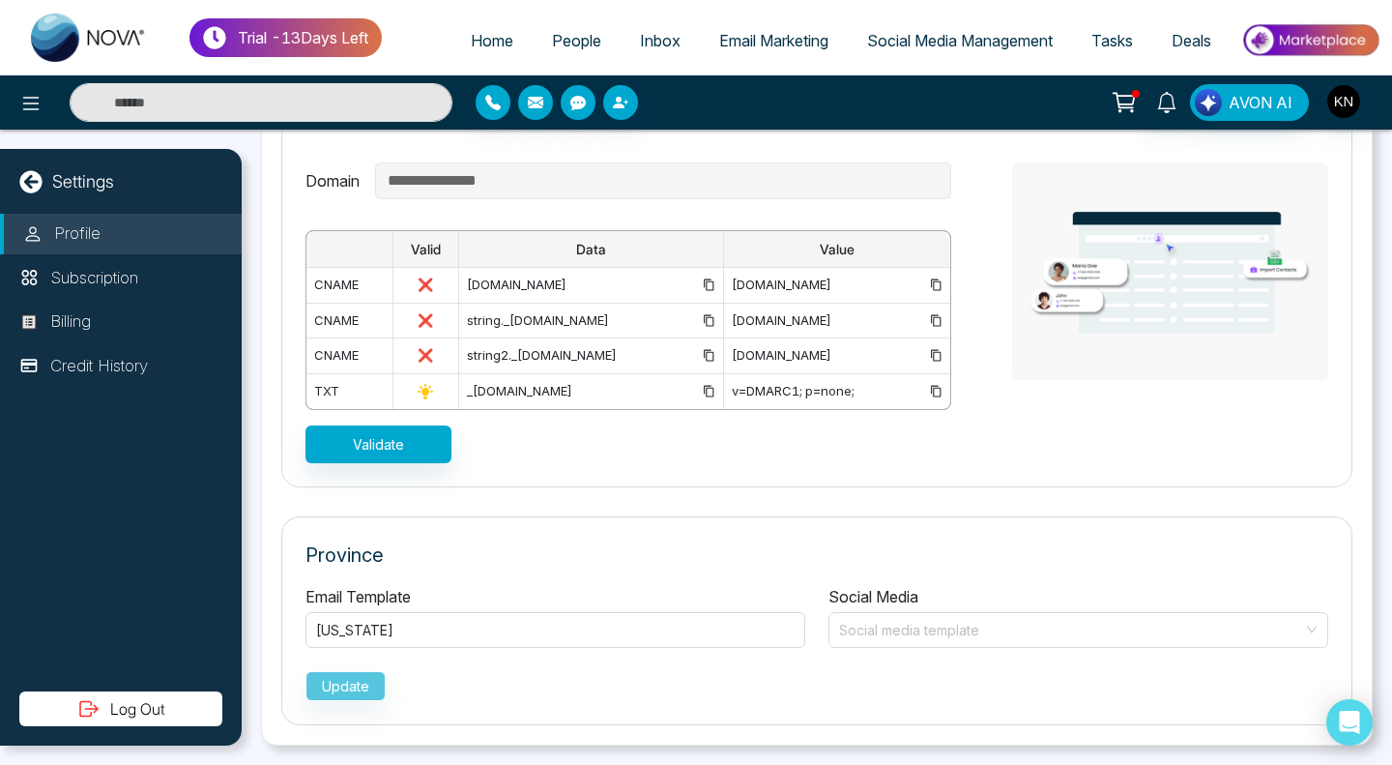
click at [703, 314] on icon at bounding box center [709, 320] width 13 height 13
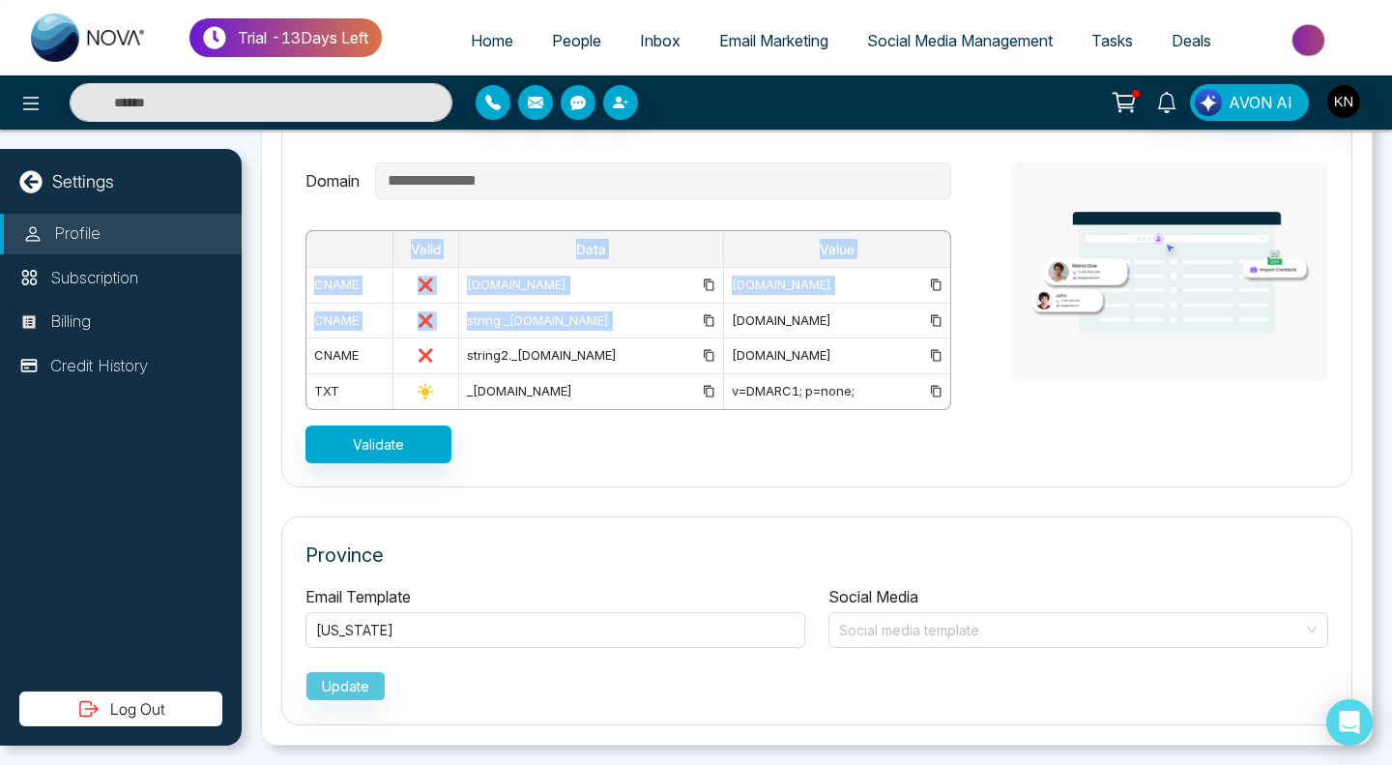
drag, startPoint x: 668, startPoint y: 307, endPoint x: 940, endPoint y: 309, distance: 271.6
click at [942, 309] on div "**********" at bounding box center [816, 312] width 1023 height 301
click at [931, 314] on icon at bounding box center [936, 320] width 10 height 12
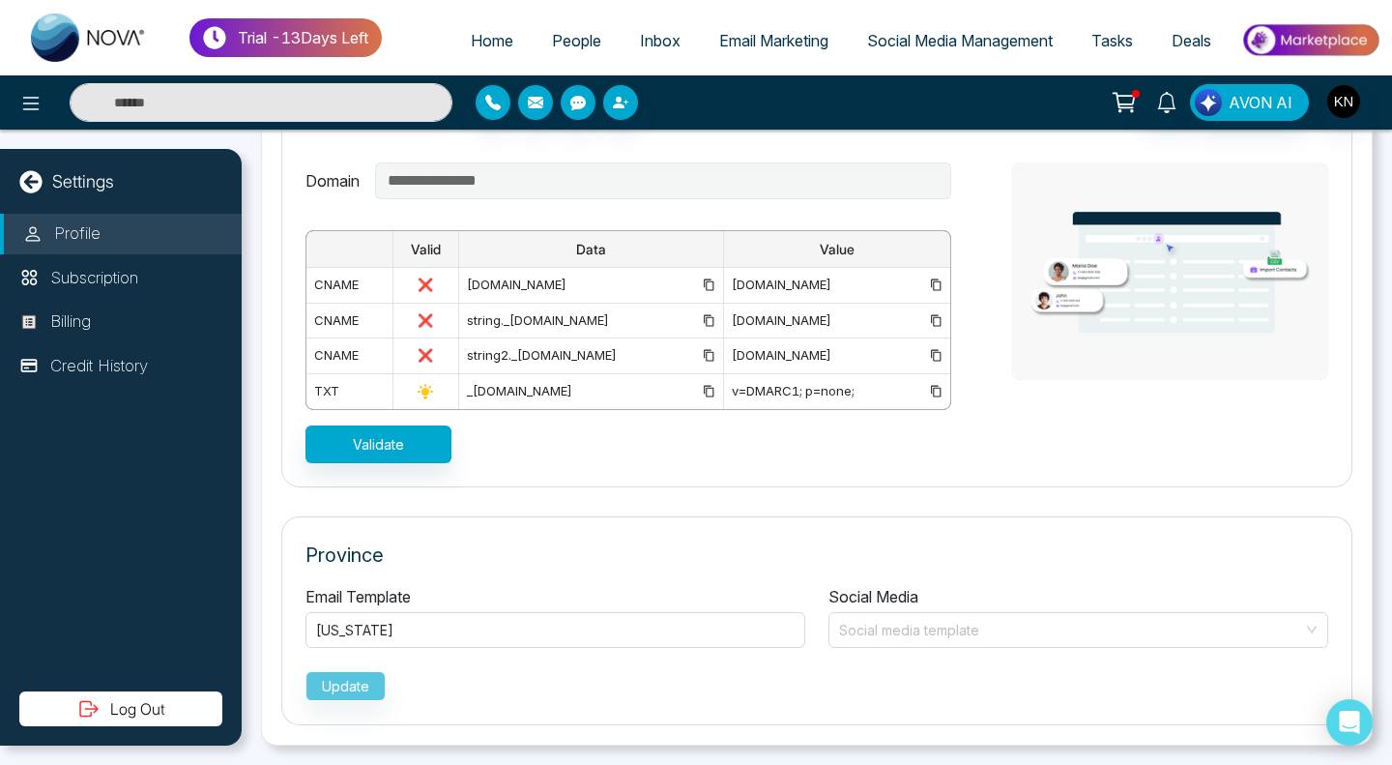
click at [703, 349] on icon at bounding box center [709, 355] width 13 height 13
click at [930, 349] on icon at bounding box center [936, 355] width 13 height 13
click at [703, 385] on icon at bounding box center [709, 391] width 13 height 13
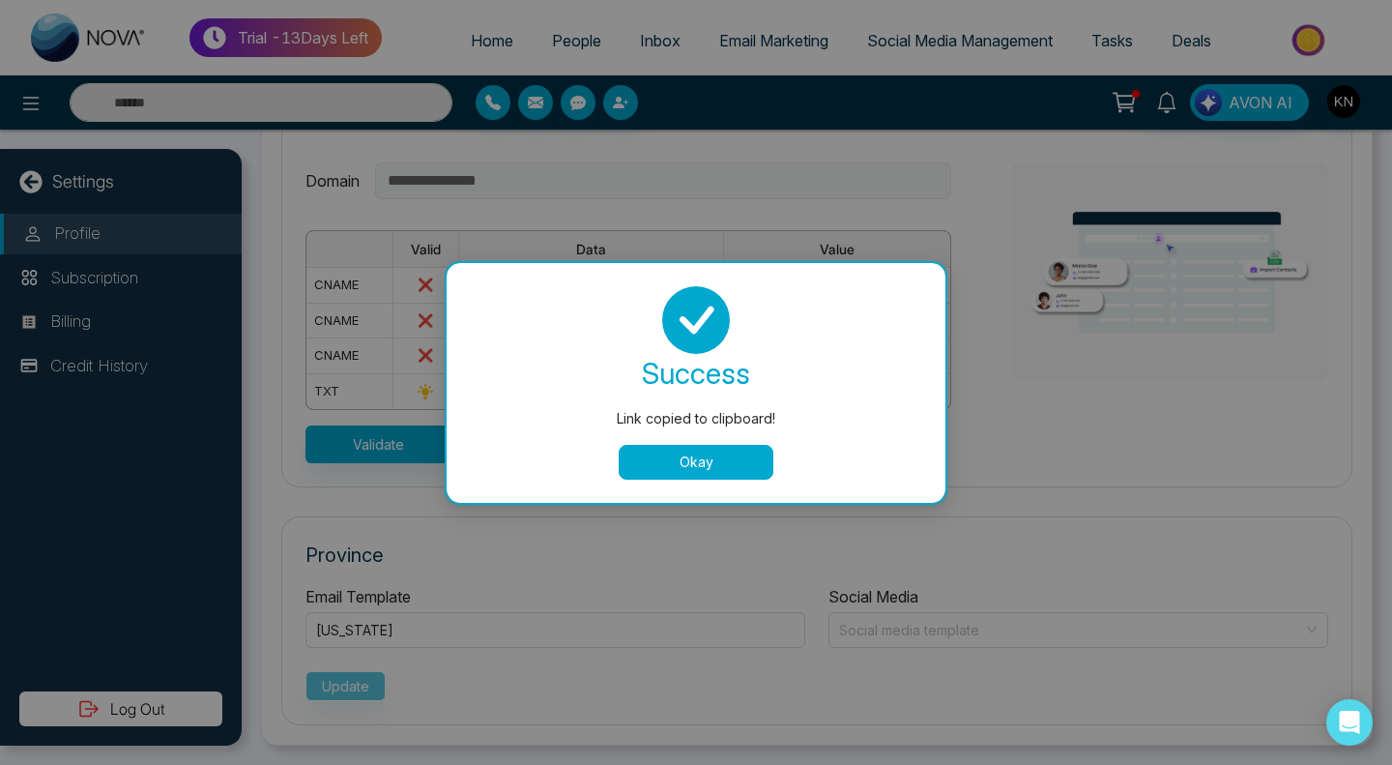
click at [669, 456] on button "Okay" at bounding box center [696, 462] width 155 height 35
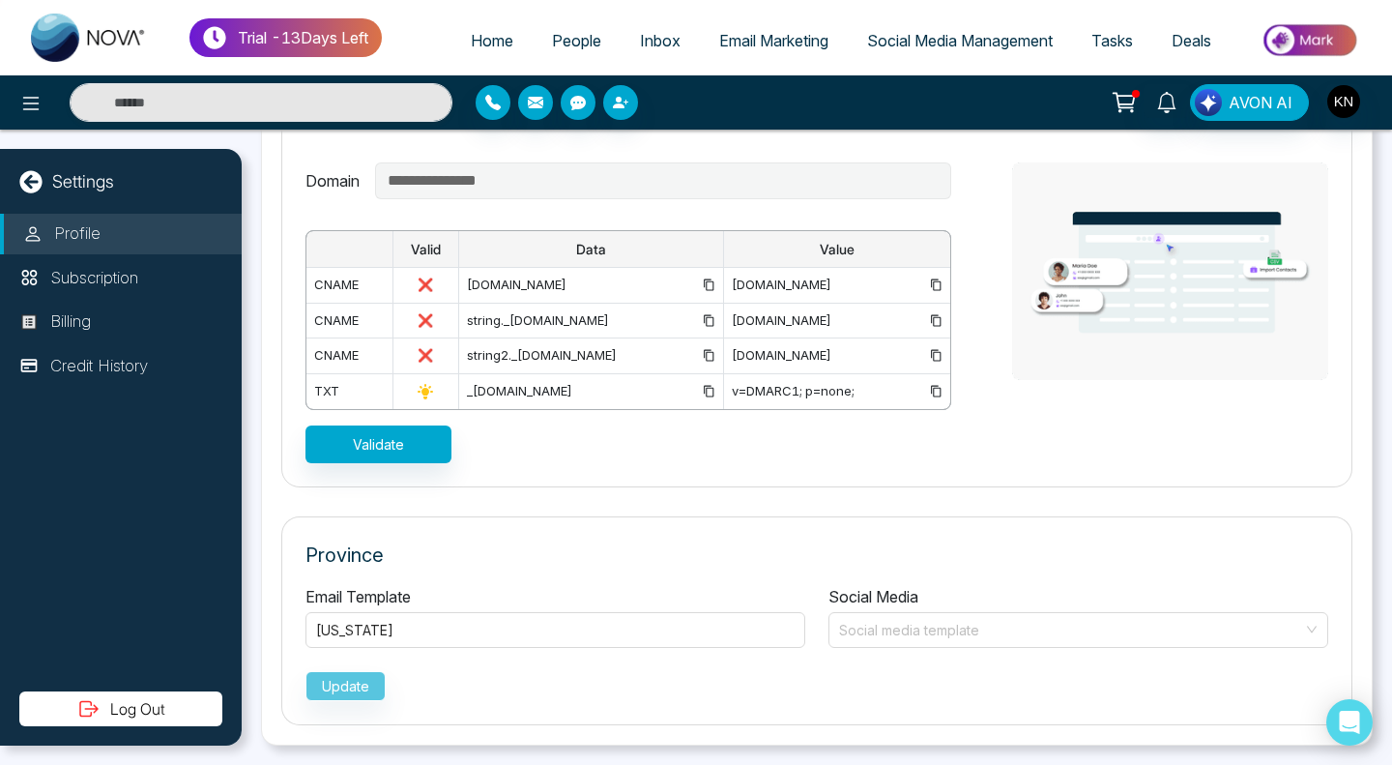
click at [931, 385] on icon at bounding box center [936, 391] width 13 height 13
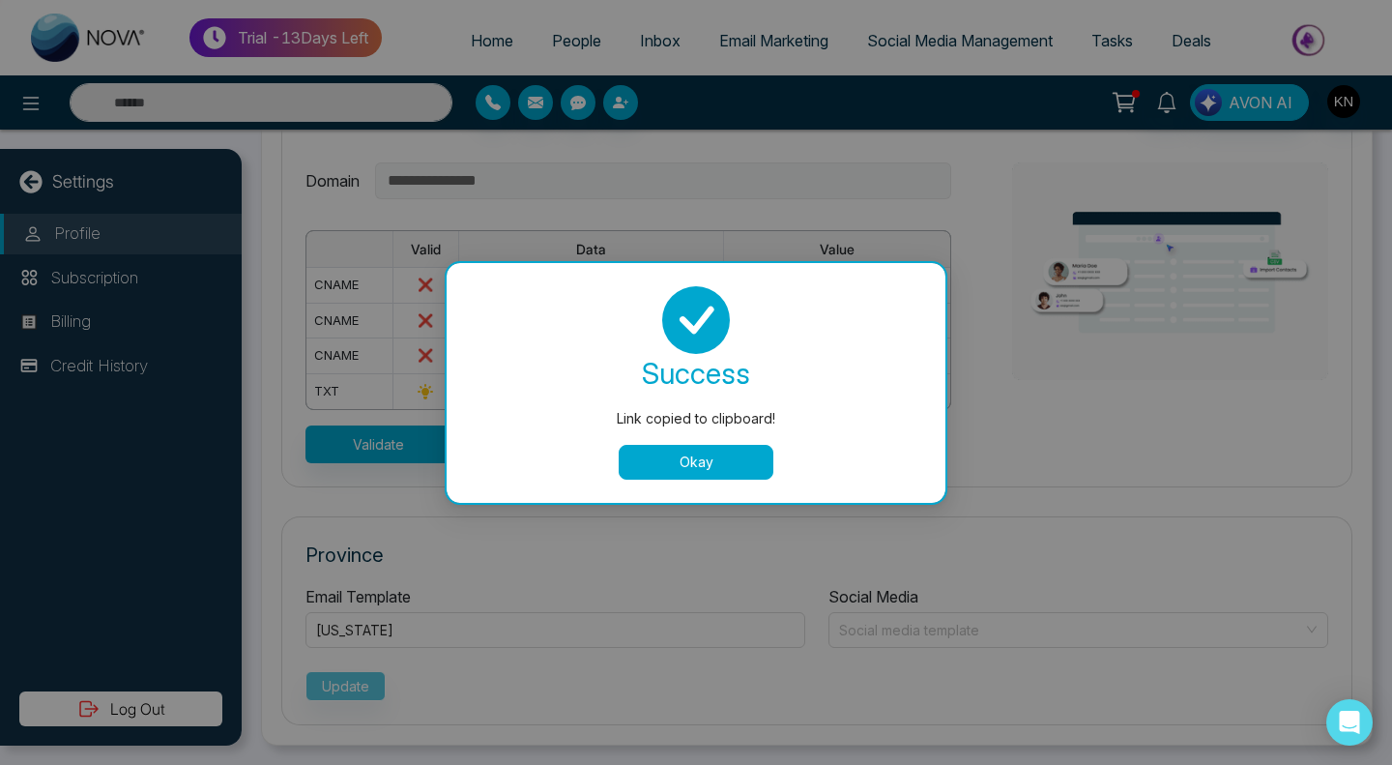
click at [691, 456] on button "Okay" at bounding box center [696, 462] width 155 height 35
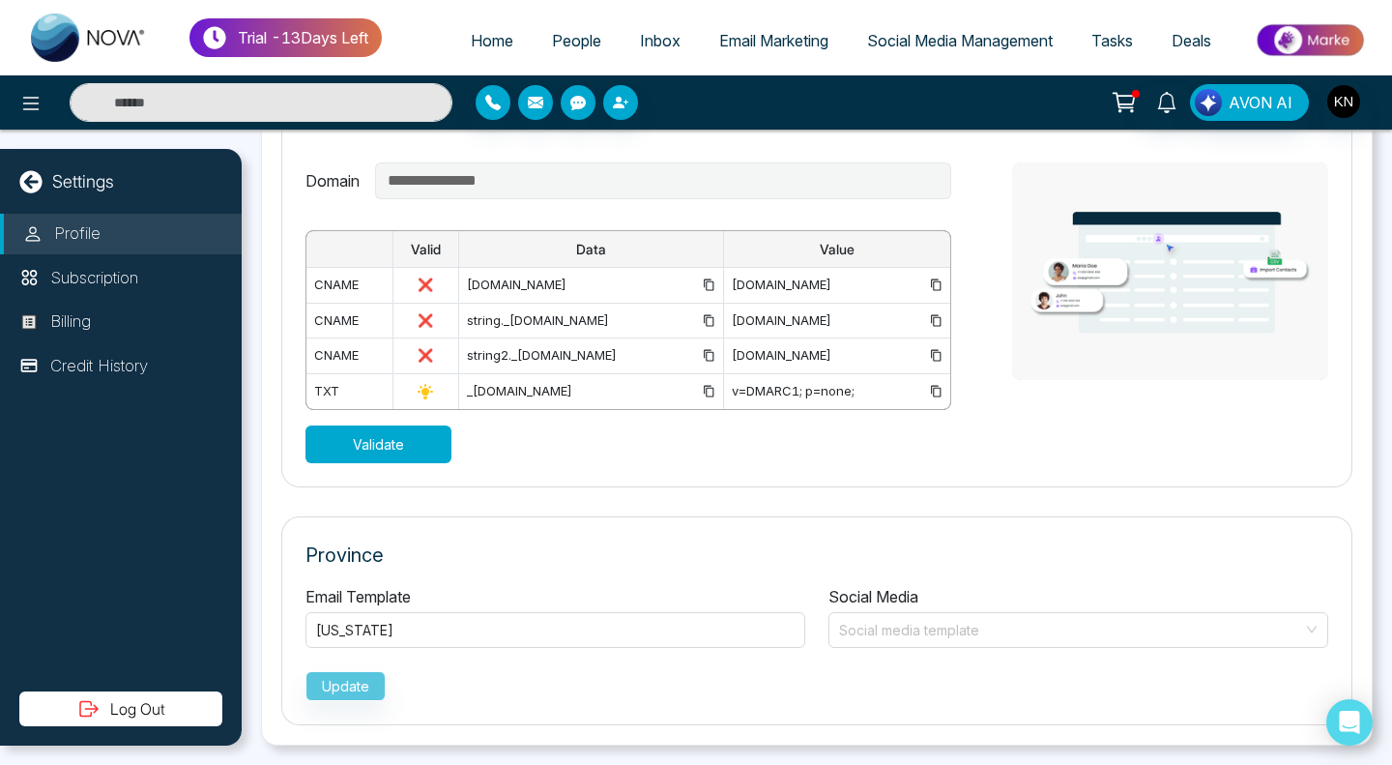
click at [348, 435] on button "Validate" at bounding box center [378, 444] width 146 height 38
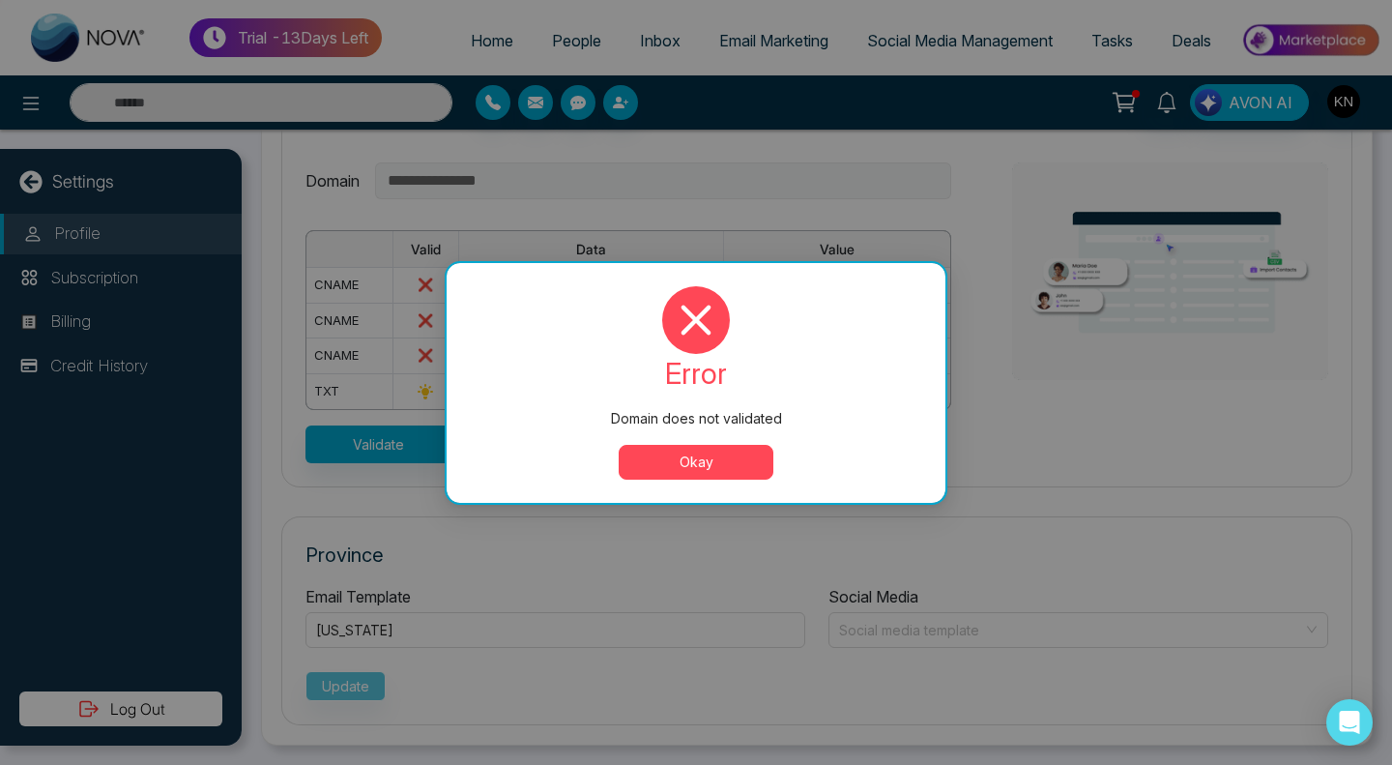
click at [653, 463] on button "Okay" at bounding box center [696, 462] width 155 height 35
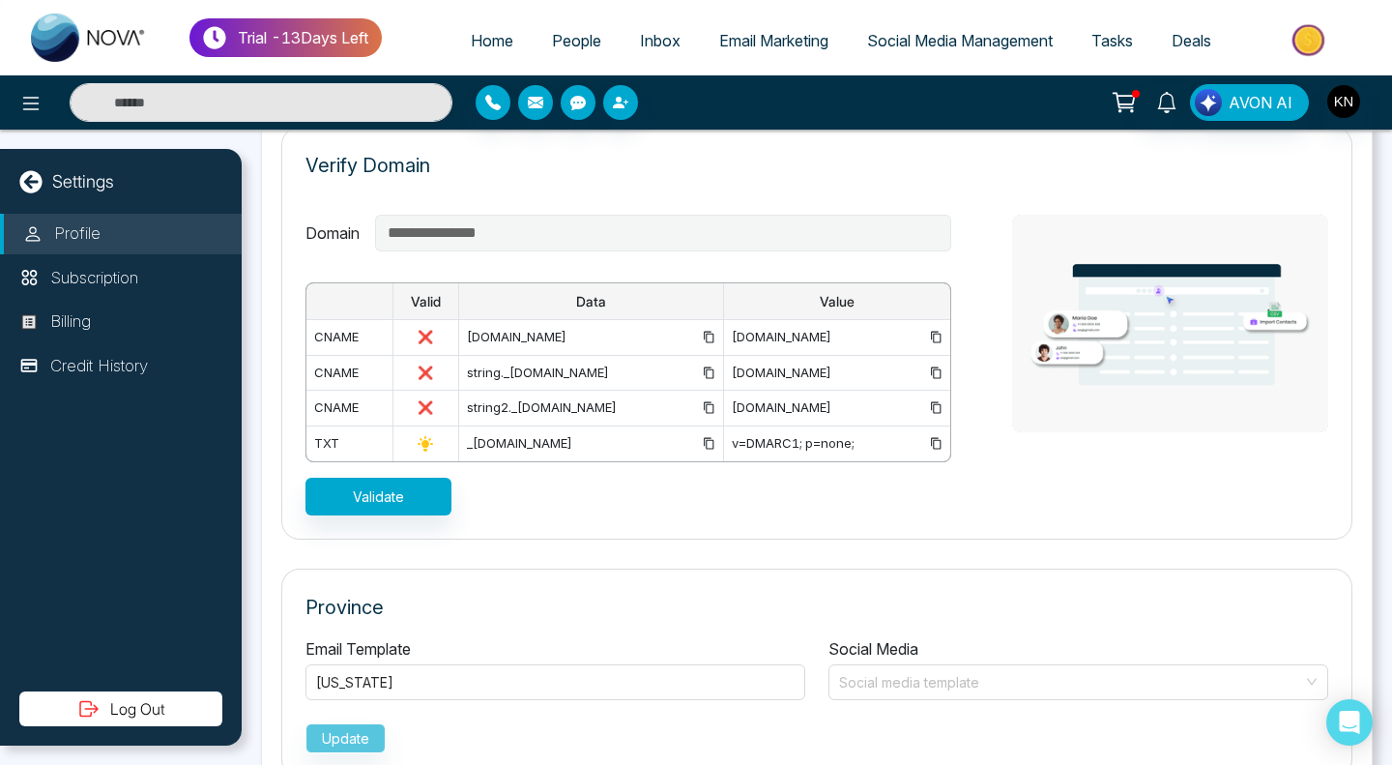
scroll to position [1335, 0]
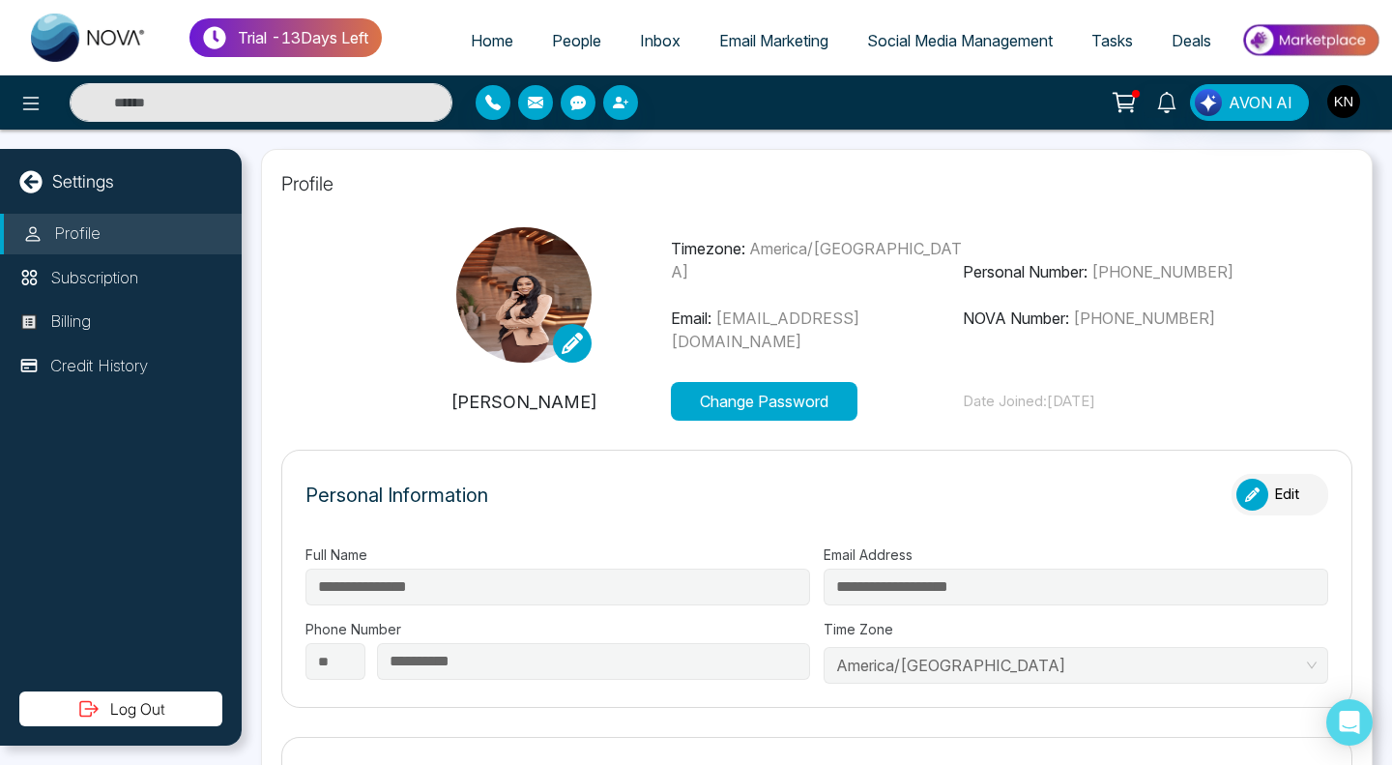
type input "**********"
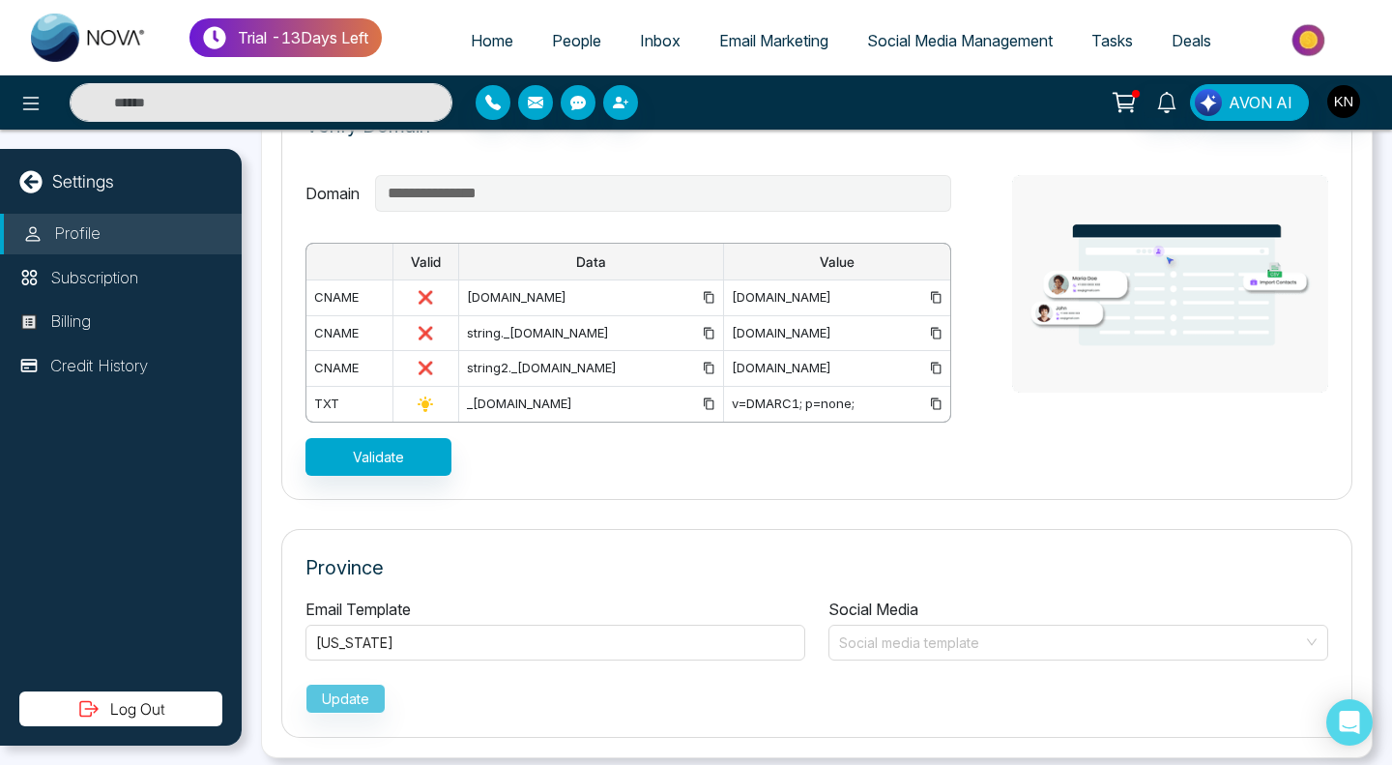
scroll to position [1432, 0]
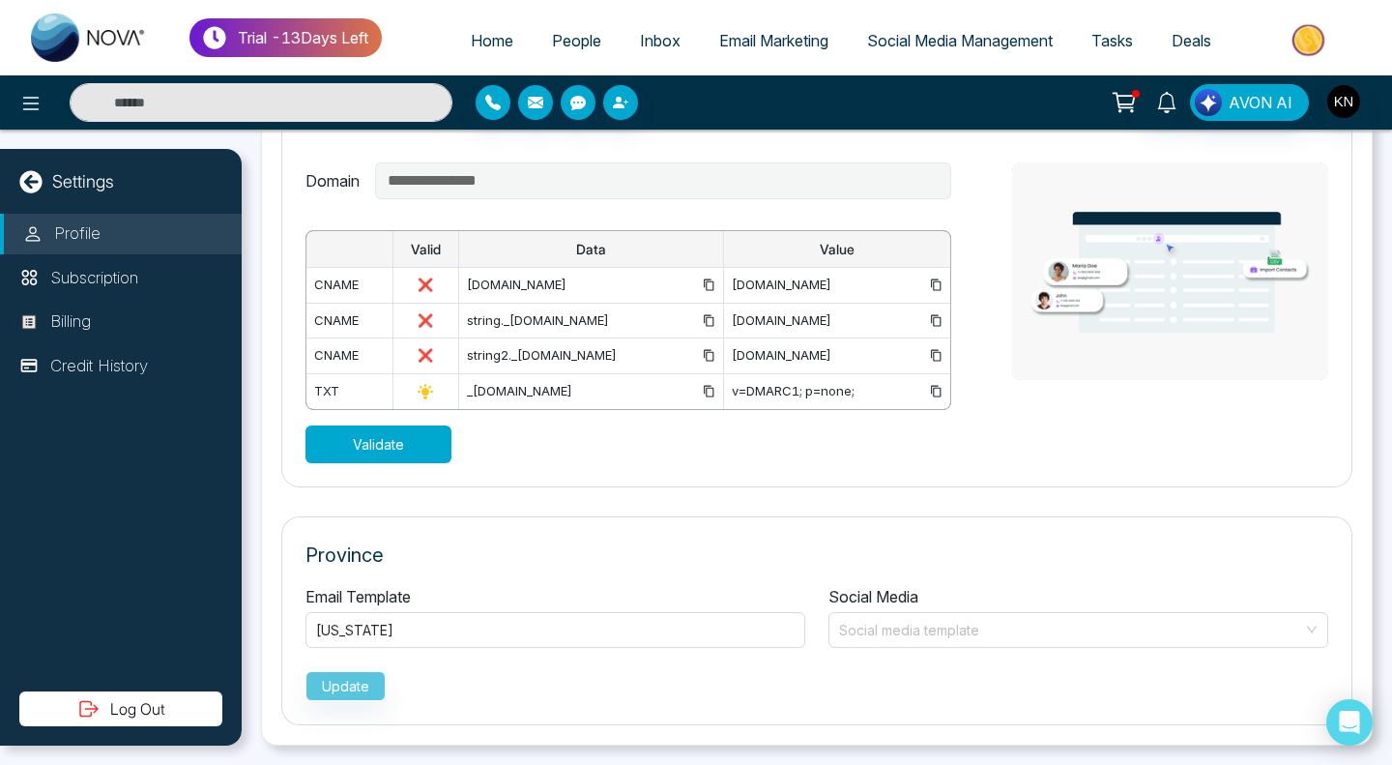
click at [375, 439] on button "Validate" at bounding box center [378, 444] width 146 height 38
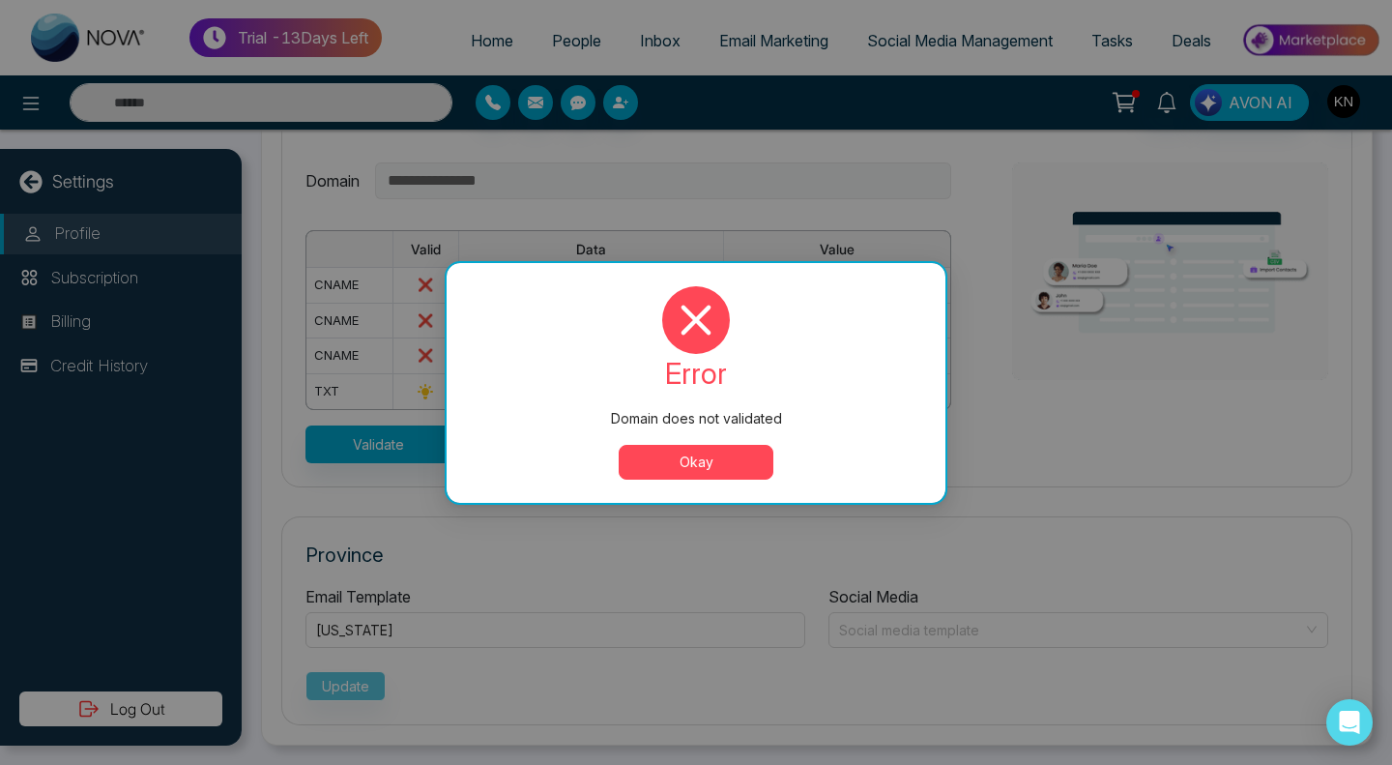
click at [688, 462] on button "Okay" at bounding box center [696, 462] width 155 height 35
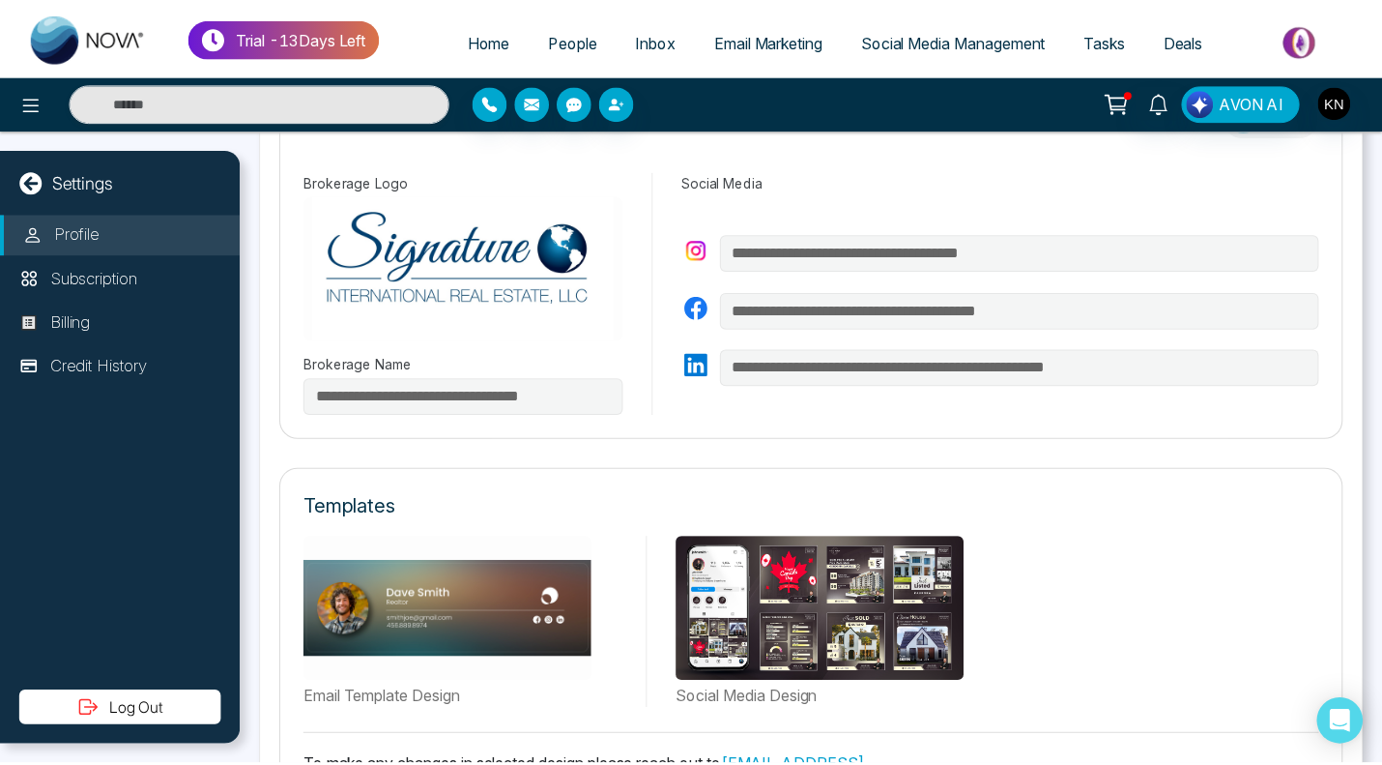
scroll to position [562, 0]
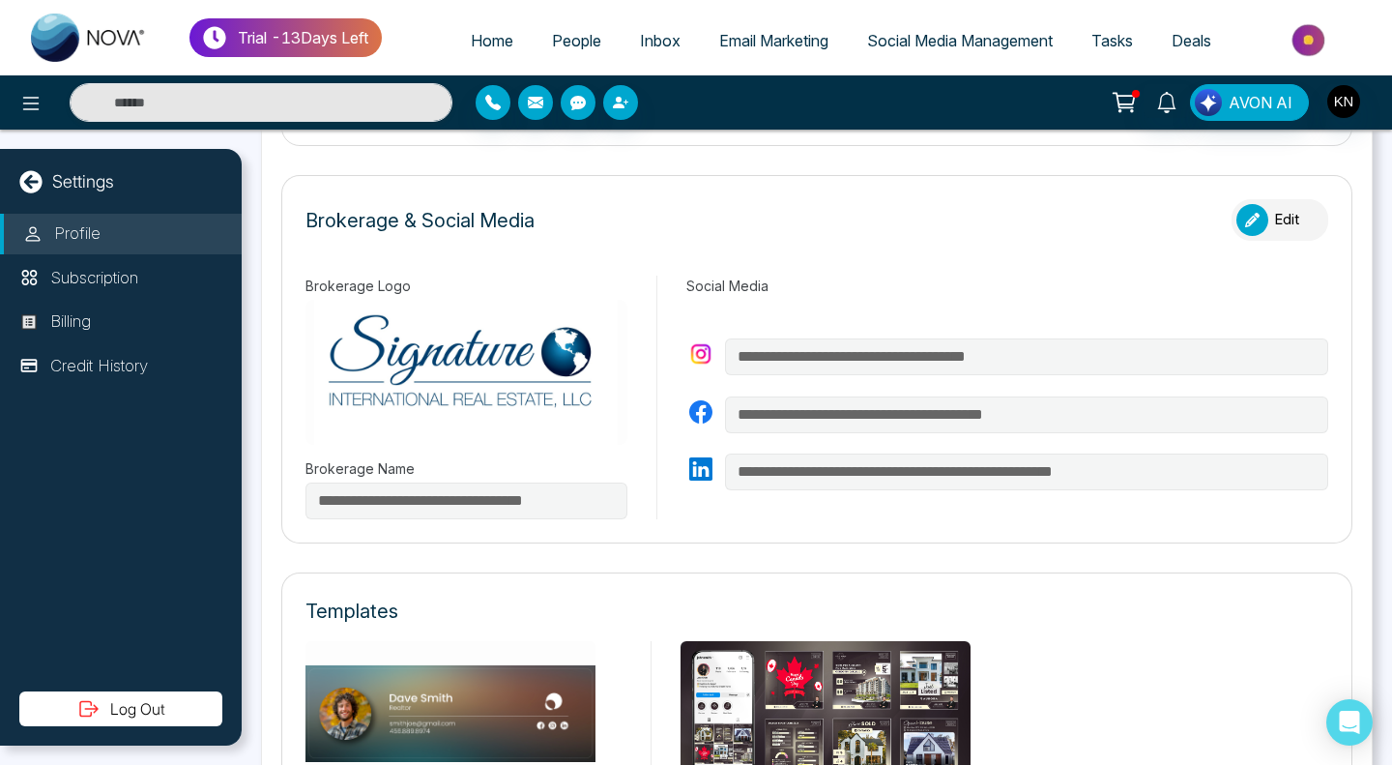
click at [913, 57] on link "Social Media Management" at bounding box center [960, 40] width 224 height 37
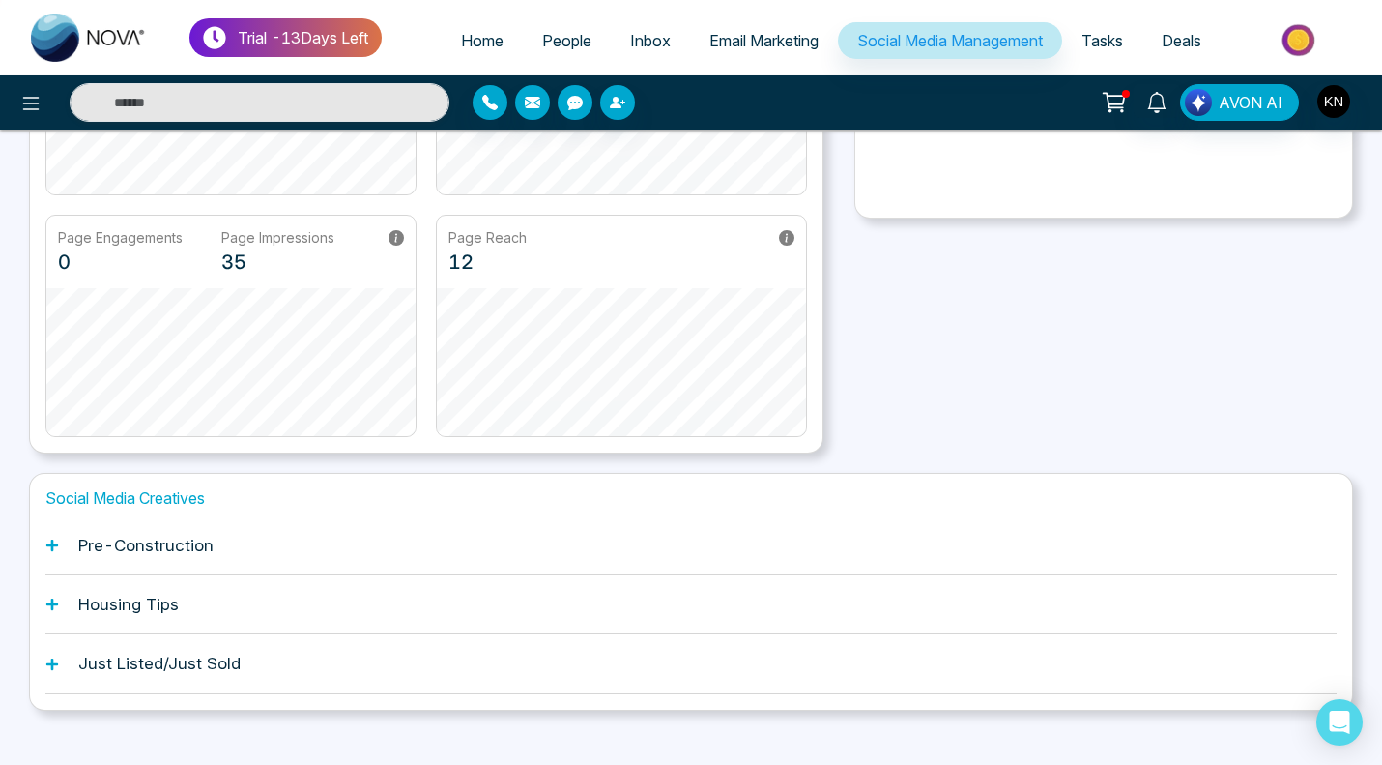
scroll to position [360, 0]
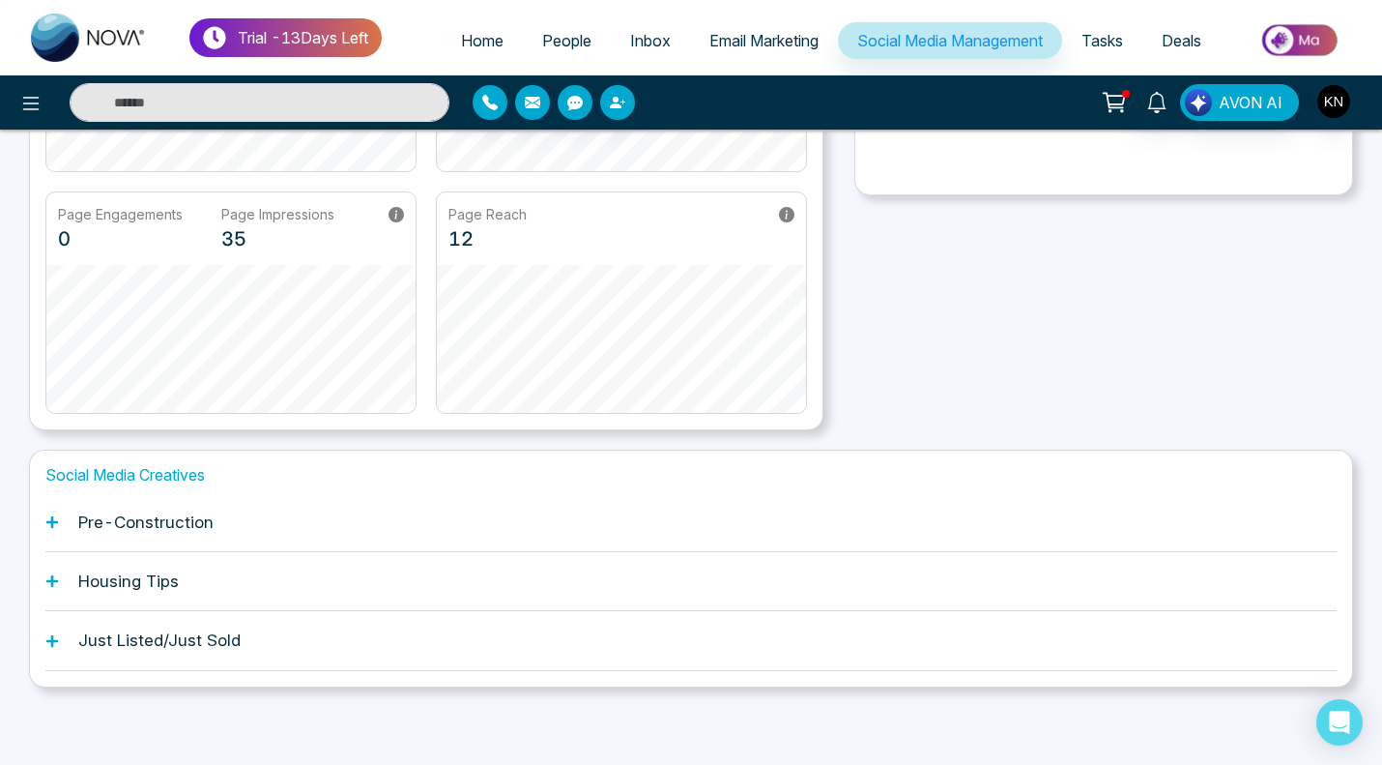
click at [51, 527] on icon at bounding box center [52, 522] width 12 height 12
click at [106, 531] on h1 "Pre-Construction" at bounding box center [145, 521] width 135 height 19
click at [54, 520] on icon at bounding box center [52, 522] width 14 height 14
click at [95, 580] on h1 "Housing Tips" at bounding box center [128, 580] width 101 height 19
click at [55, 577] on icon at bounding box center [52, 581] width 14 height 14
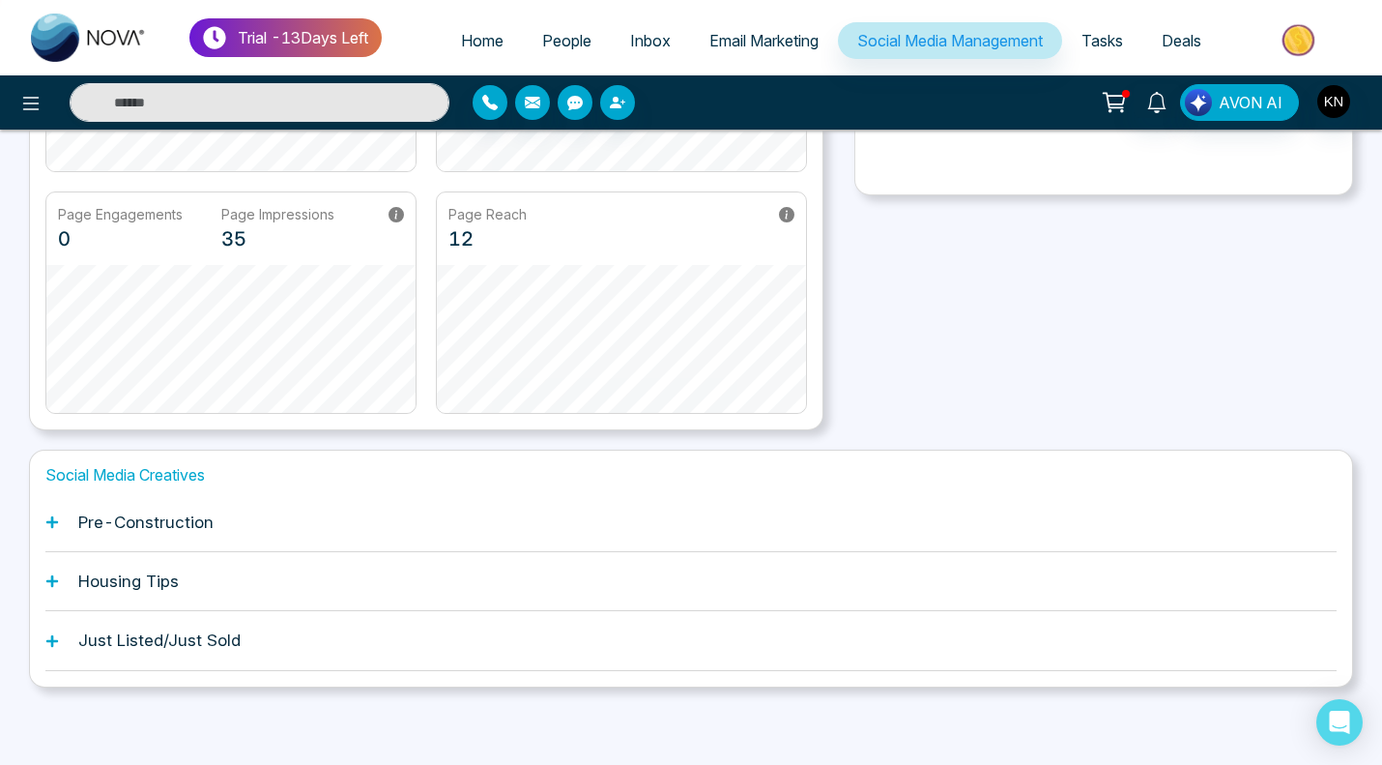
click at [50, 637] on div "Just Listed/Just Sold" at bounding box center [690, 640] width 1291 height 59
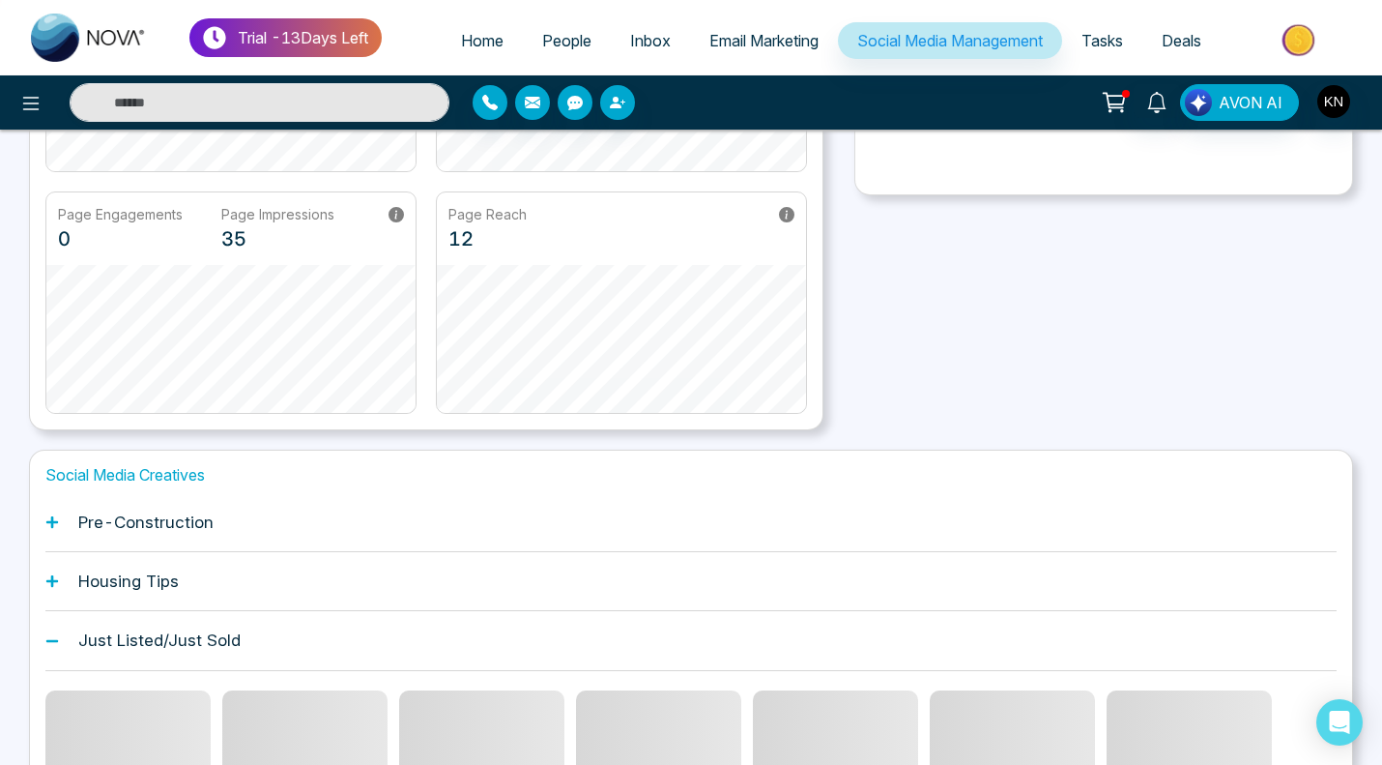
click at [53, 635] on icon at bounding box center [52, 641] width 14 height 14
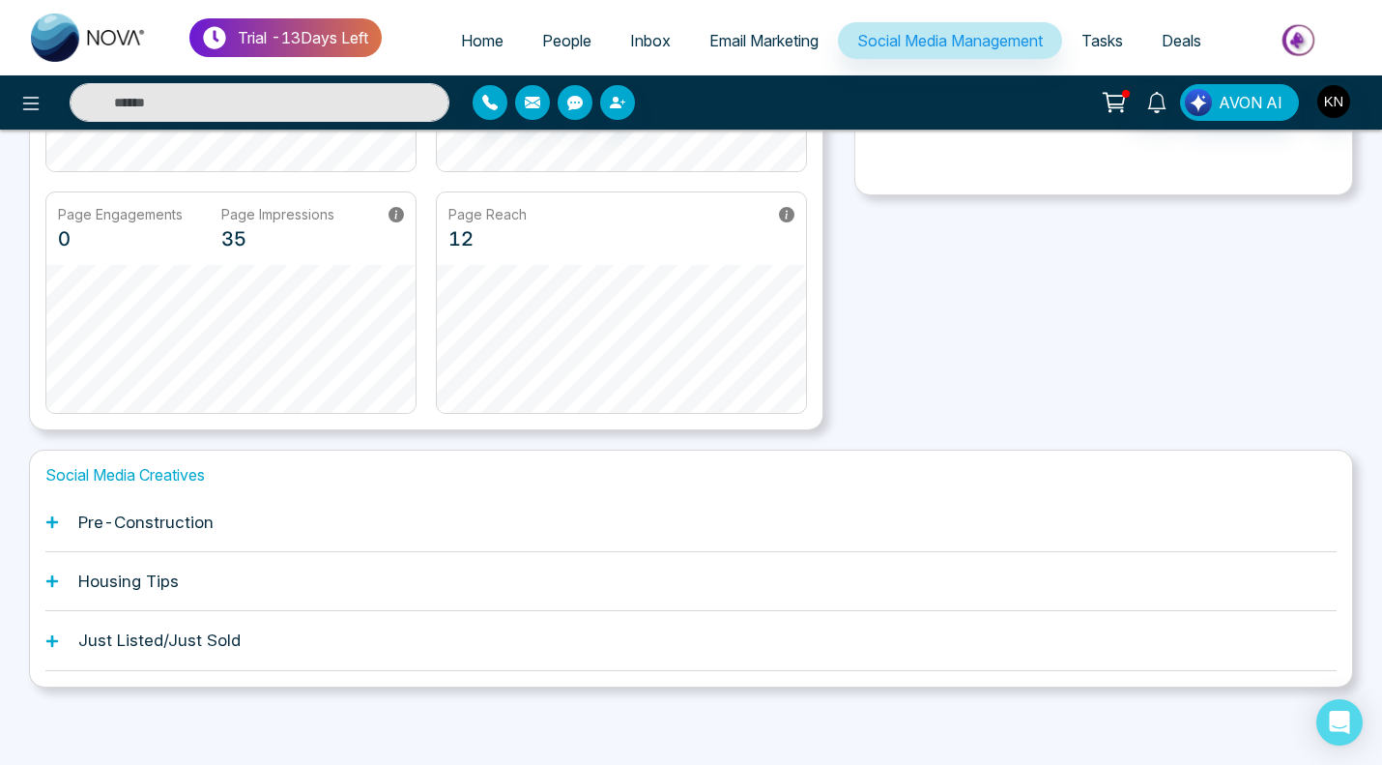
click at [52, 525] on icon at bounding box center [52, 522] width 12 height 12
click at [50, 577] on icon at bounding box center [52, 581] width 14 height 14
click at [49, 636] on icon at bounding box center [52, 641] width 14 height 14
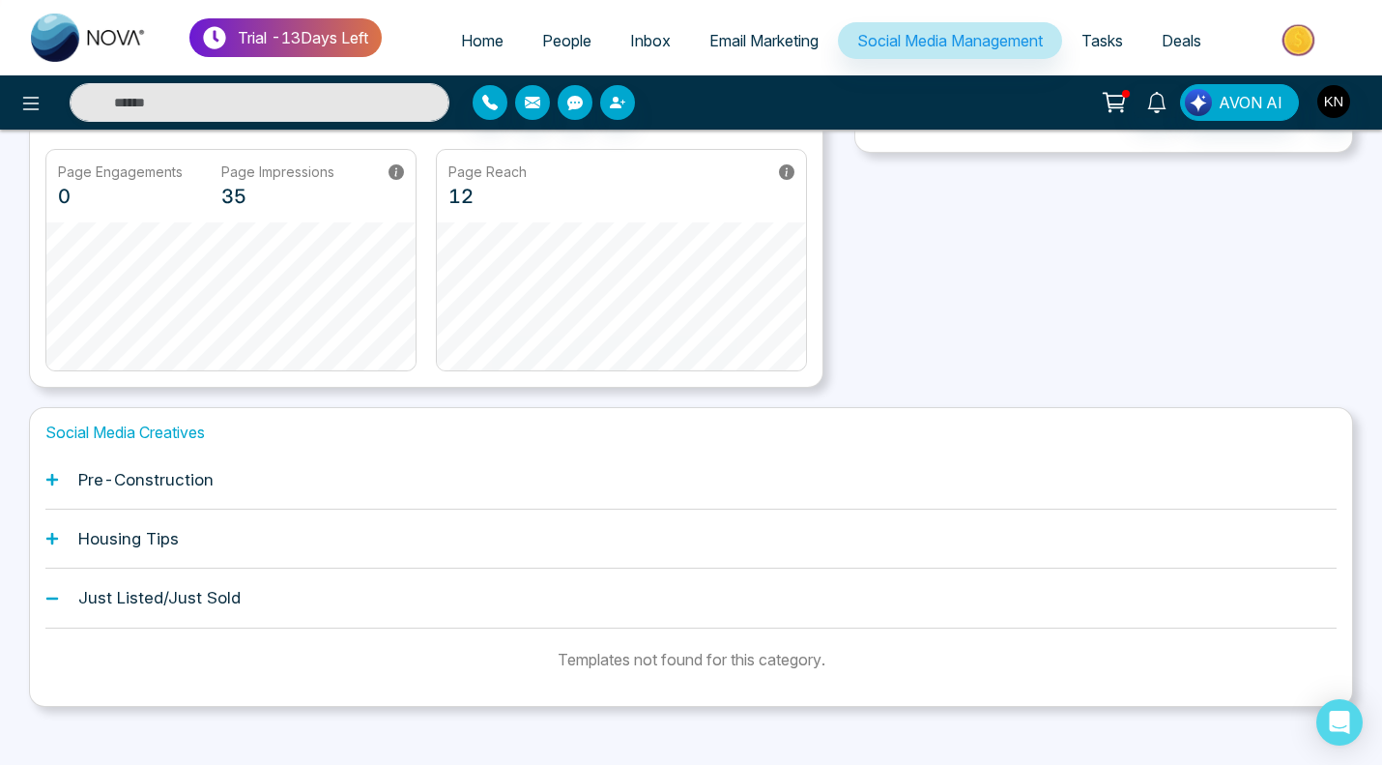
scroll to position [421, 0]
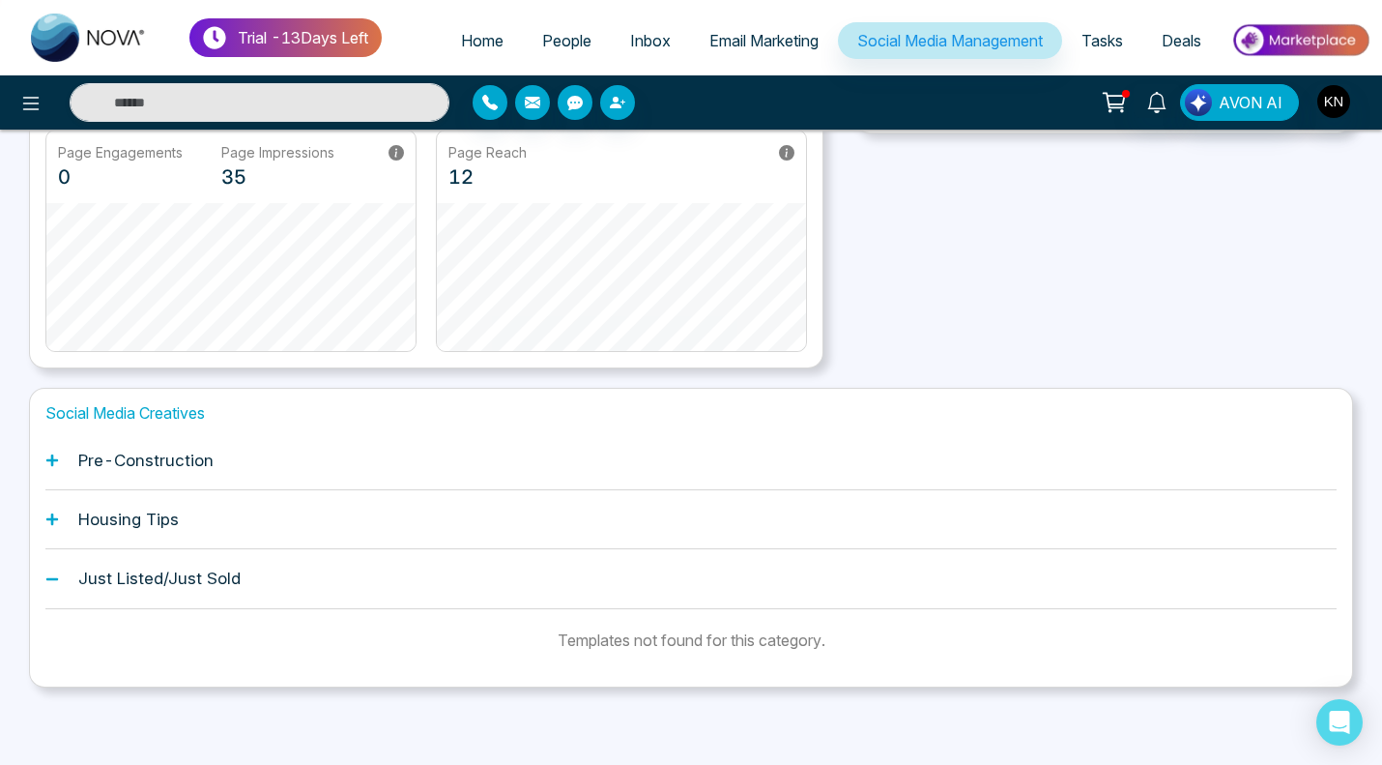
click at [58, 574] on div "Just Listed/Just Sold" at bounding box center [690, 578] width 1291 height 59
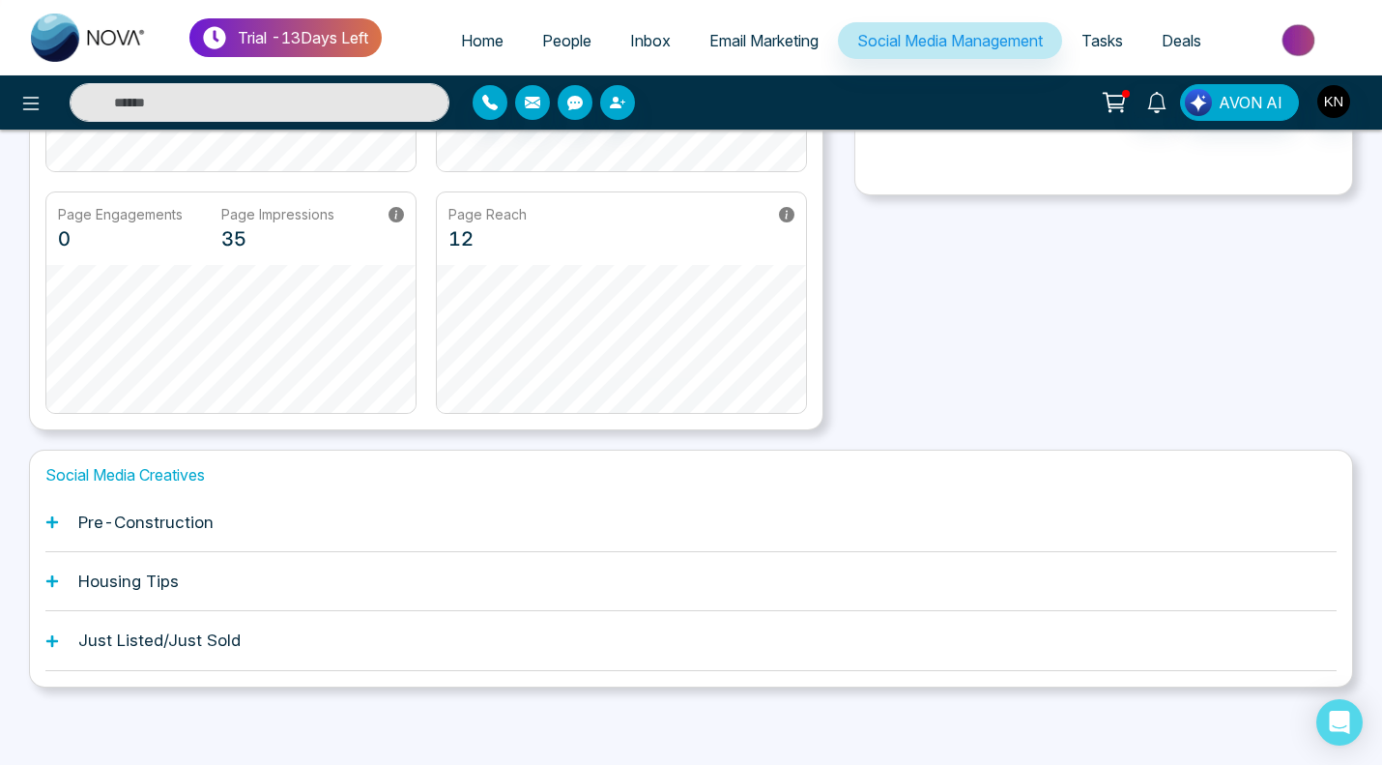
scroll to position [360, 0]
click at [52, 633] on div "Just Listed/Just Sold" at bounding box center [690, 640] width 1291 height 59
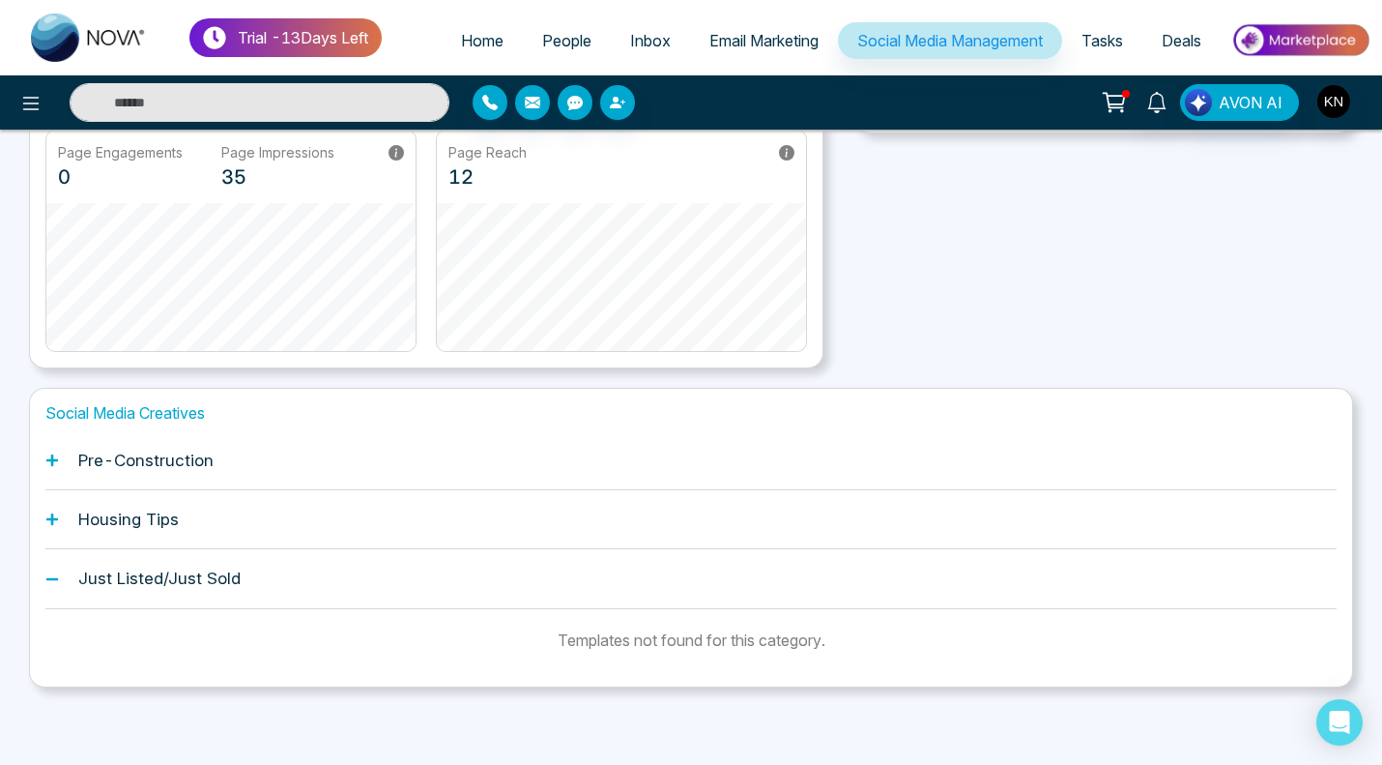
click at [50, 510] on div "Housing Tips" at bounding box center [690, 519] width 1291 height 59
click at [58, 468] on div "Pre-Construction" at bounding box center [690, 460] width 1291 height 59
click at [56, 455] on icon at bounding box center [52, 460] width 14 height 14
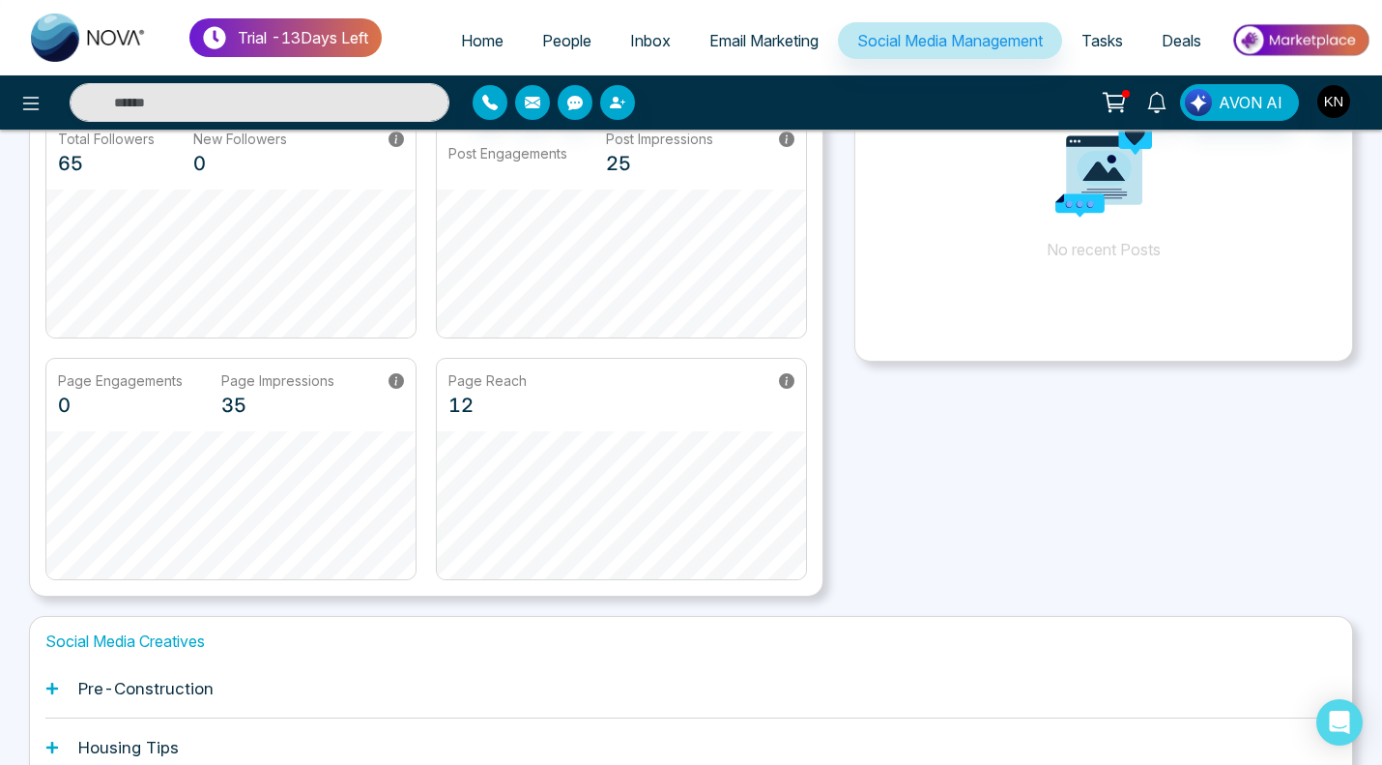
scroll to position [131, 0]
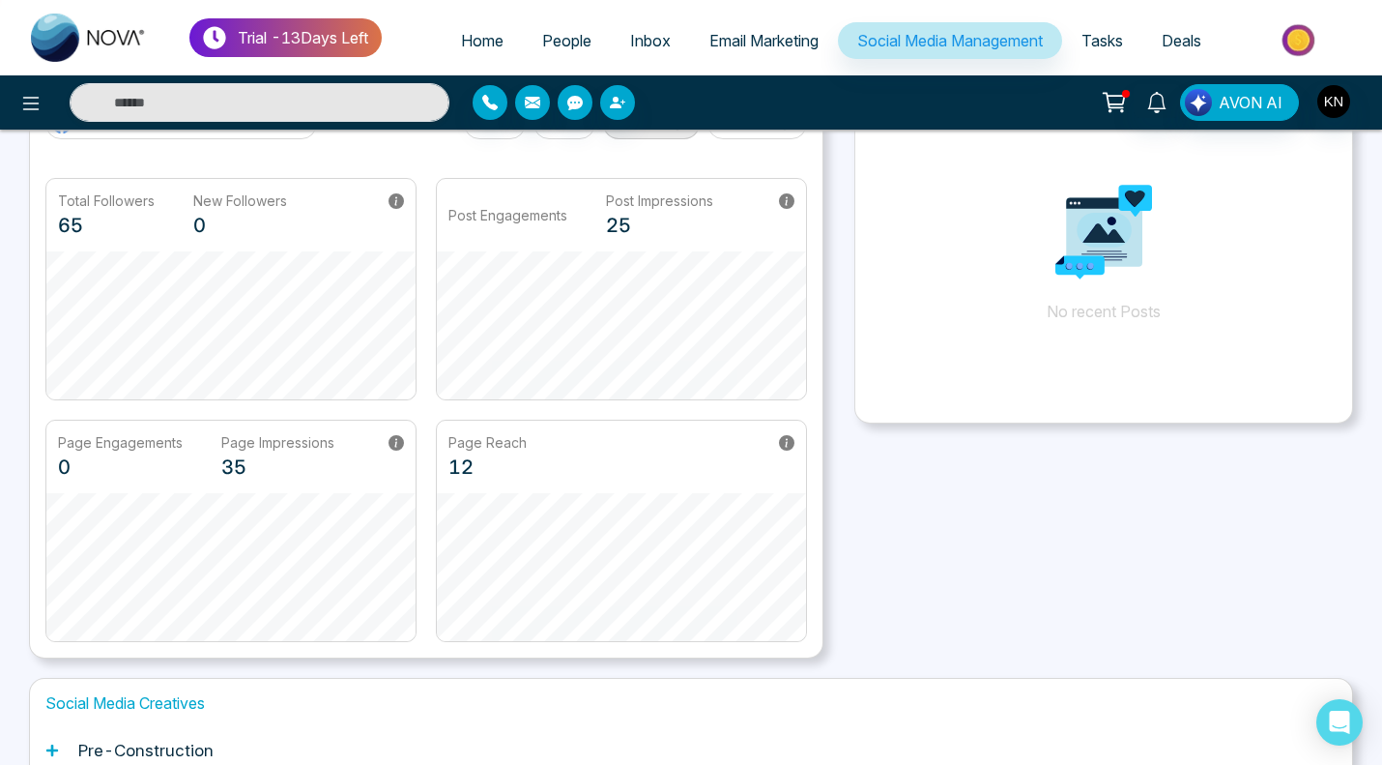
click at [721, 45] on span "Email Marketing" at bounding box center [763, 40] width 109 height 19
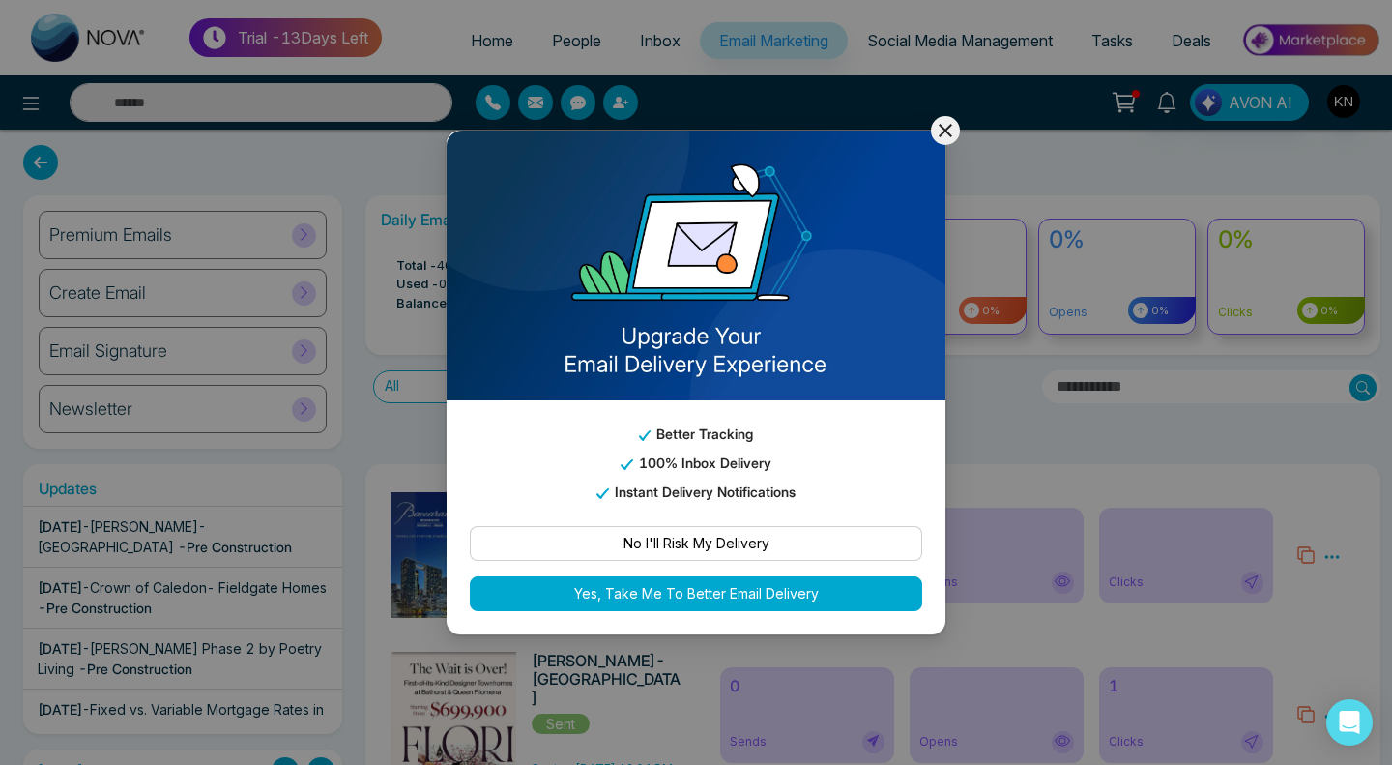
click at [946, 132] on icon at bounding box center [945, 130] width 23 height 23
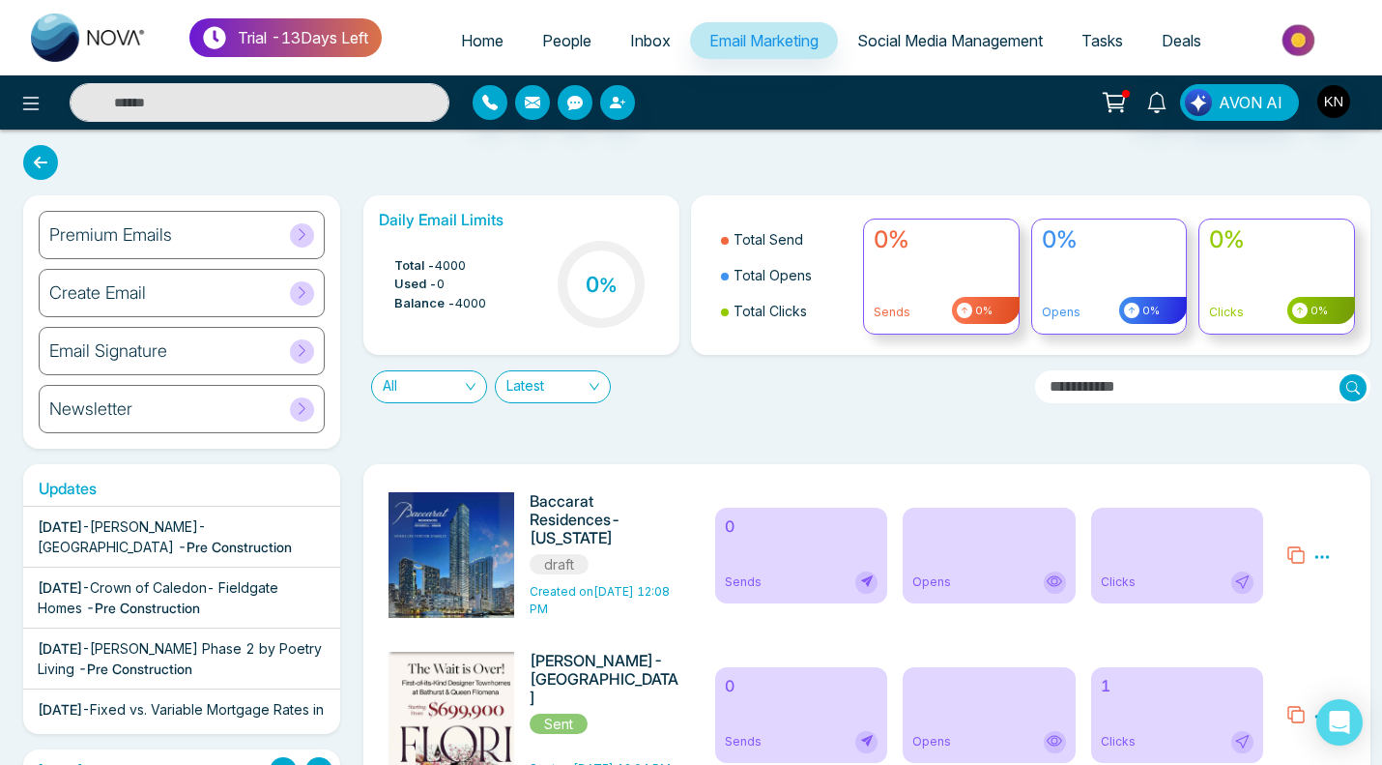
click at [1296, 440] on div "Daily Email Limits Total - 4000 Used - 0 Balance - 4000 0 % Total Send Total Op…" at bounding box center [862, 321] width 1020 height 253
click at [555, 27] on link "People" at bounding box center [567, 40] width 88 height 37
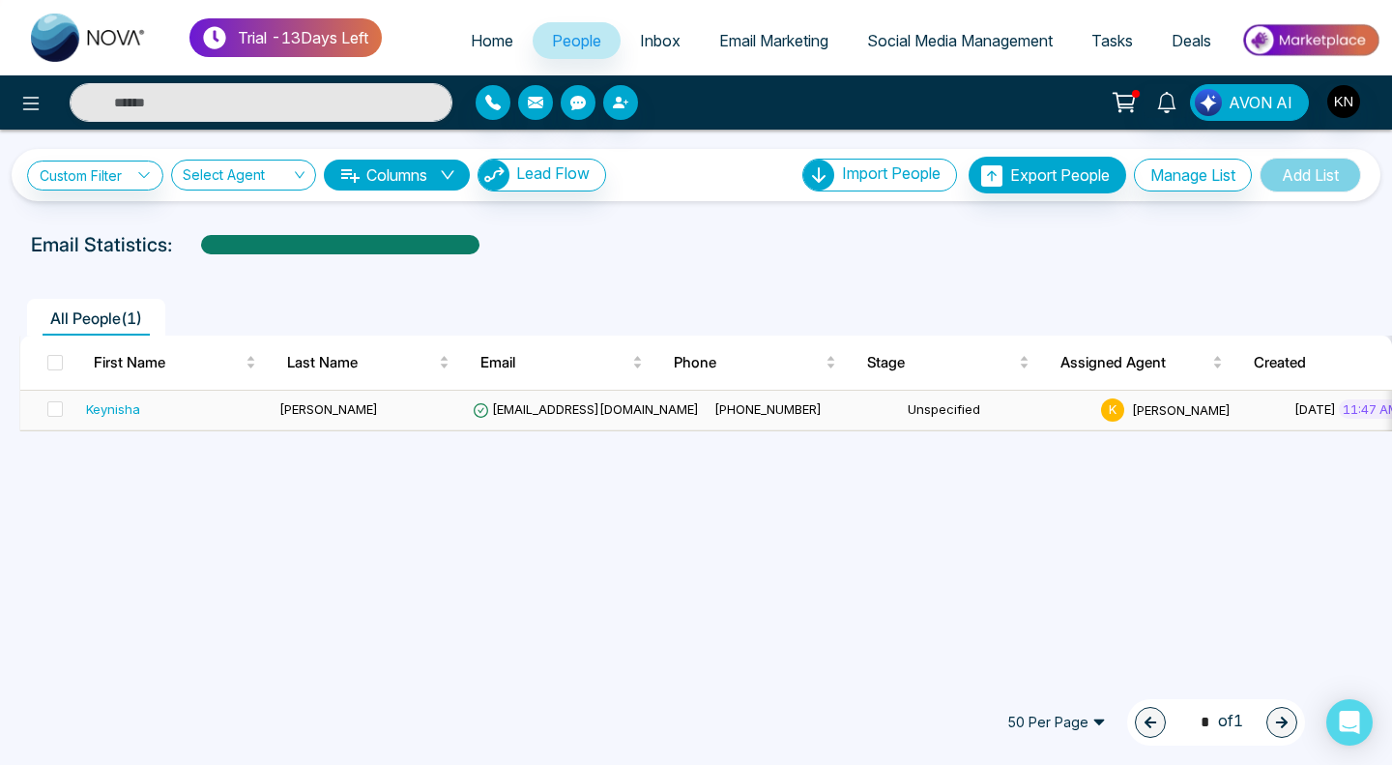
click at [99, 401] on div "Keynisha" at bounding box center [113, 408] width 54 height 19
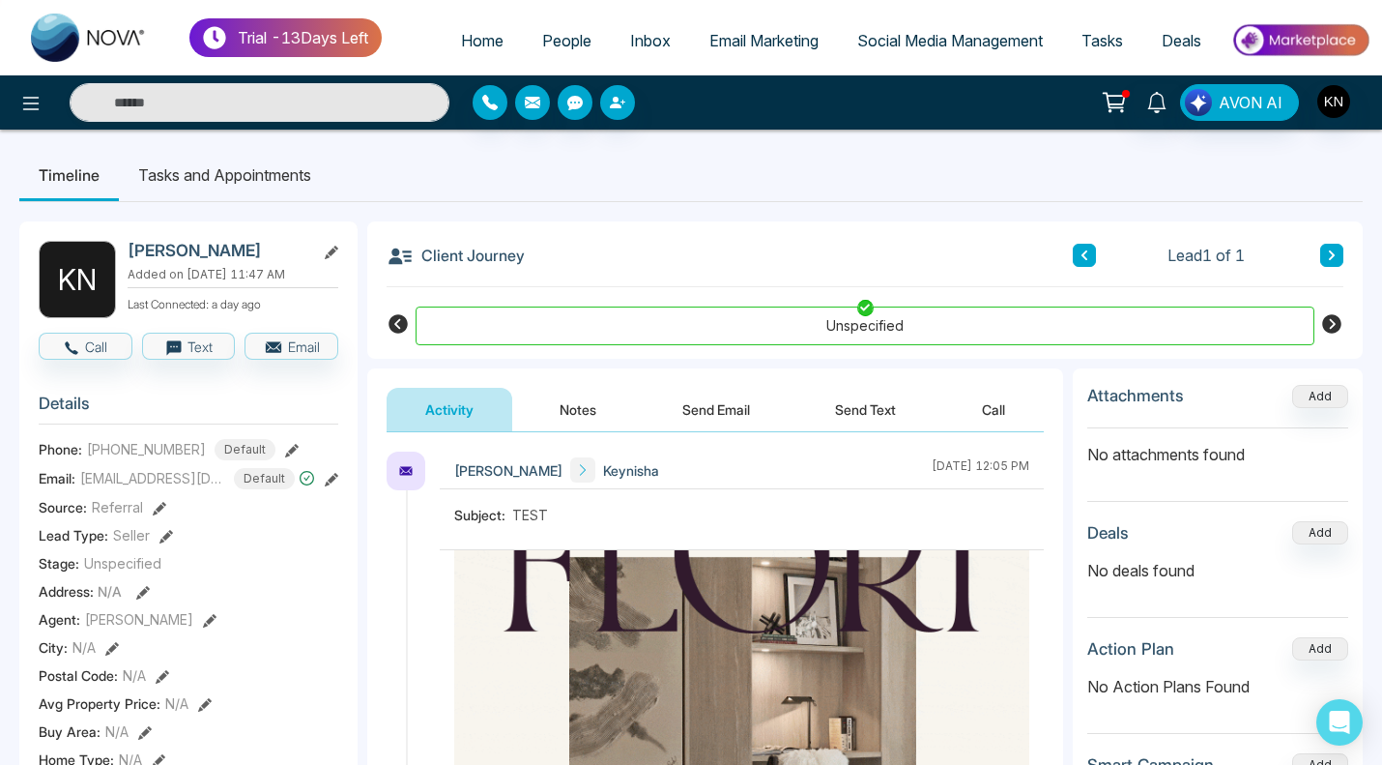
click at [454, 49] on link "Home" at bounding box center [482, 40] width 81 height 37
select select "*"
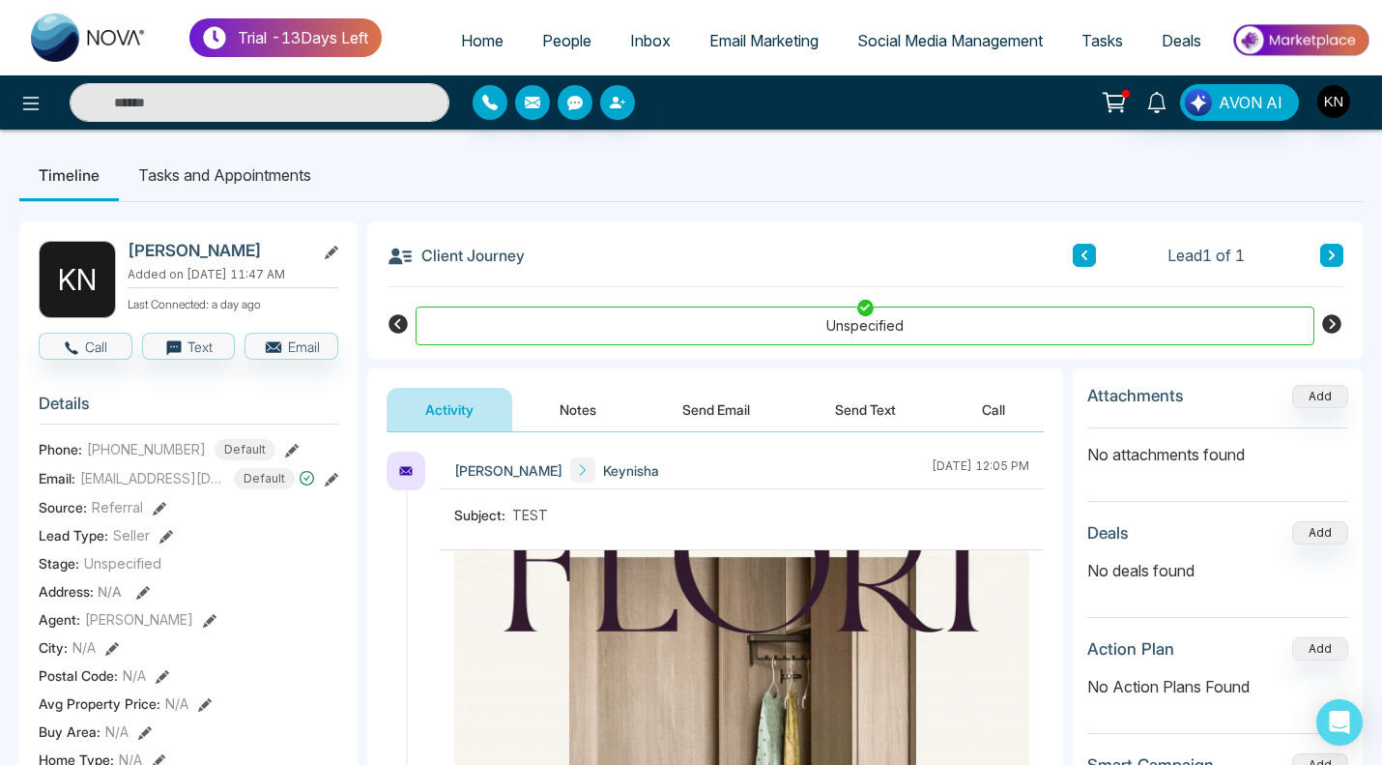
select select "*"
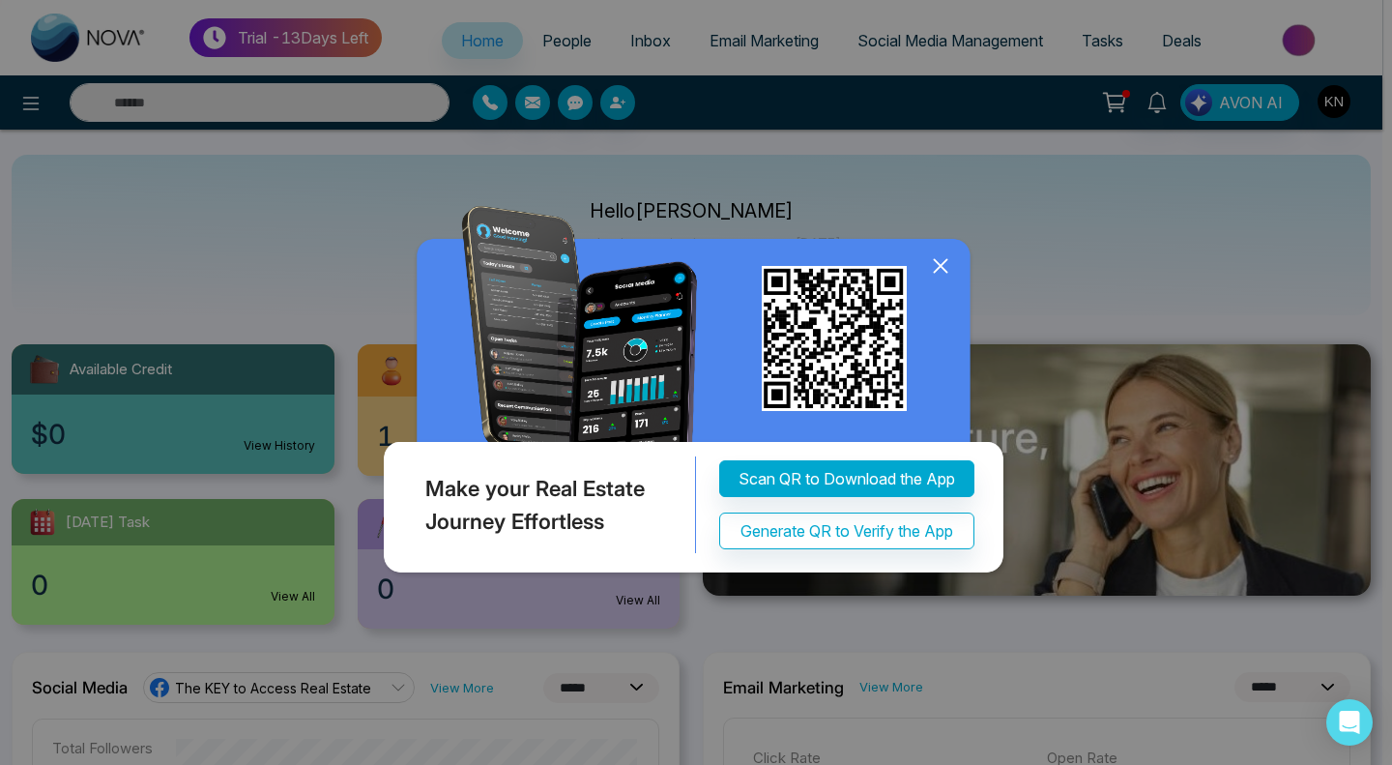
click at [944, 260] on icon at bounding box center [940, 265] width 29 height 29
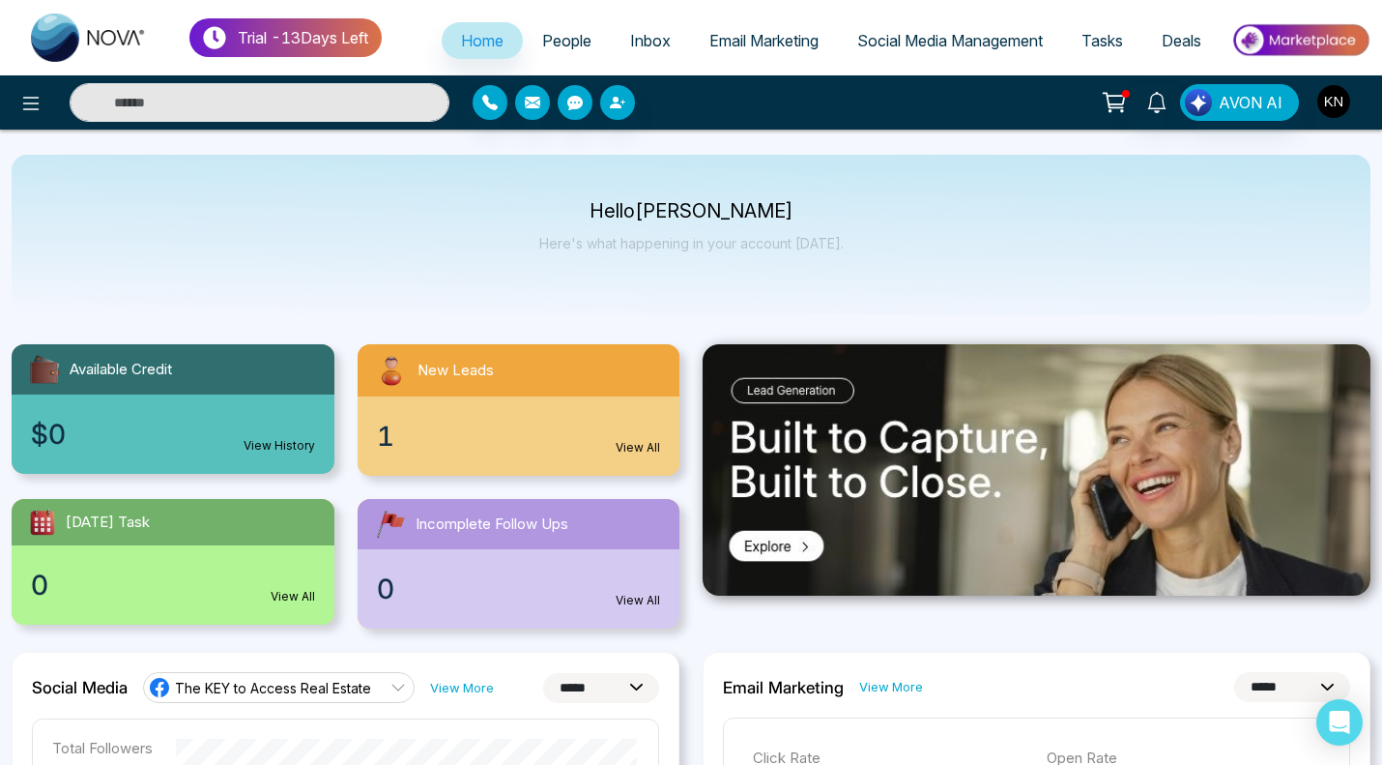
click at [1343, 106] on img "button" at bounding box center [1333, 101] width 33 height 33
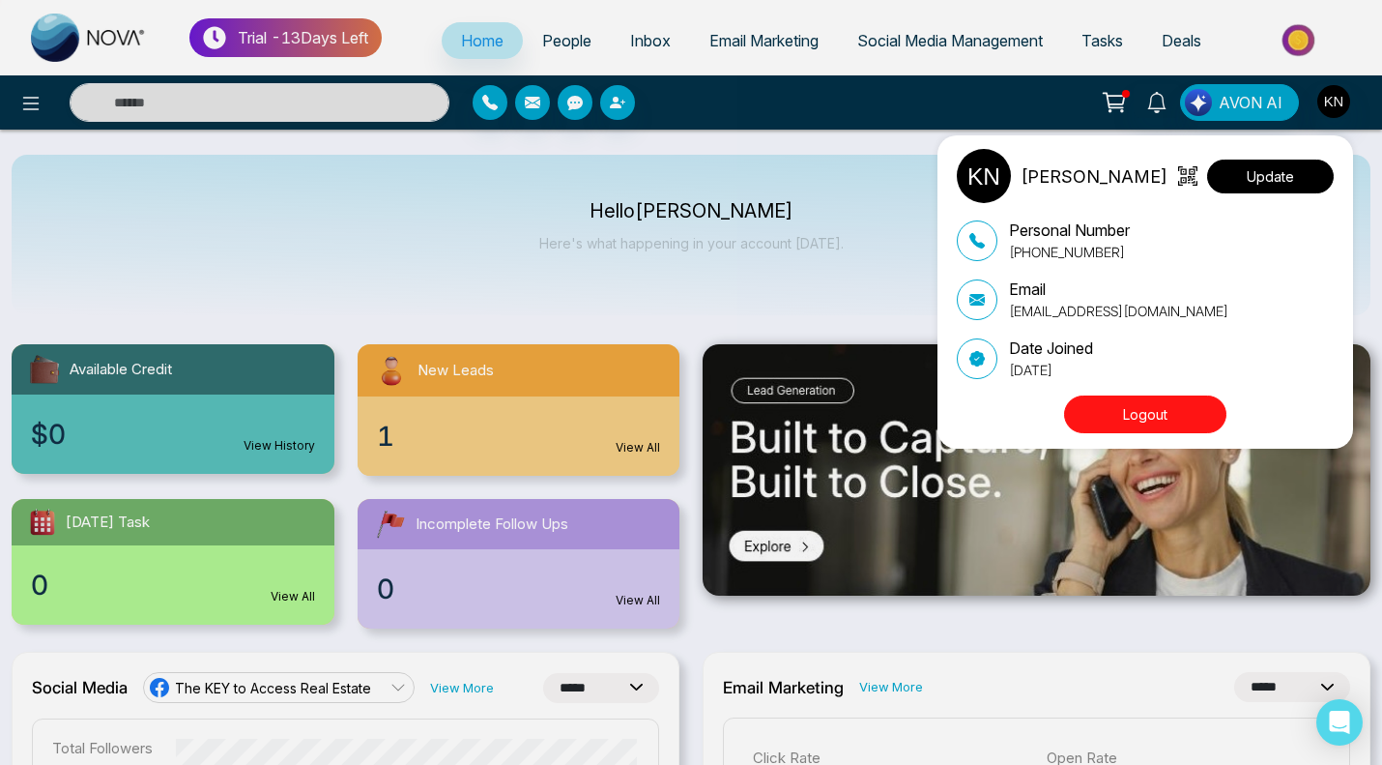
click at [1304, 181] on button "Update" at bounding box center [1270, 176] width 127 height 34
select select
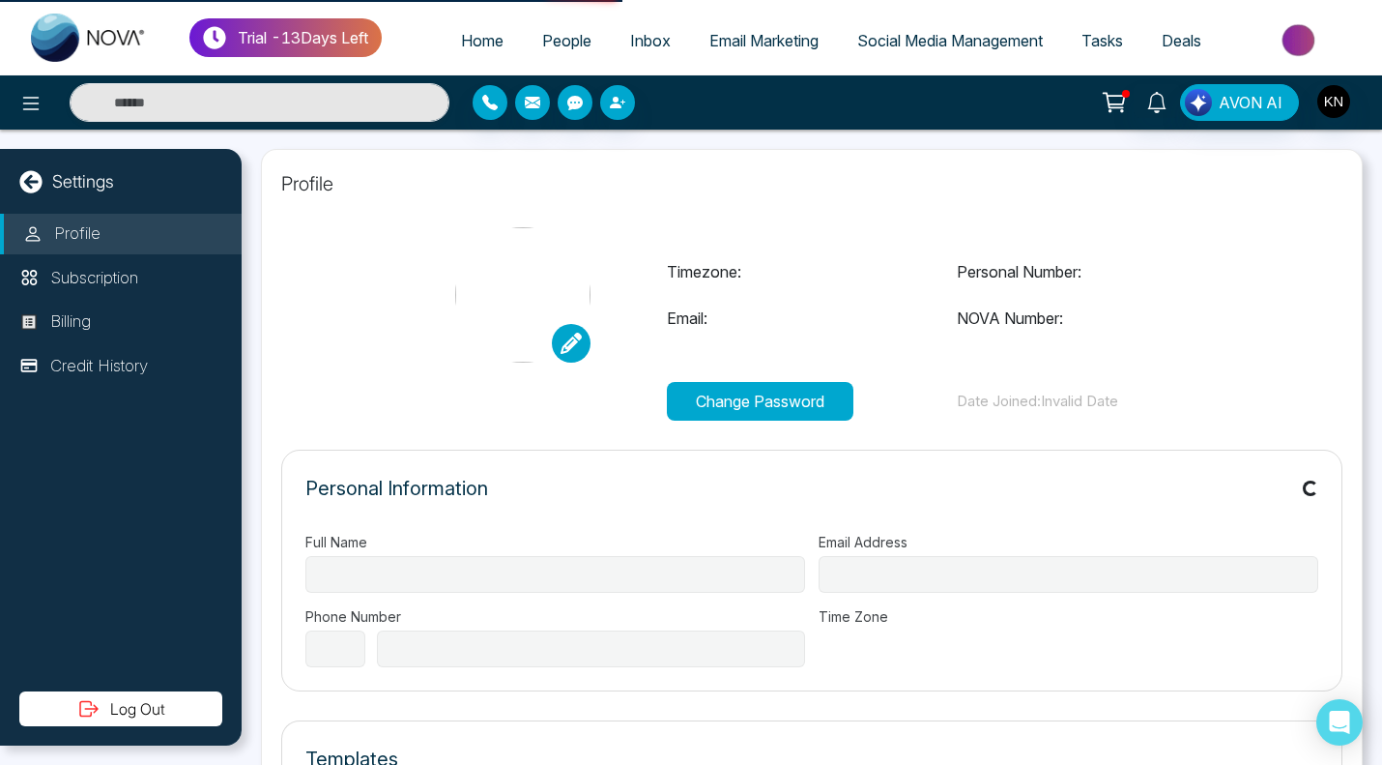
type input "**********"
select select "**"
type input "**********"
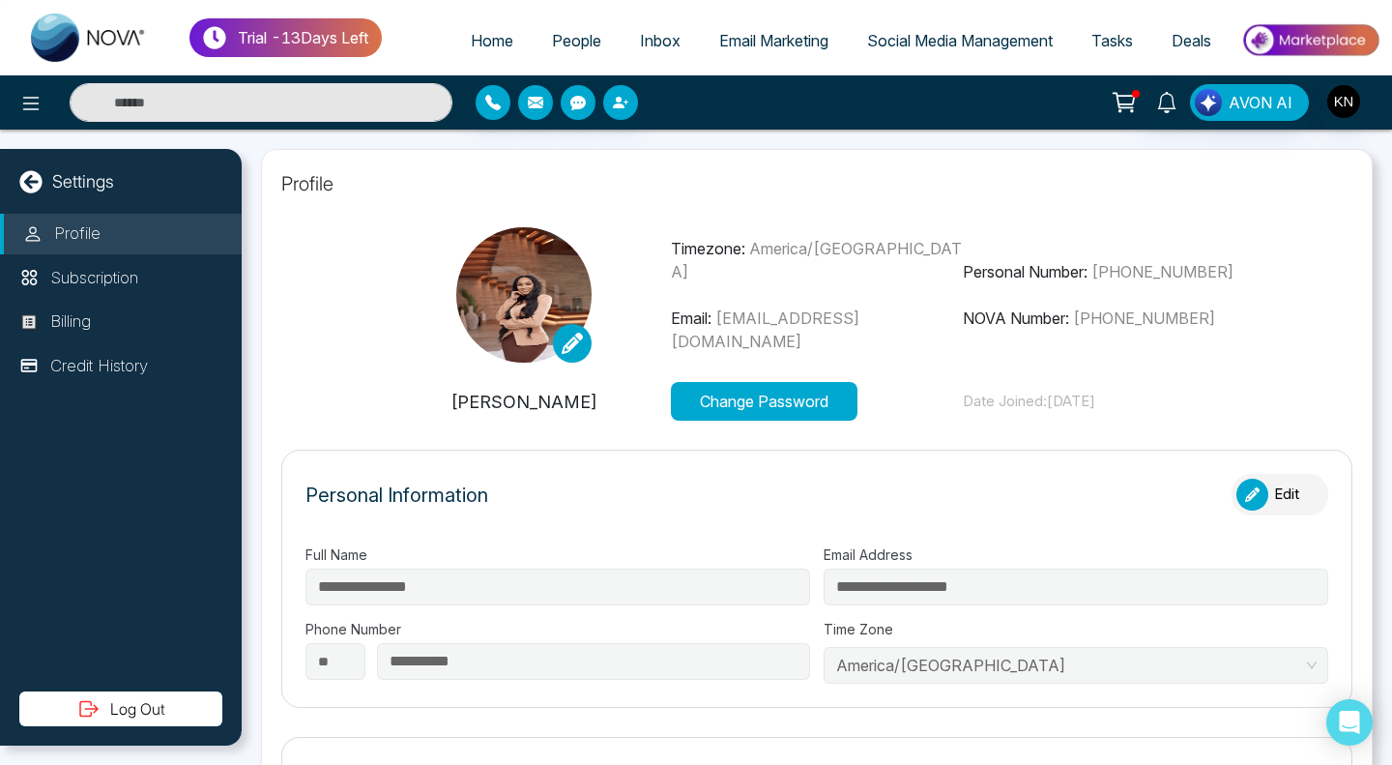
type input "**********"
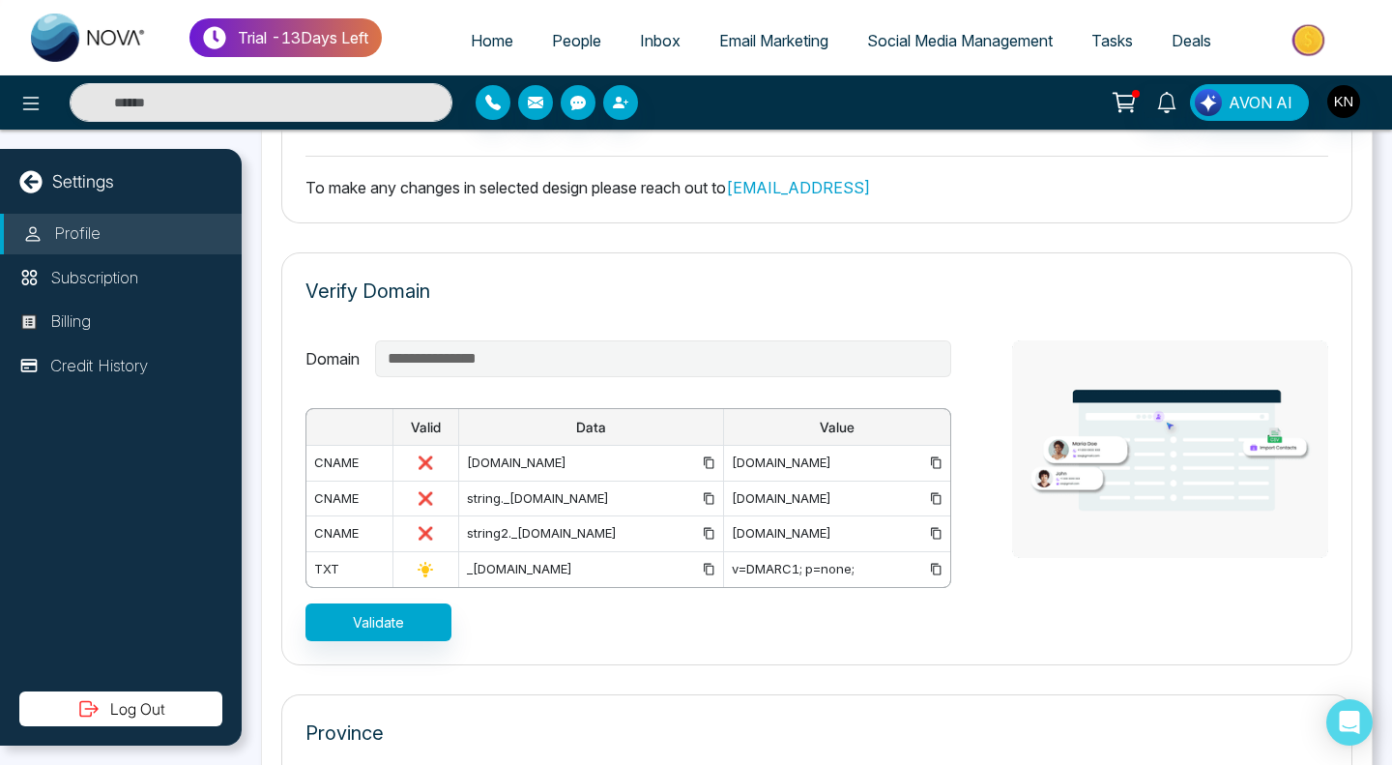
scroll to position [1353, 0]
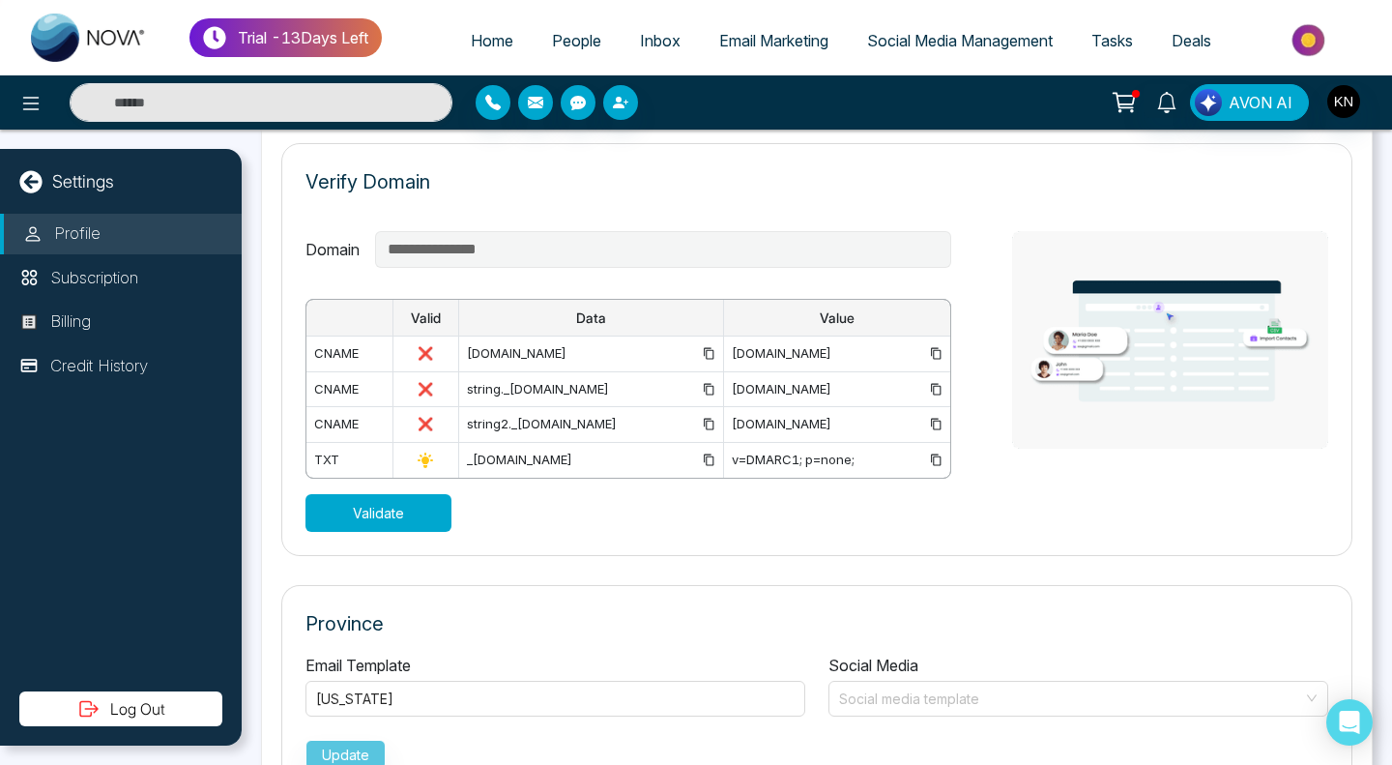
click at [334, 517] on button "Validate" at bounding box center [378, 513] width 146 height 38
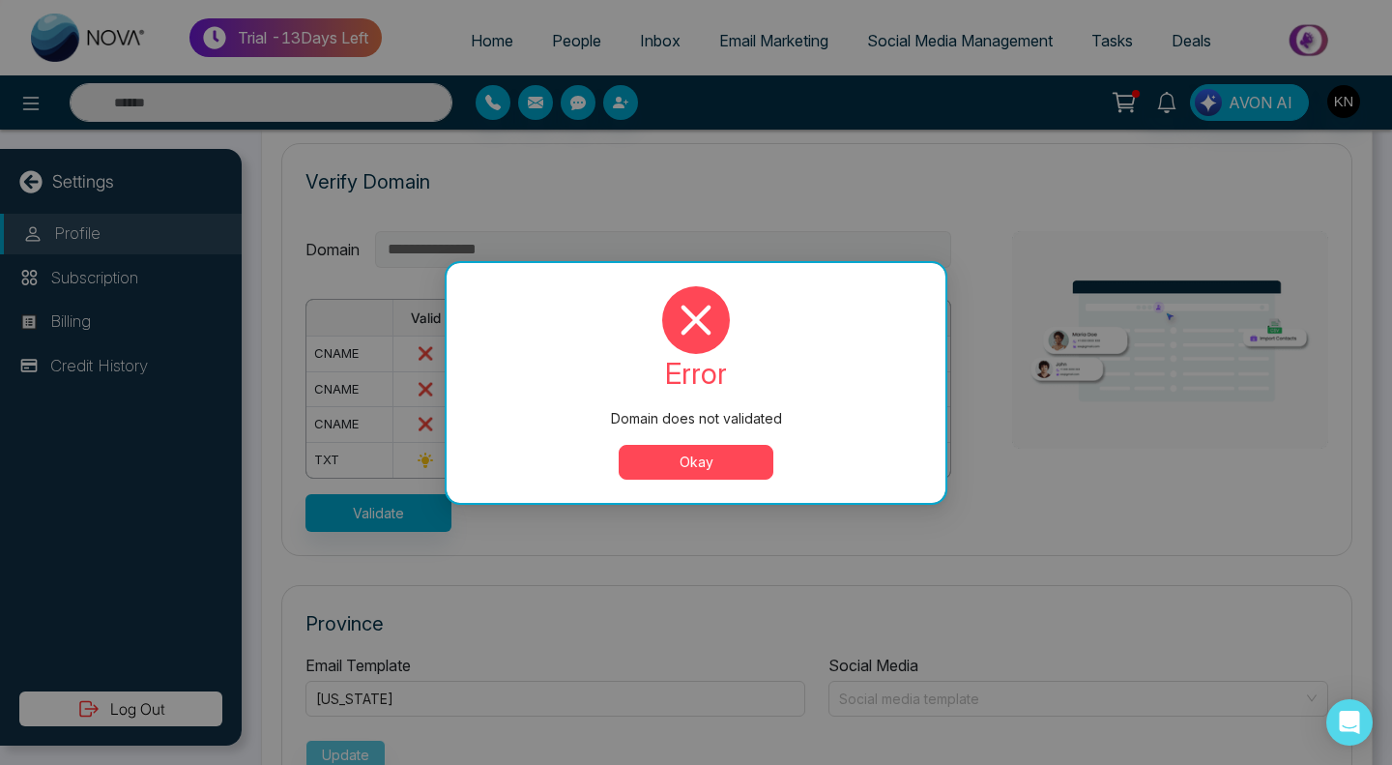
click at [631, 488] on div "error Domain does not validated Okay" at bounding box center [696, 383] width 499 height 240
click at [669, 477] on button "Okay" at bounding box center [696, 462] width 155 height 35
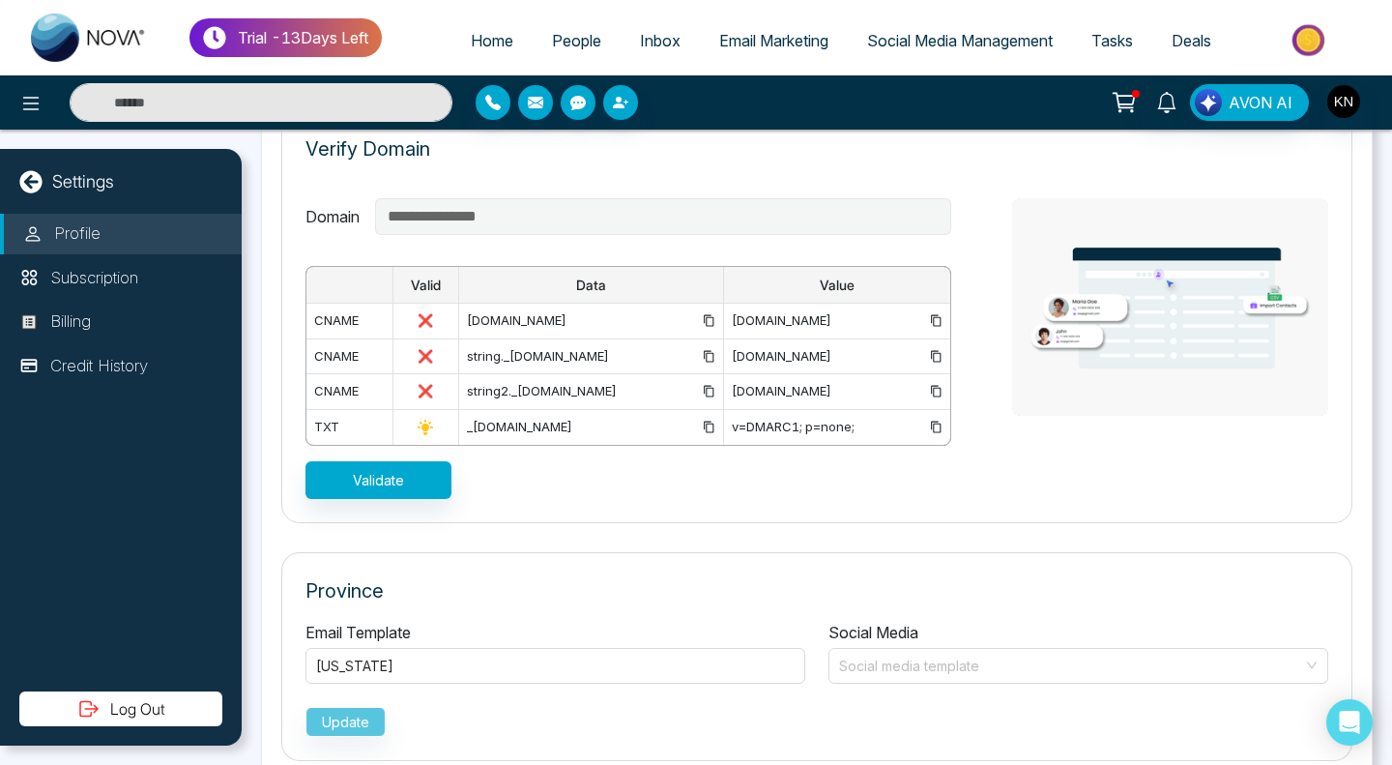
scroll to position [1432, 0]
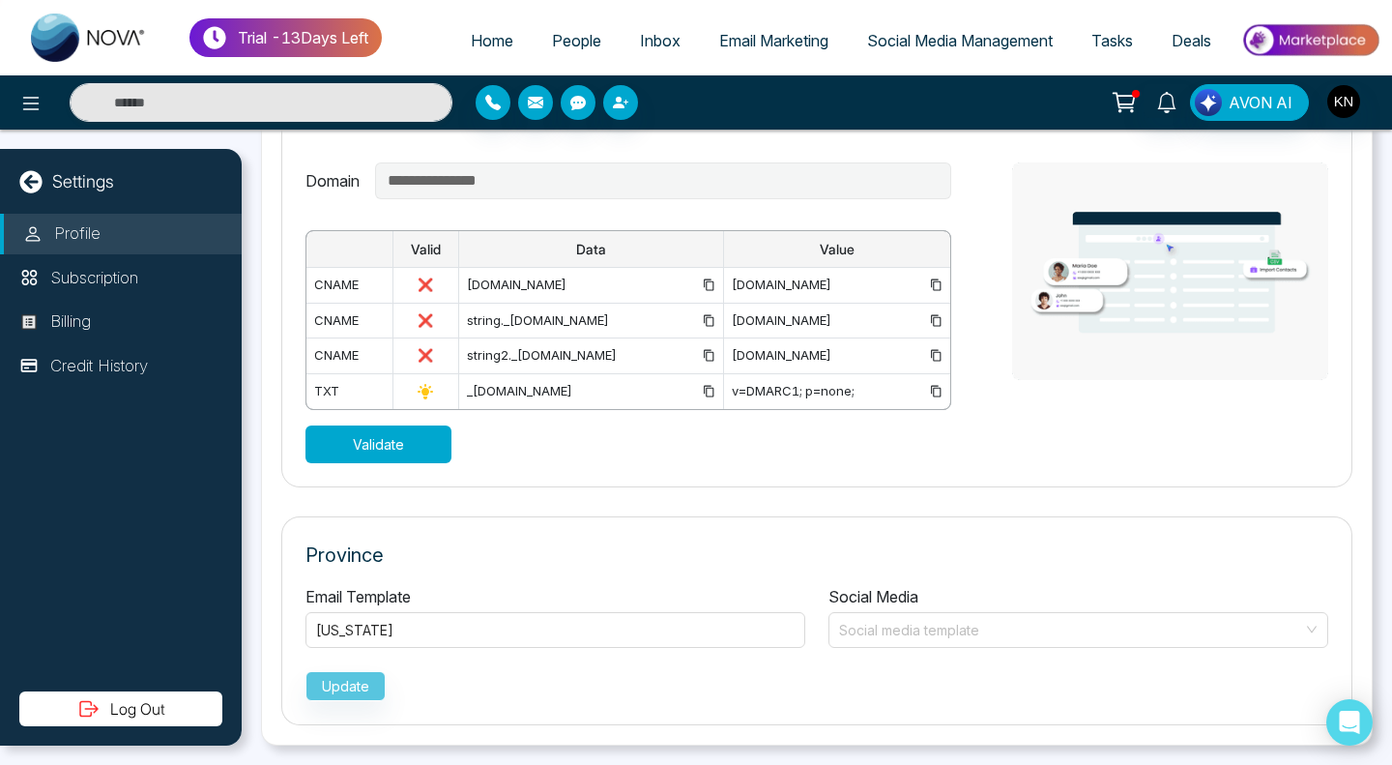
click at [369, 456] on button "Validate" at bounding box center [378, 444] width 146 height 38
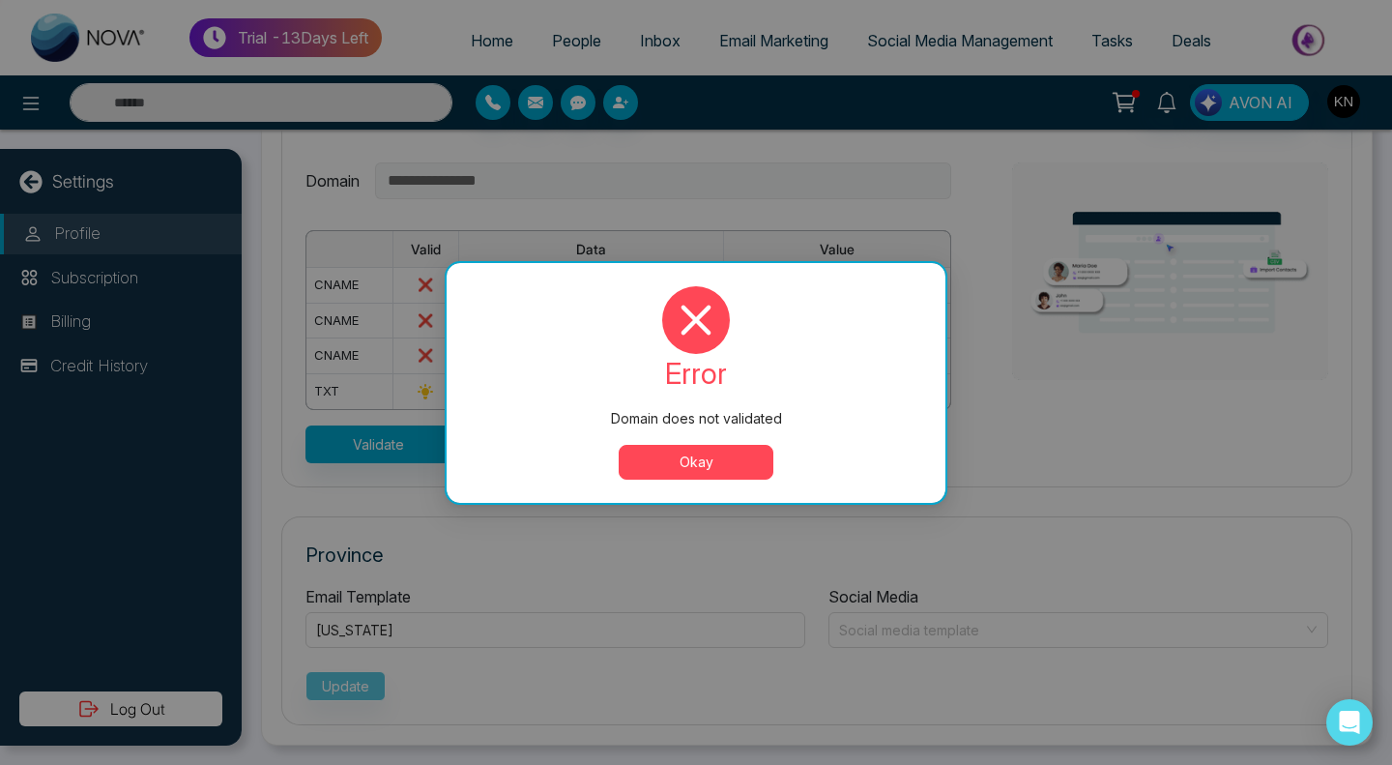
click at [649, 464] on button "Okay" at bounding box center [696, 462] width 155 height 35
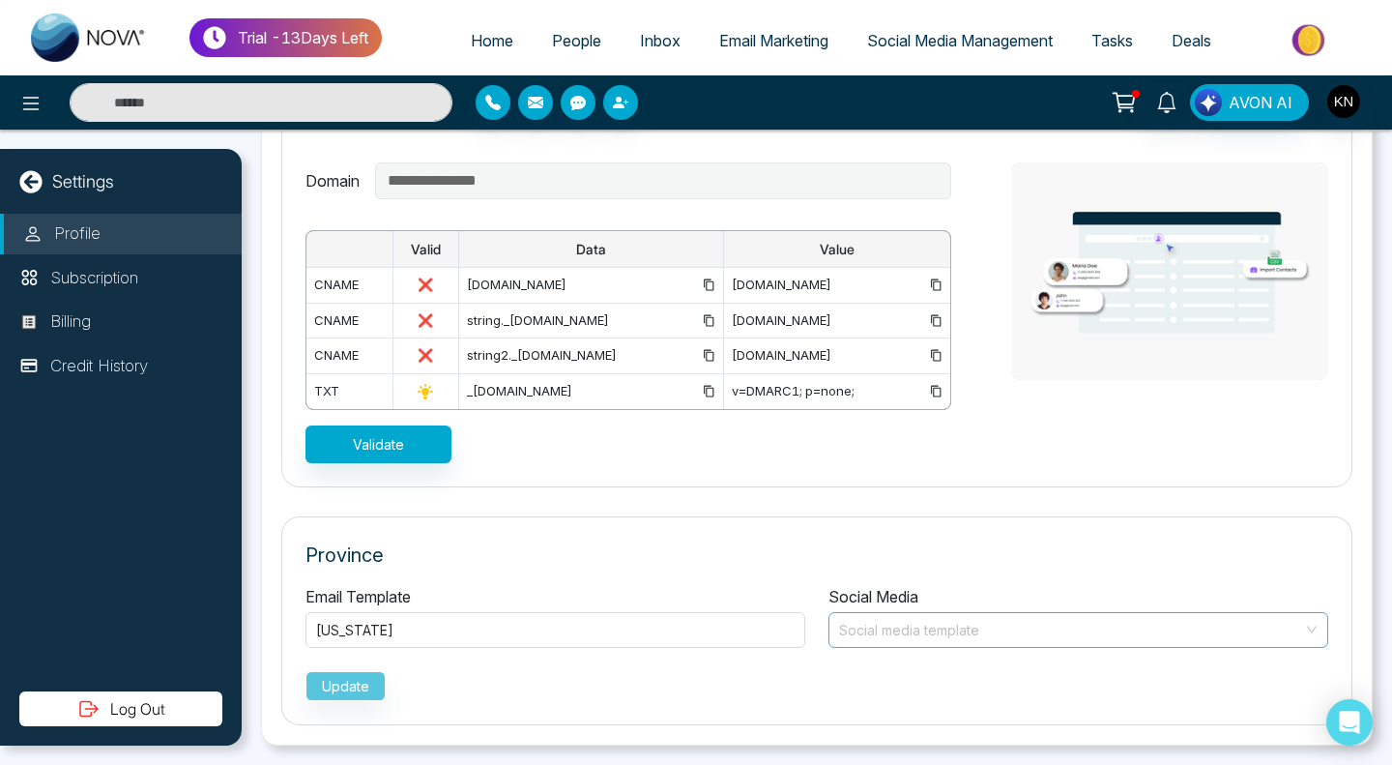
click at [913, 630] on input "search" at bounding box center [1071, 627] width 463 height 29
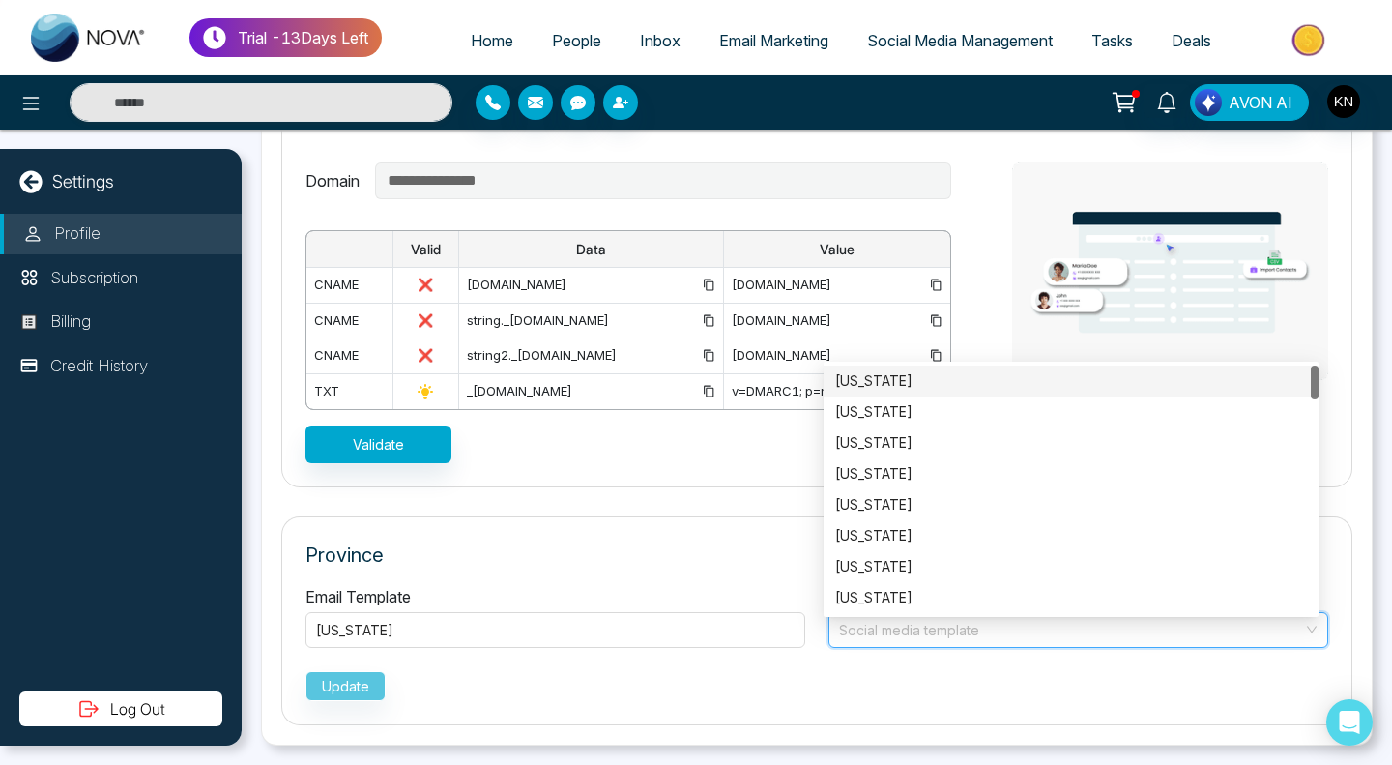
click at [890, 370] on div "[US_STATE]" at bounding box center [1071, 380] width 472 height 21
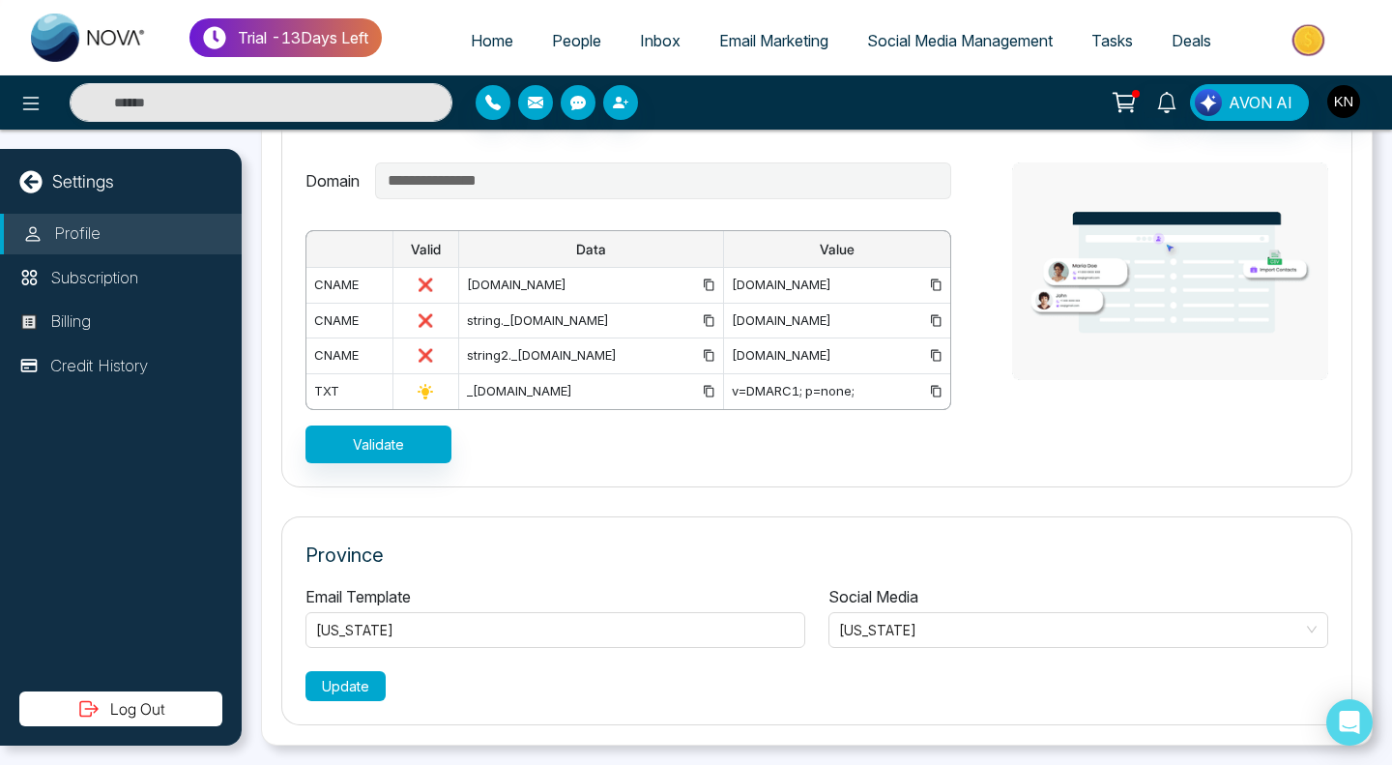
click at [356, 689] on button "Update" at bounding box center [345, 686] width 80 height 30
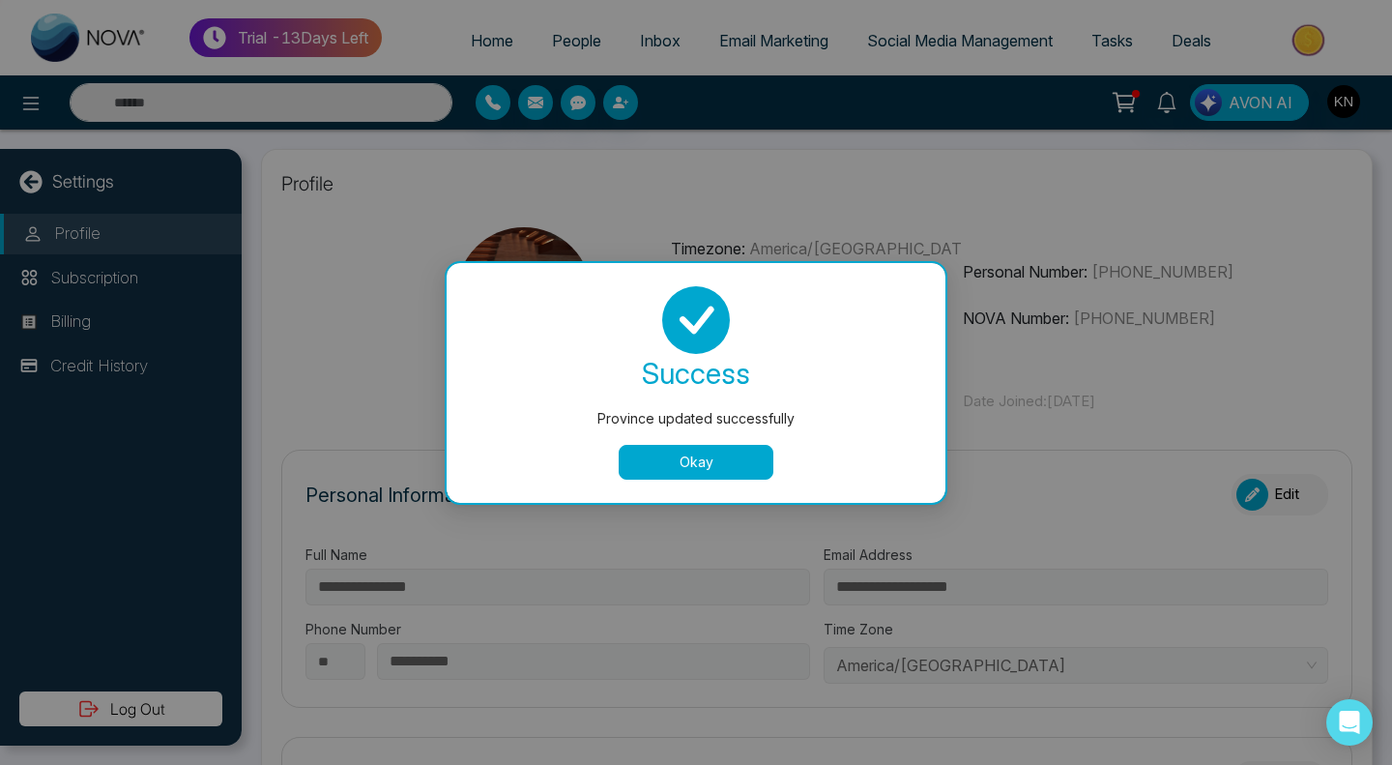
click at [706, 465] on button "Okay" at bounding box center [696, 462] width 155 height 35
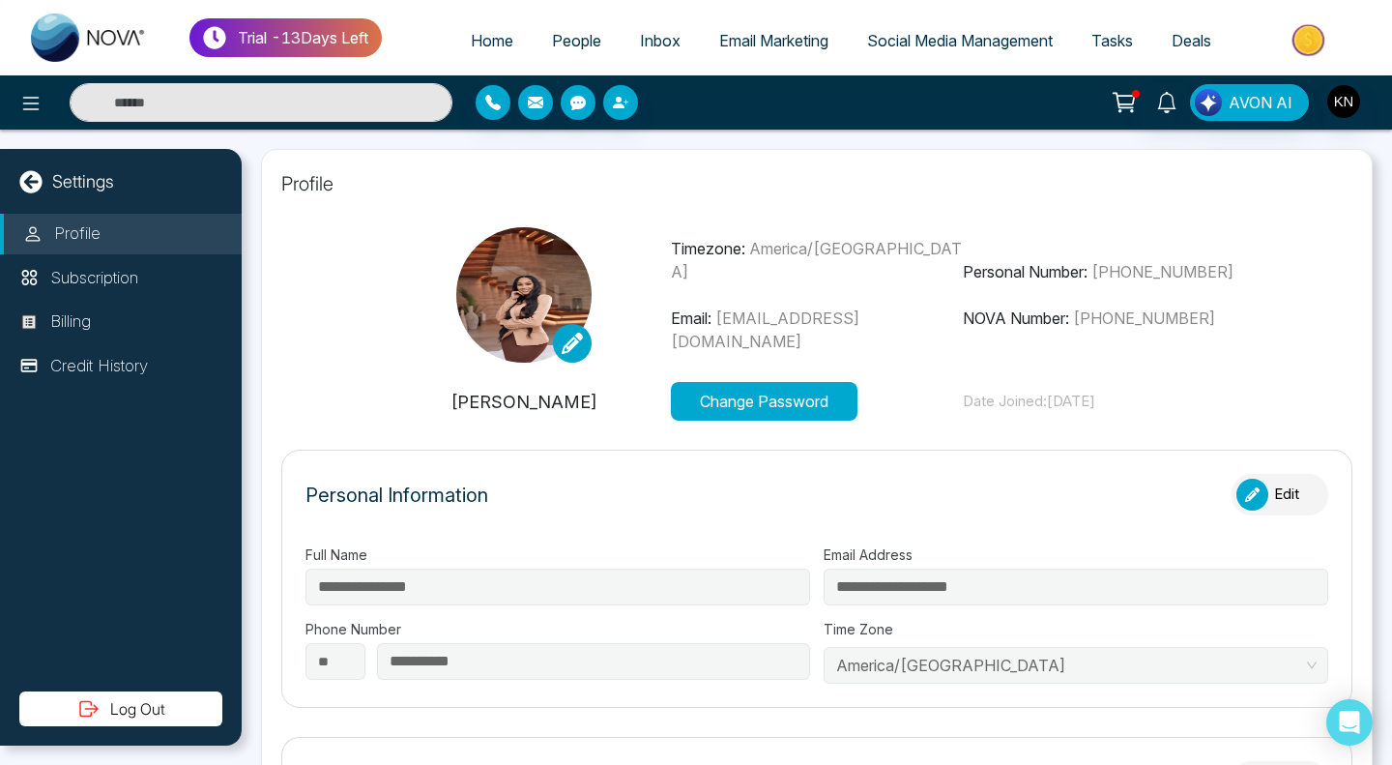
type input "**********"
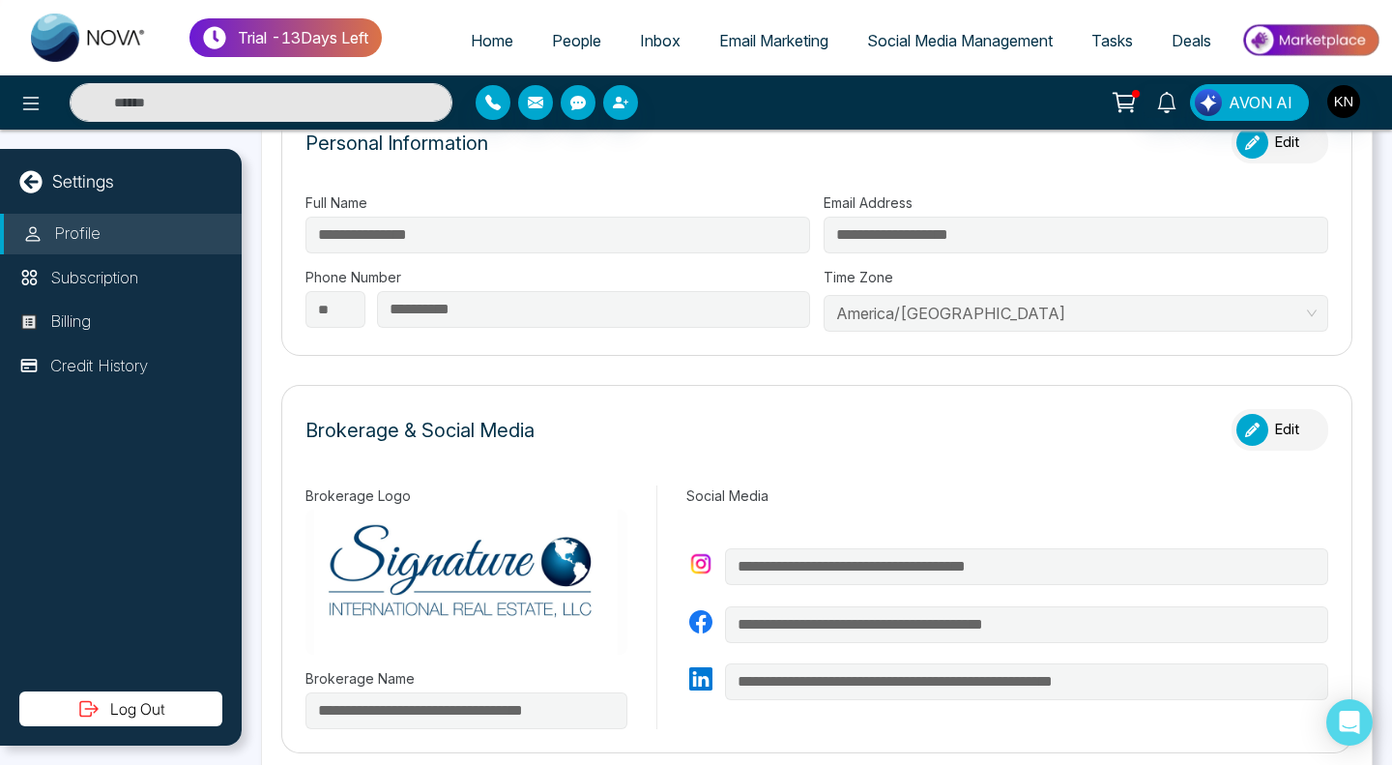
scroll to position [290, 0]
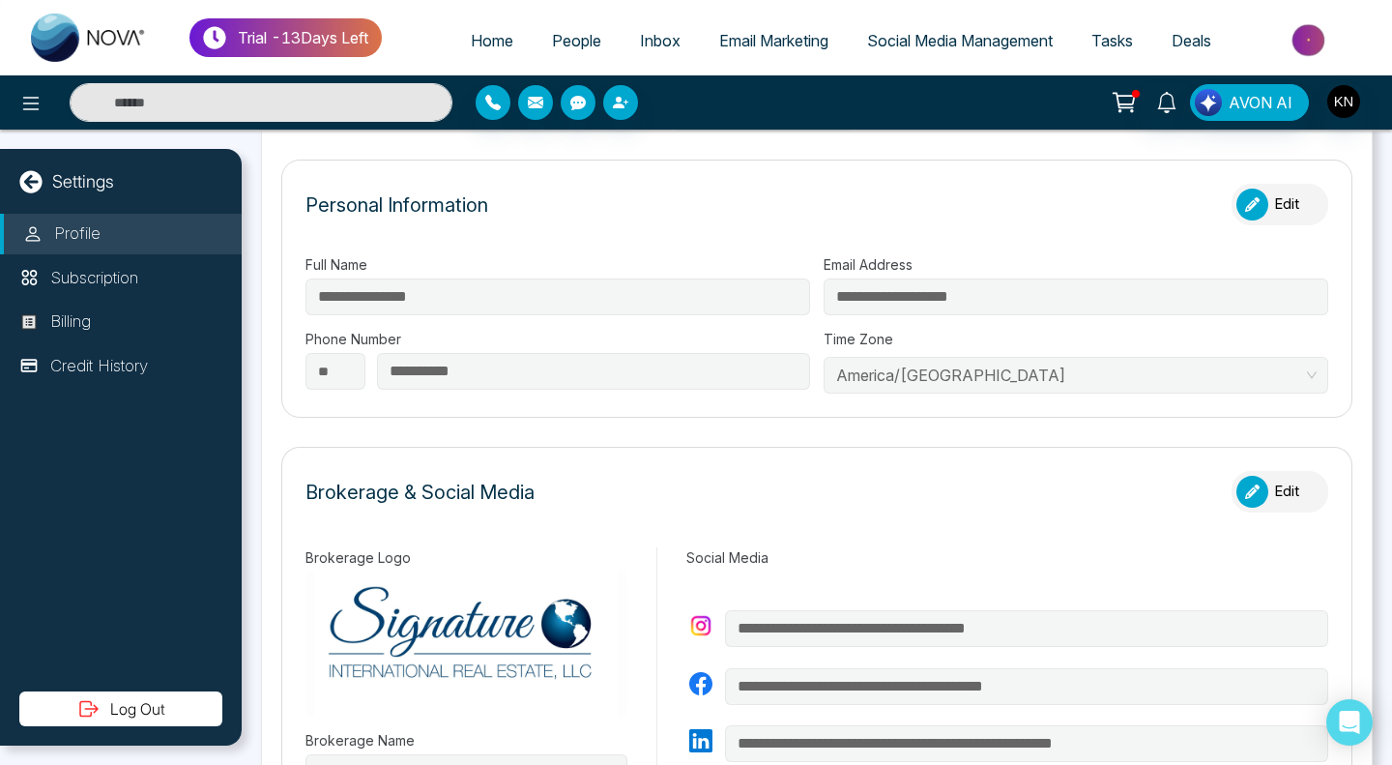
click at [159, 732] on div "Settings Profile Subscription Billing Credit History Log Out" at bounding box center [121, 447] width 242 height 596
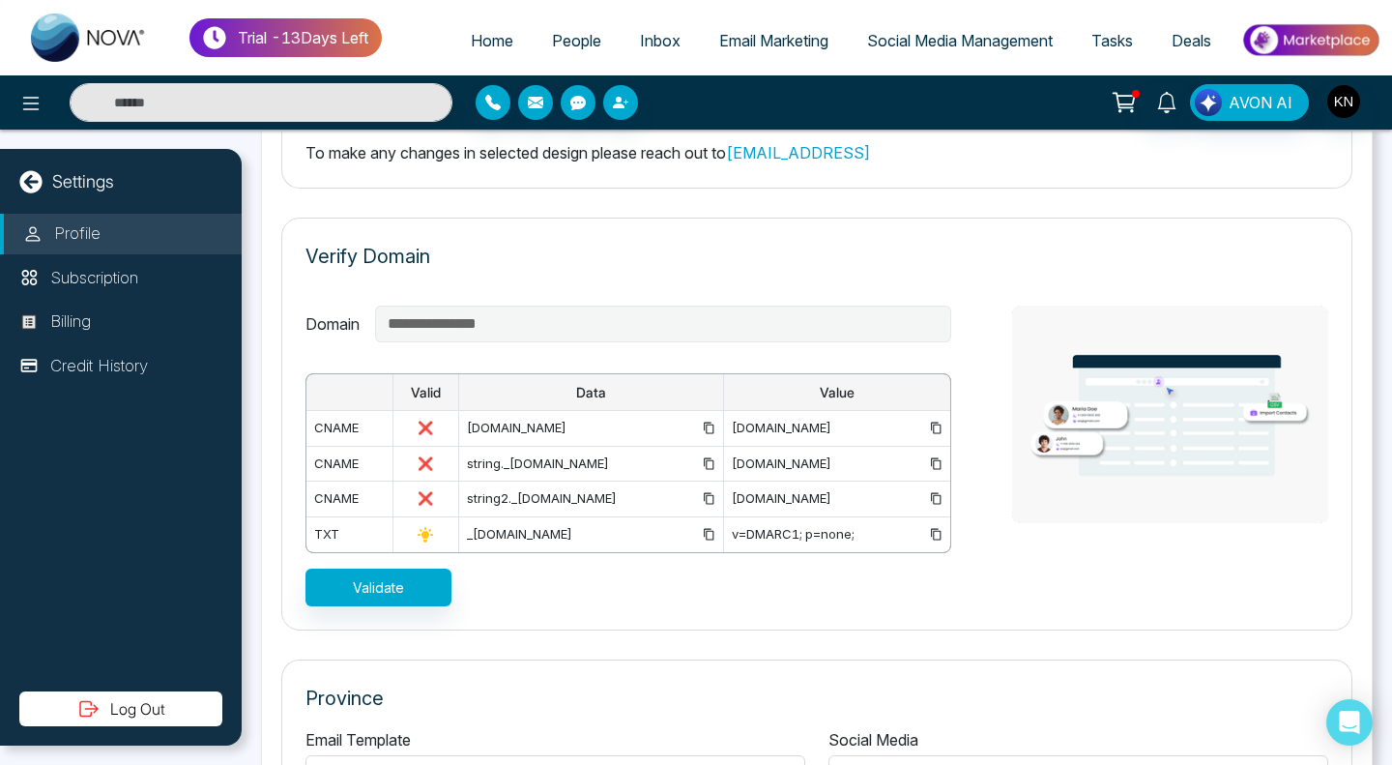
scroll to position [1257, 0]
